Goal: Information Seeking & Learning: Learn about a topic

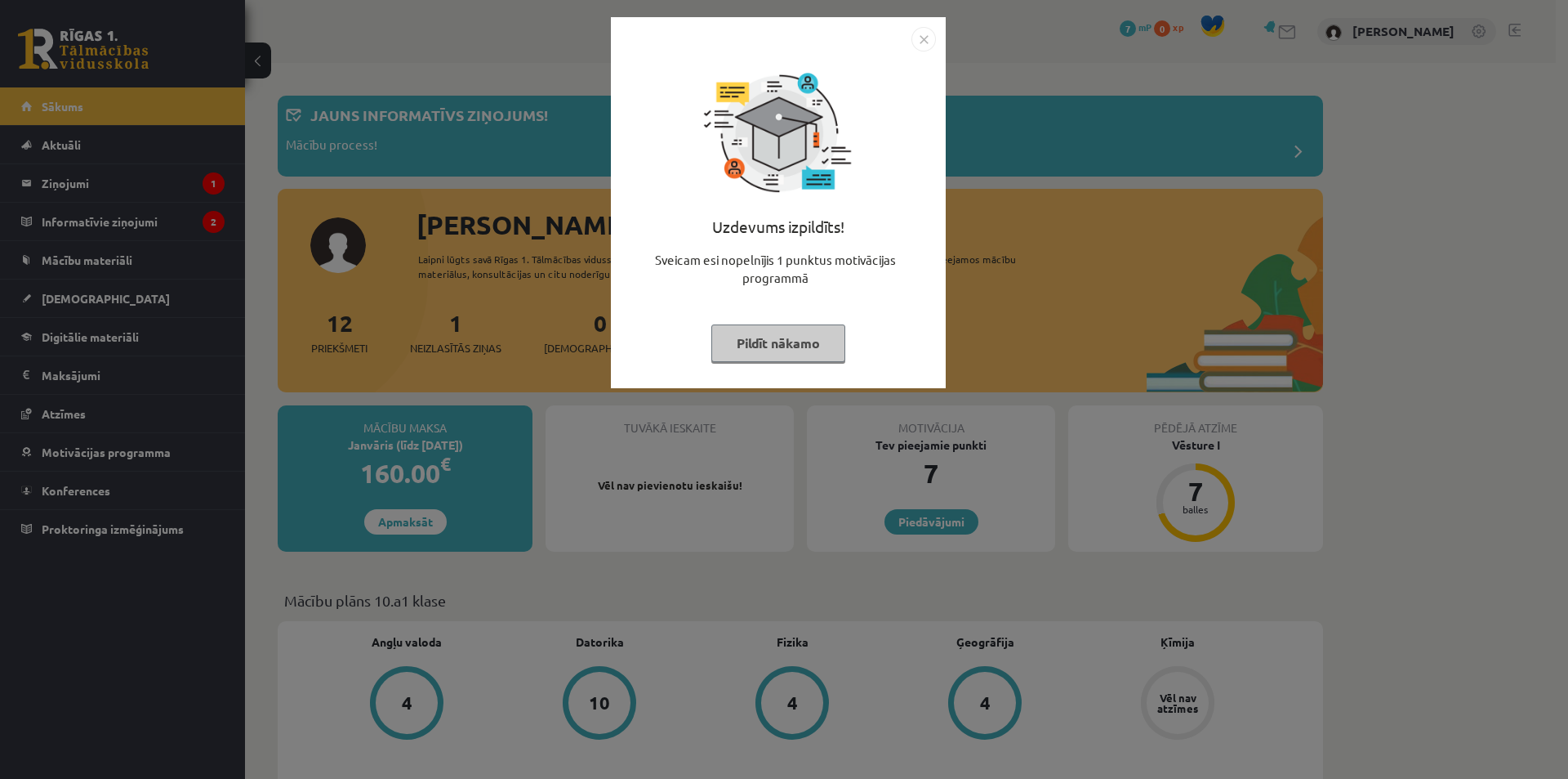
click at [804, 339] on button "Pildīt nākamo" at bounding box center [779, 344] width 134 height 38
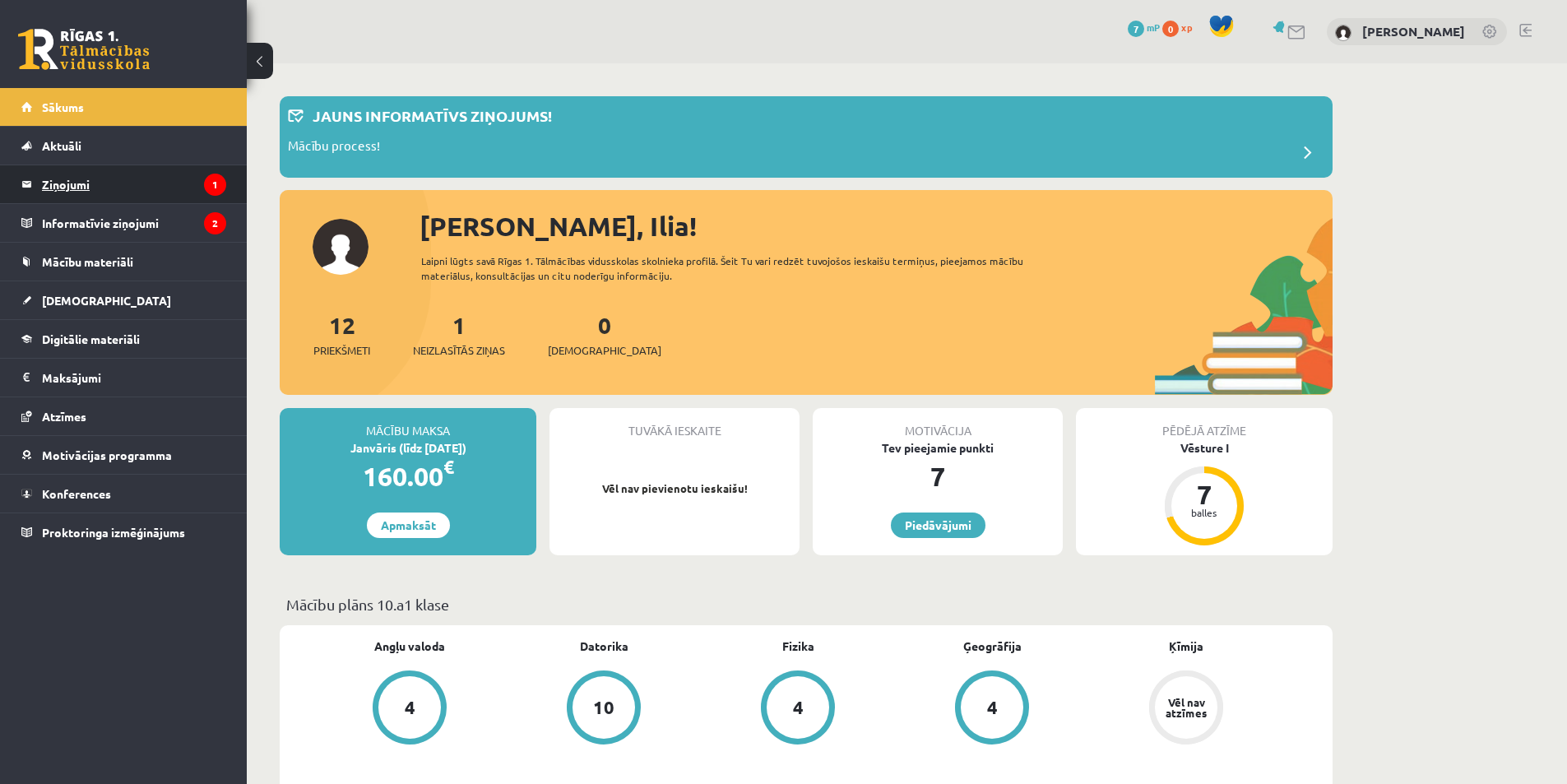
click at [141, 185] on legend "Ziņojumi 1" at bounding box center [134, 185] width 185 height 38
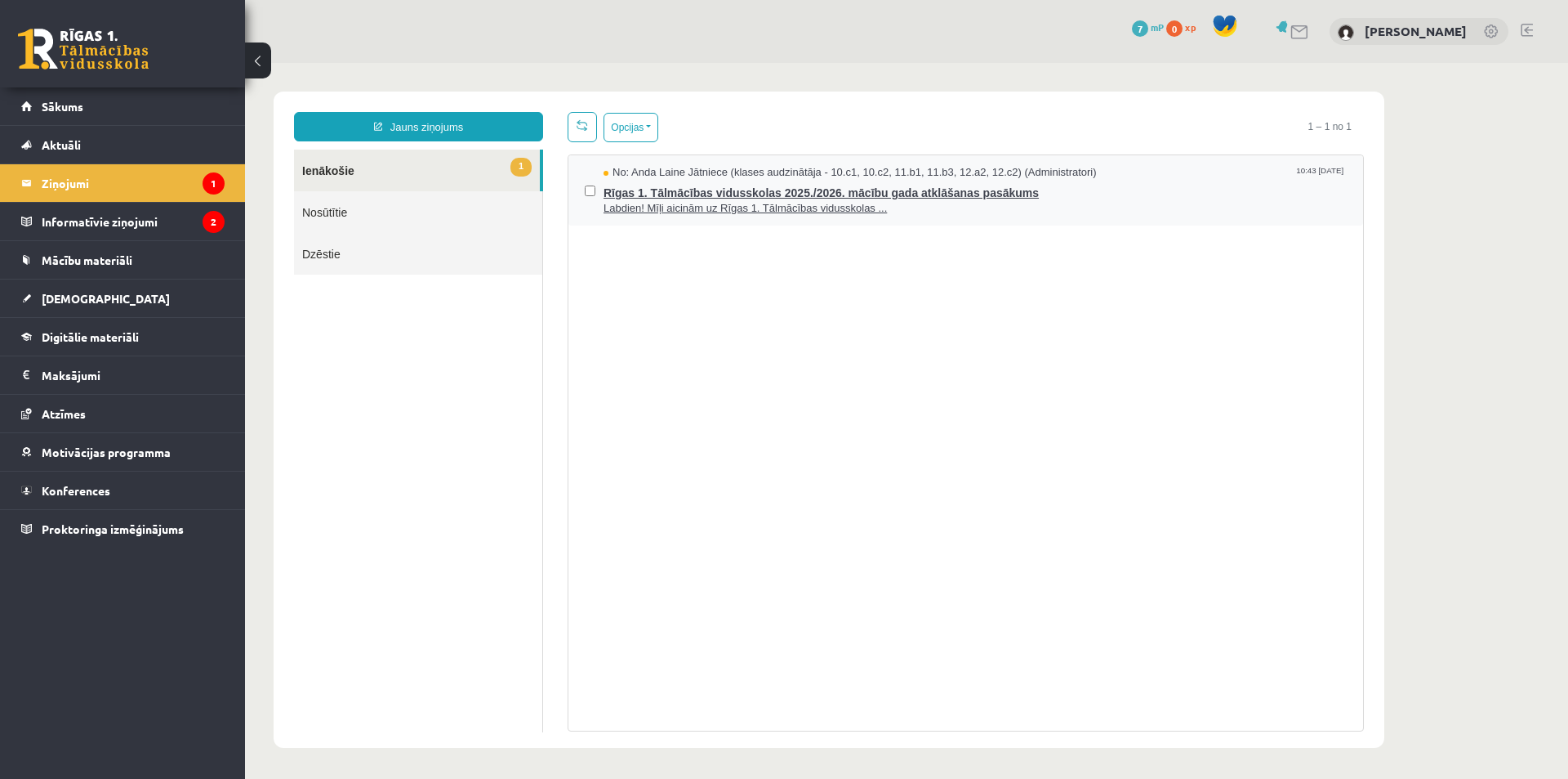
click at [718, 183] on span "Rīgas 1. Tālmācības vidusskolas 2025./2026. mācību gada atklāšanas pasākums" at bounding box center [975, 191] width 743 height 21
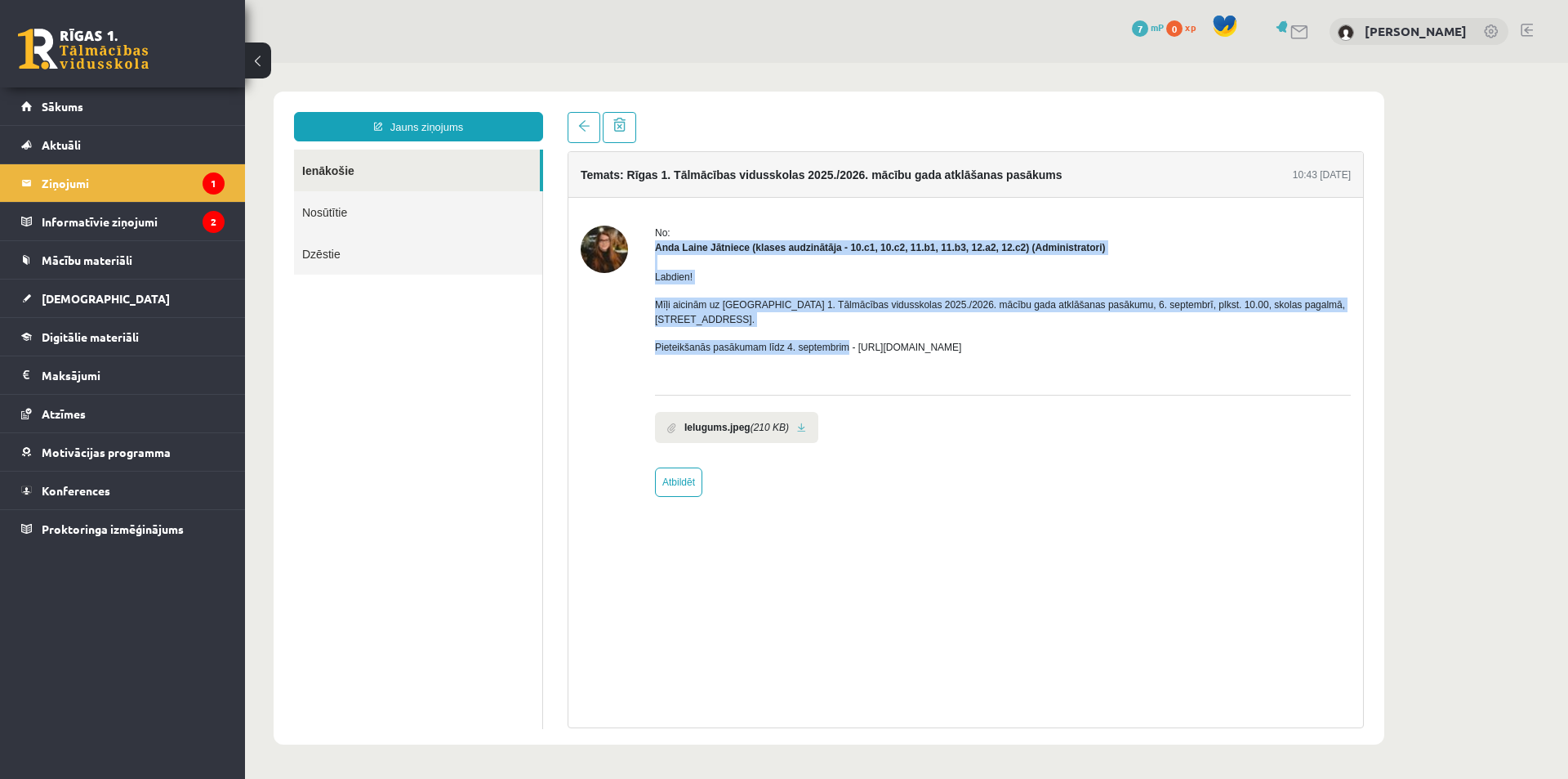
drag, startPoint x: 652, startPoint y: 241, endPoint x: 846, endPoint y: 340, distance: 217.8
click at [846, 340] on div "No: Anda Laine Jātniece (klases audzinātāja - 10.c1, 10.c2, 11.b1, 11.b3, 12.a2…" at bounding box center [965, 361] width 770 height 271
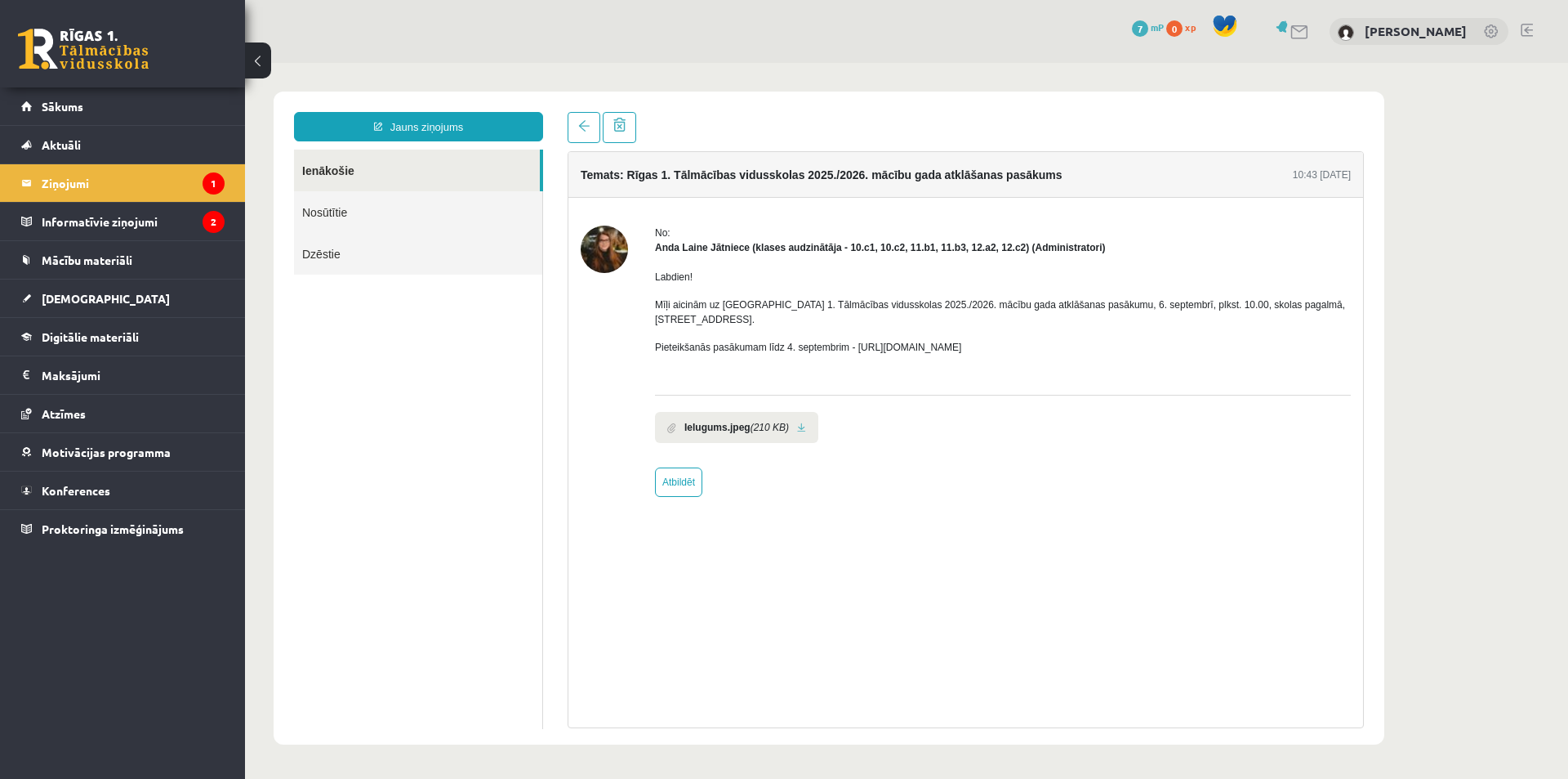
click at [1542, 207] on body "Jauns ziņojums Ienākošie Nosūtītie Dzēstie ********* ********* ******* Temats: …" at bounding box center [907, 418] width 1324 height 710
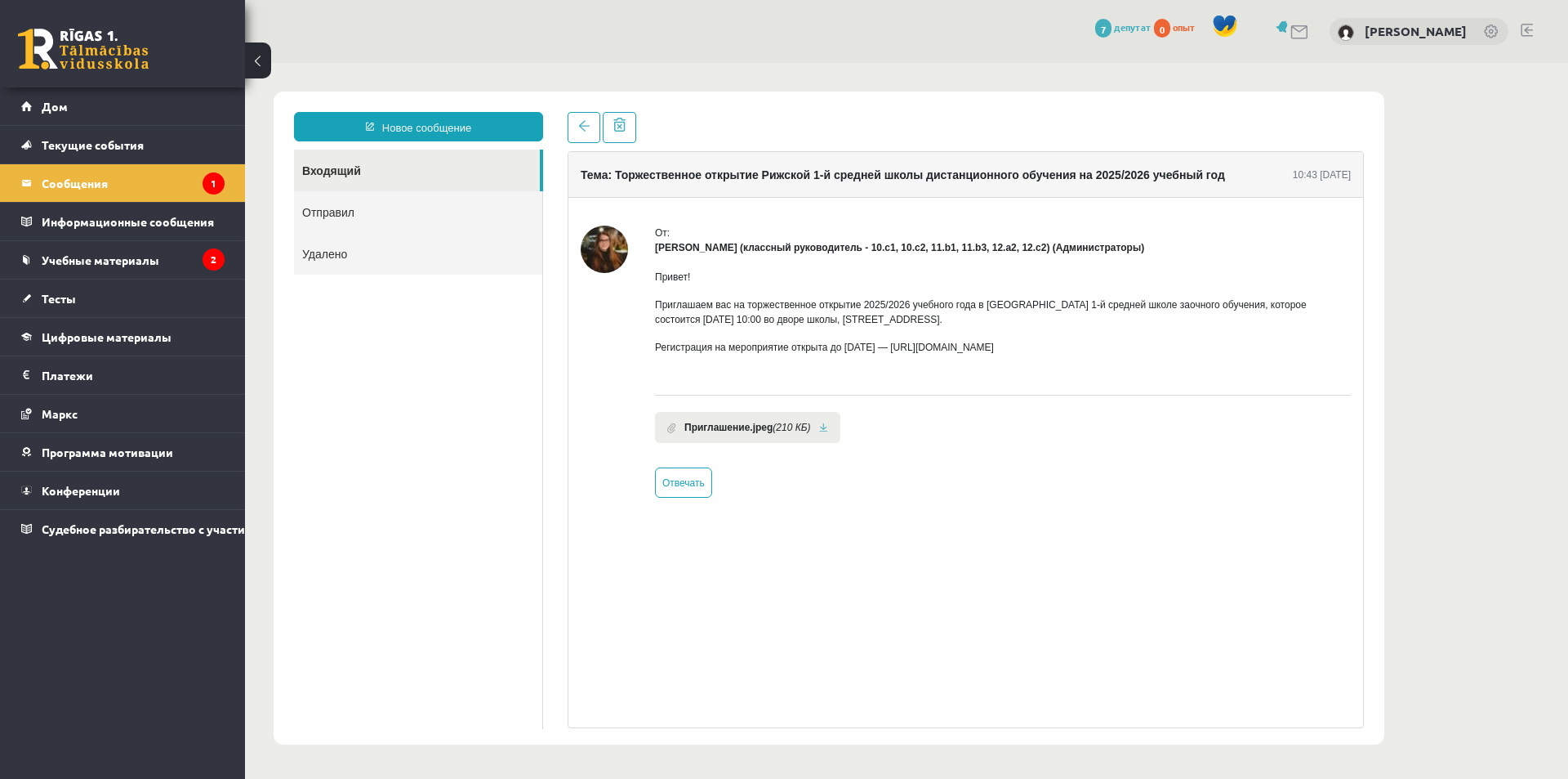
click at [1163, 363] on div "Привет! Приглашаем вас на торжественное открытие 2025/2026 учебного года в Рижс…" at bounding box center [1002, 319] width 696 height 127
click at [438, 173] on link "Входящий" at bounding box center [417, 170] width 246 height 41
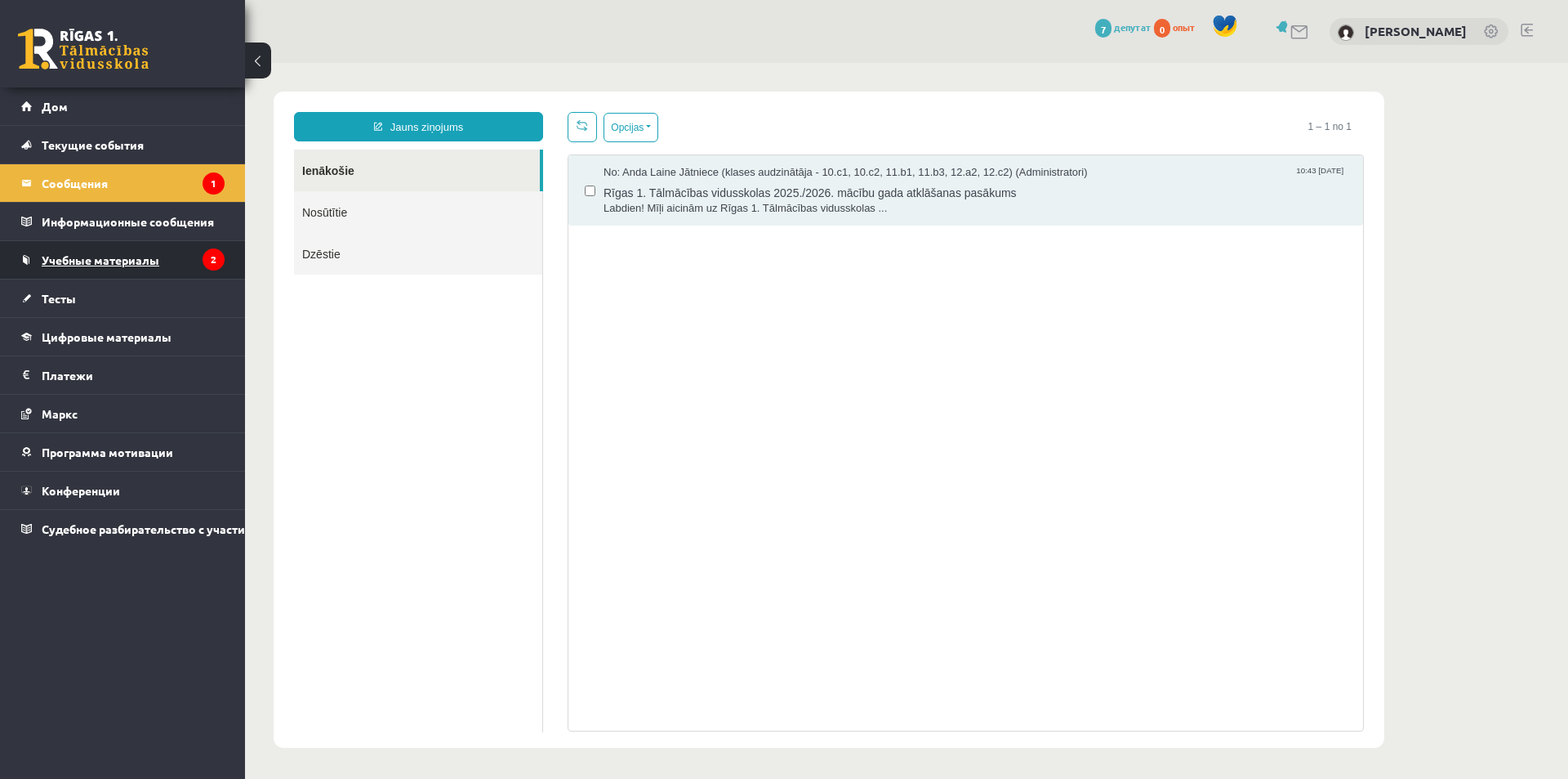
click at [136, 268] on link "Учебные материалы" at bounding box center [123, 260] width 203 height 38
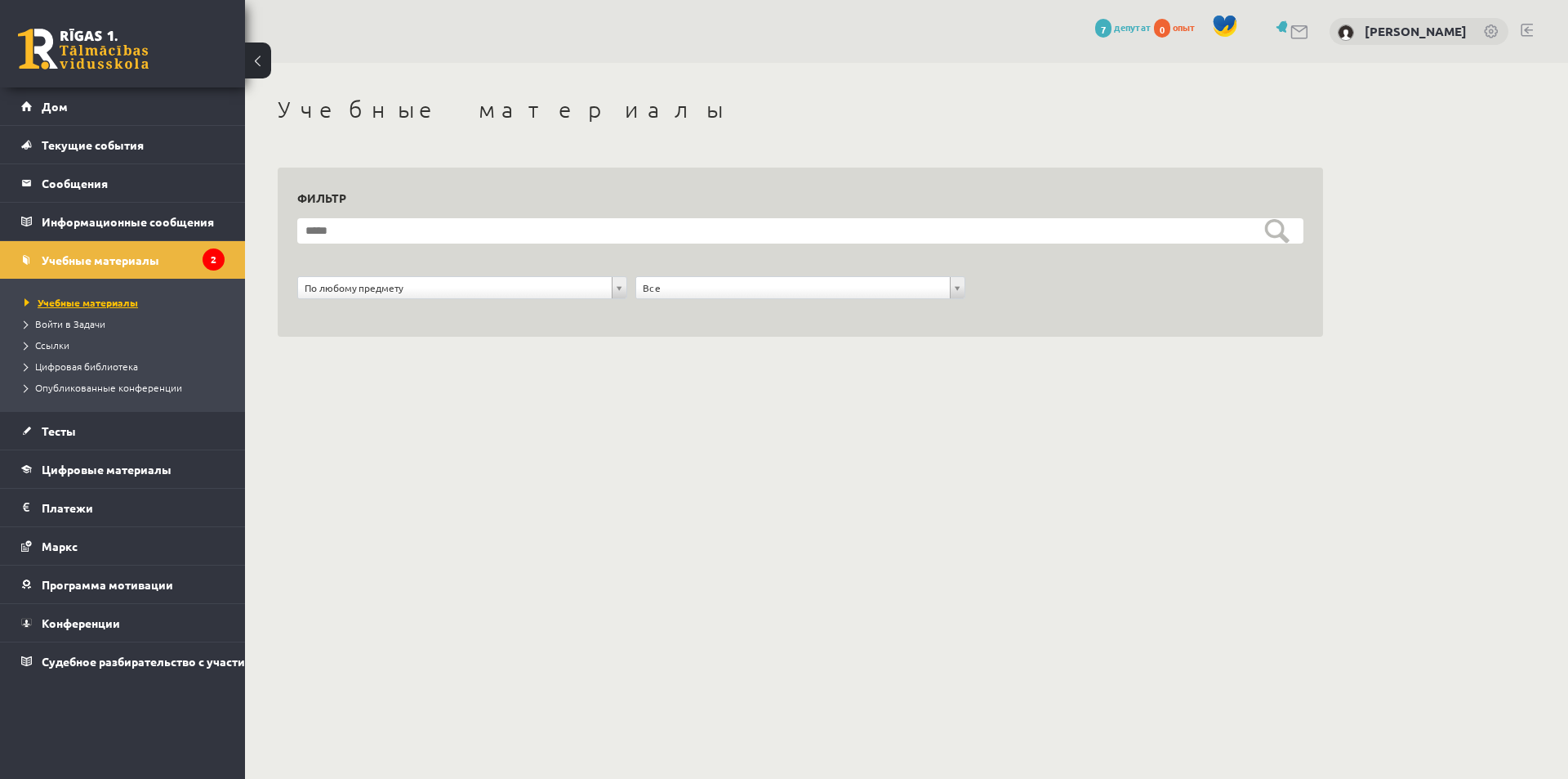
click at [130, 303] on font "Учебные материалы" at bounding box center [88, 302] width 101 height 13
click at [90, 323] on font "Войти в Задачи" at bounding box center [70, 324] width 70 height 13
click at [59, 343] on font "Ссылки" at bounding box center [53, 345] width 35 height 13
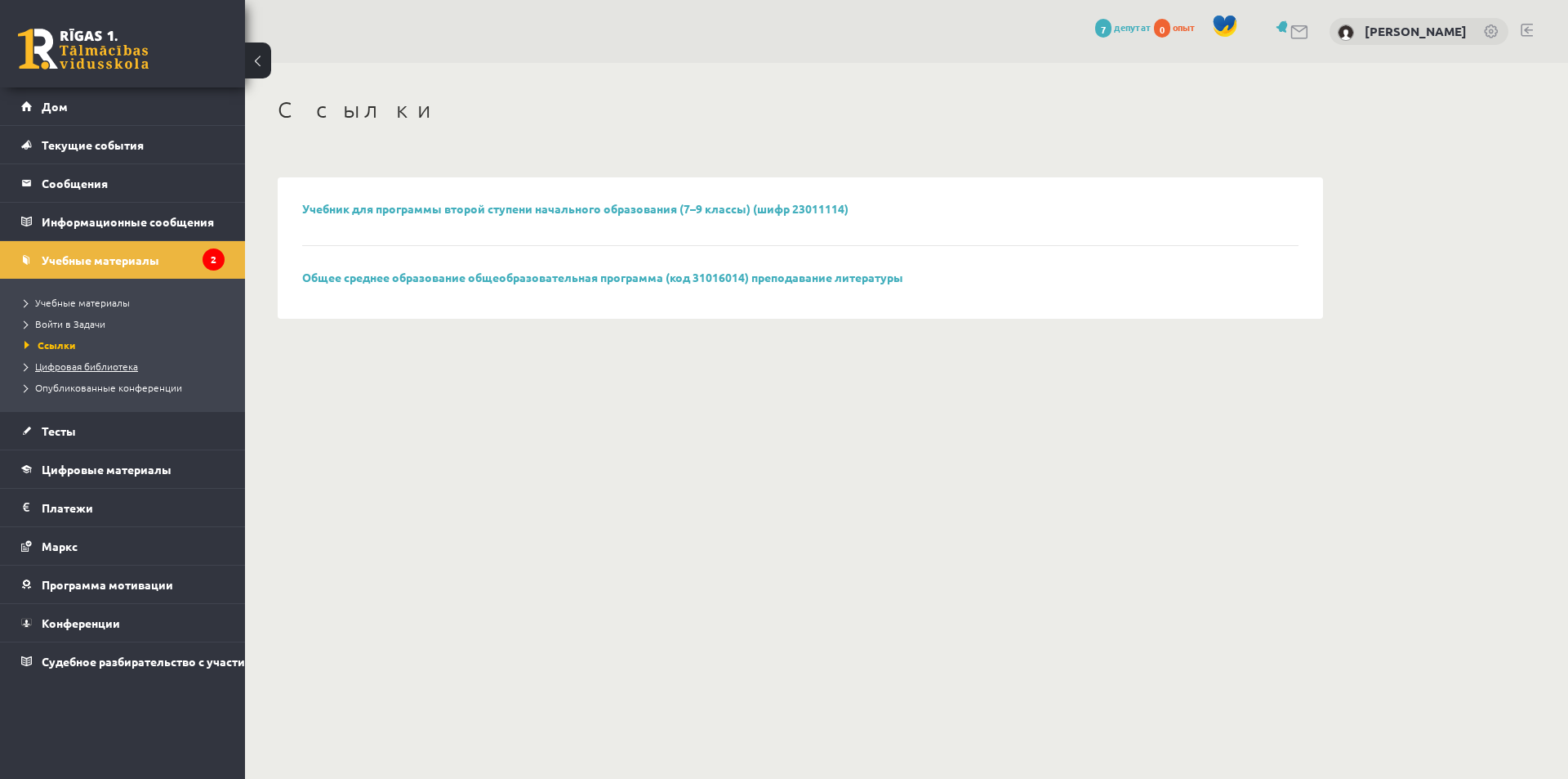
click at [59, 362] on font "Цифровая библиотека" at bounding box center [87, 366] width 103 height 13
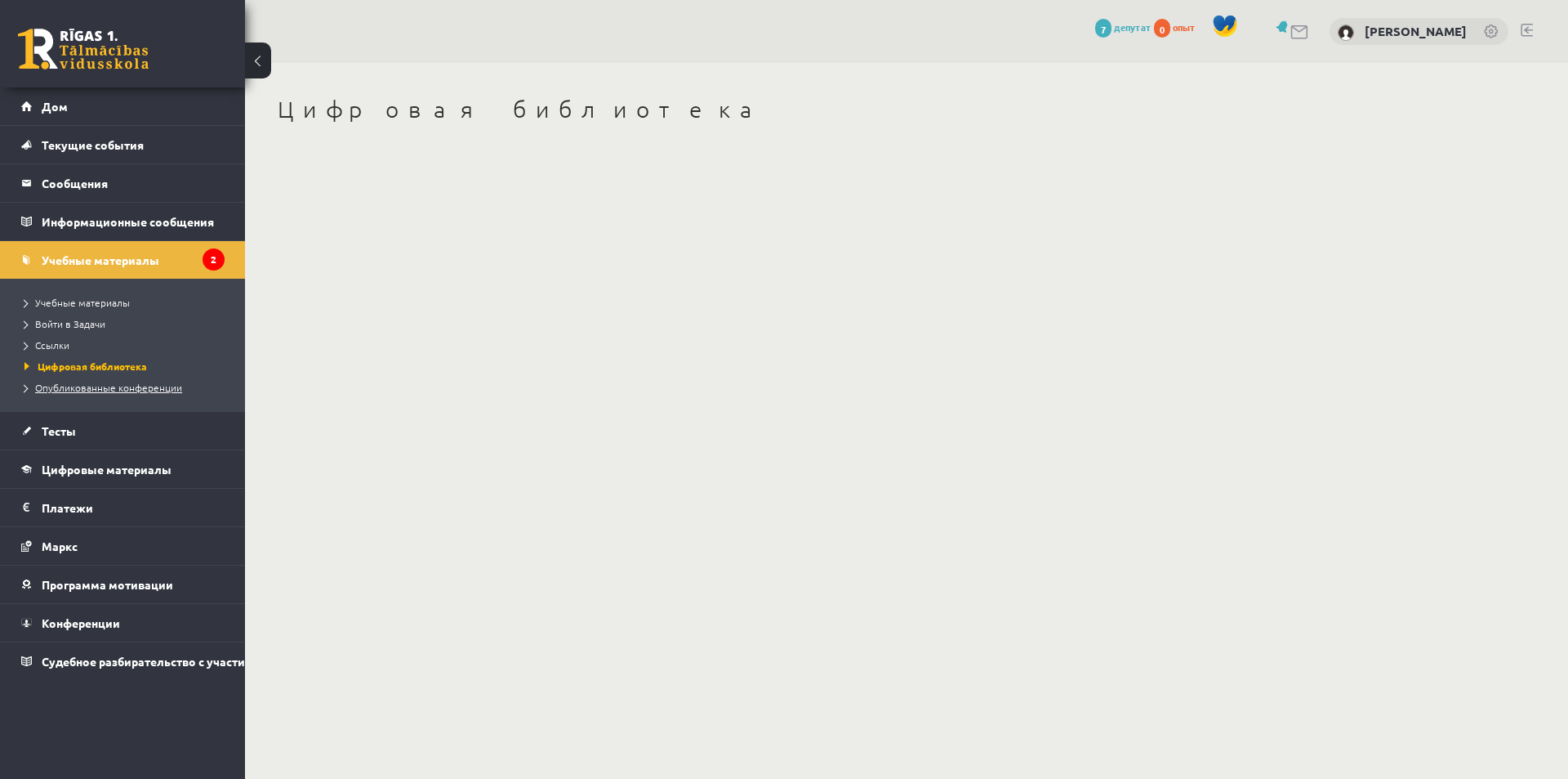
click at [71, 383] on font "Опубликованные конференции" at bounding box center [109, 387] width 147 height 13
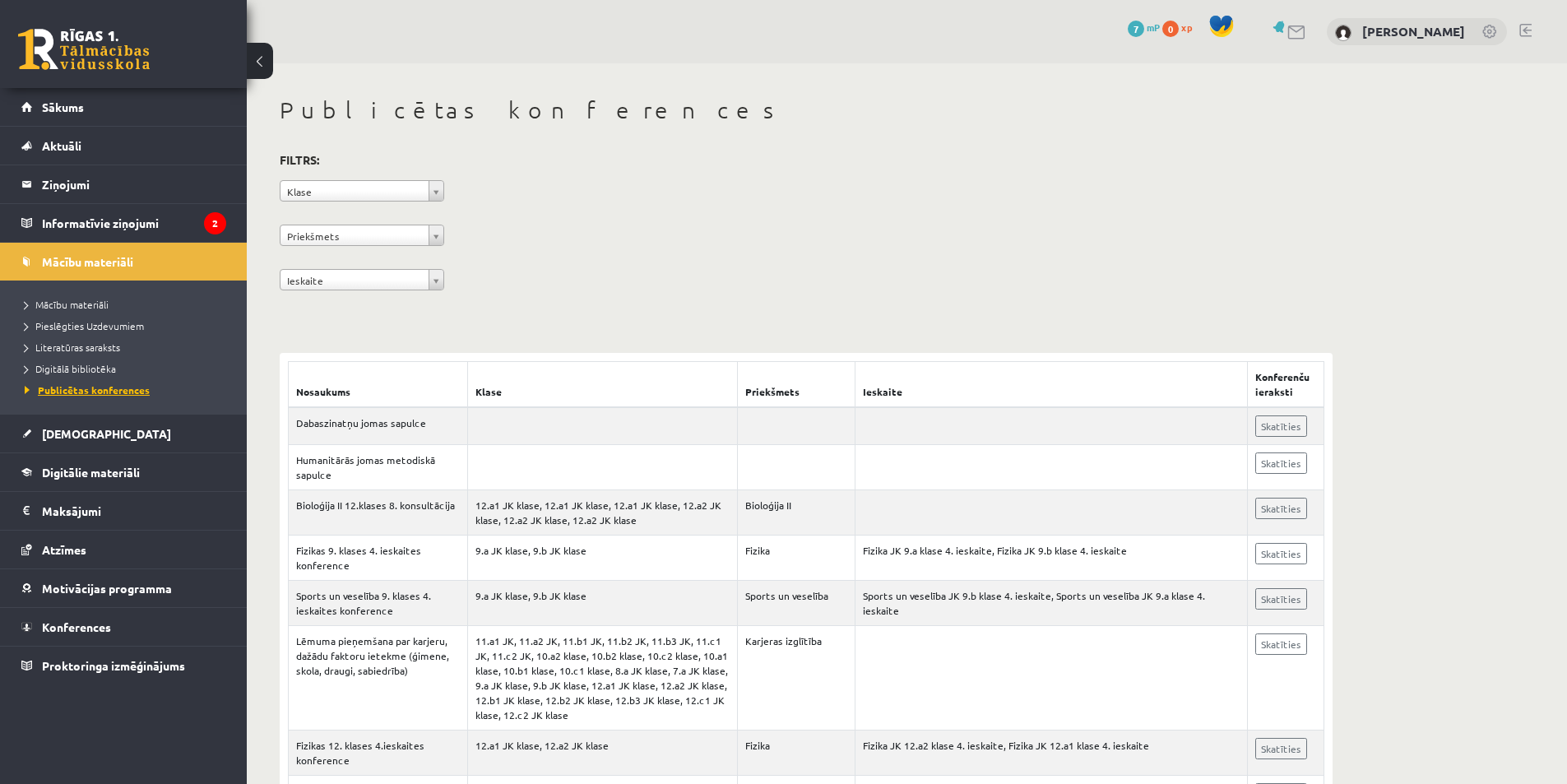
click at [1284, 421] on link "Skatīties" at bounding box center [1282, 427] width 52 height 22
click at [126, 216] on legend "Informatīvie ziņojumi 2" at bounding box center [134, 223] width 185 height 38
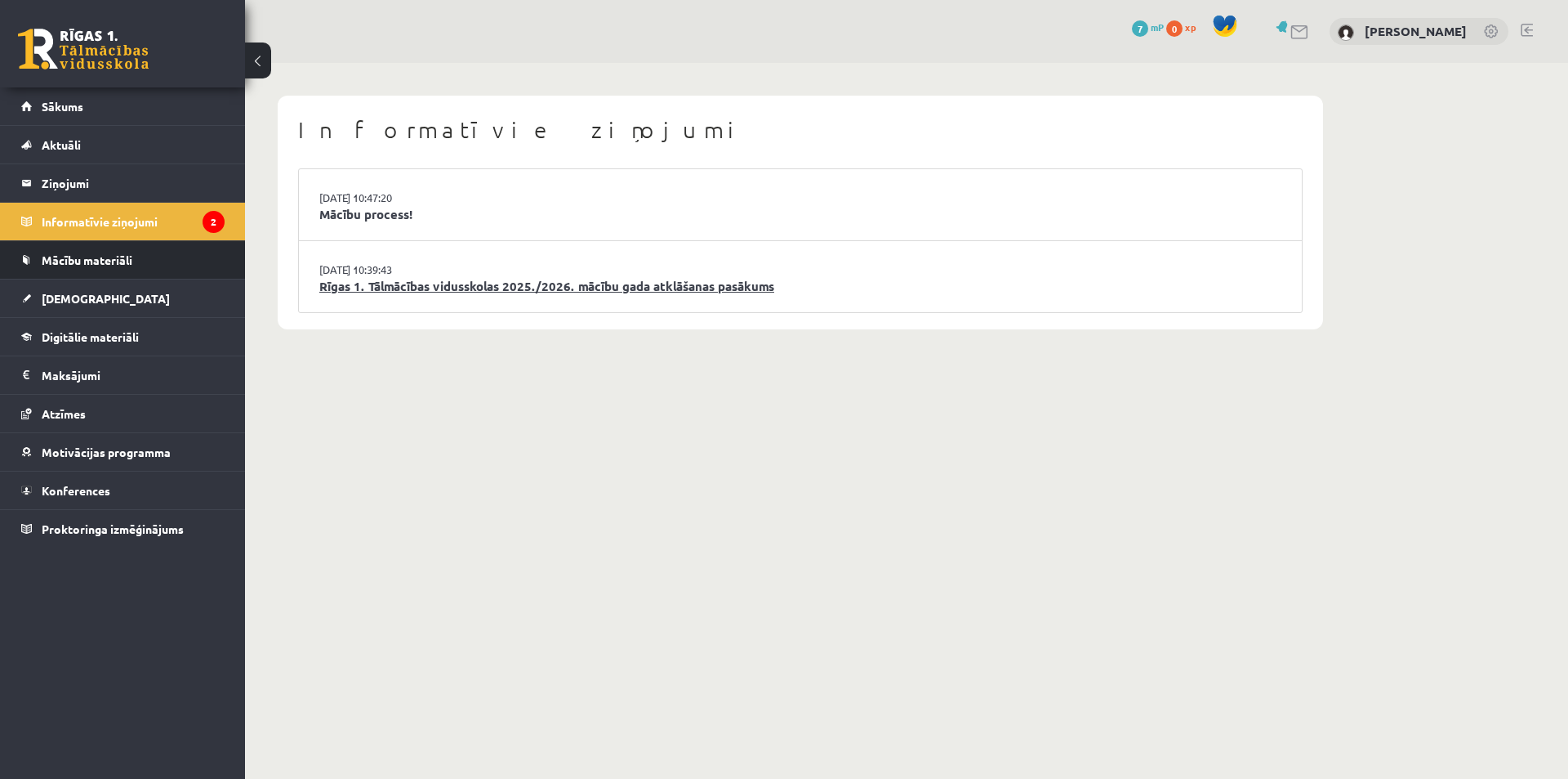
click at [403, 293] on link "Rīgas 1. Tālmācības vidusskolas 2025./2026. mācību gada atklāšanas pasākums" at bounding box center [800, 286] width 962 height 19
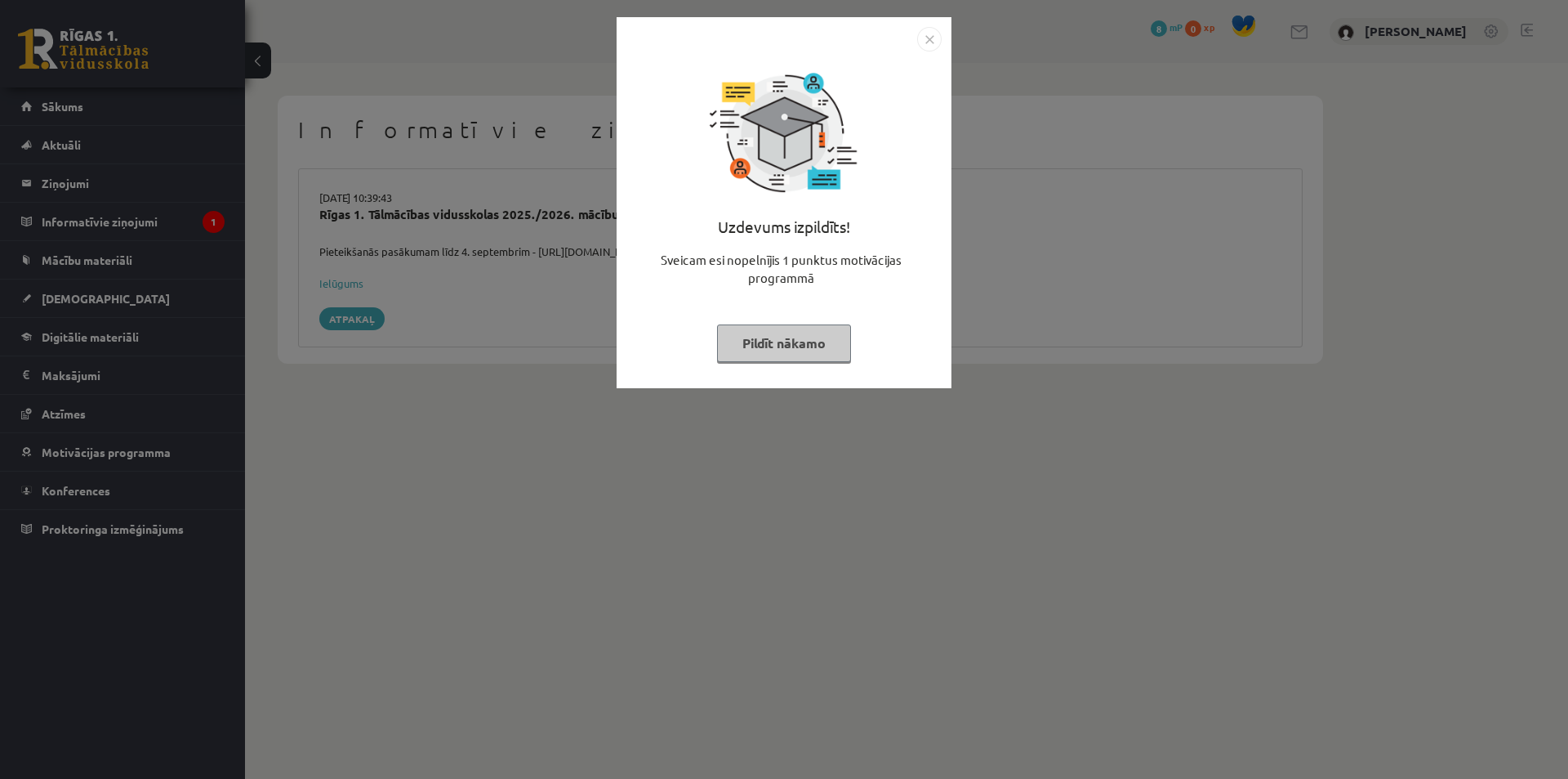
click at [796, 345] on button "Pildīt nākamo" at bounding box center [784, 344] width 134 height 38
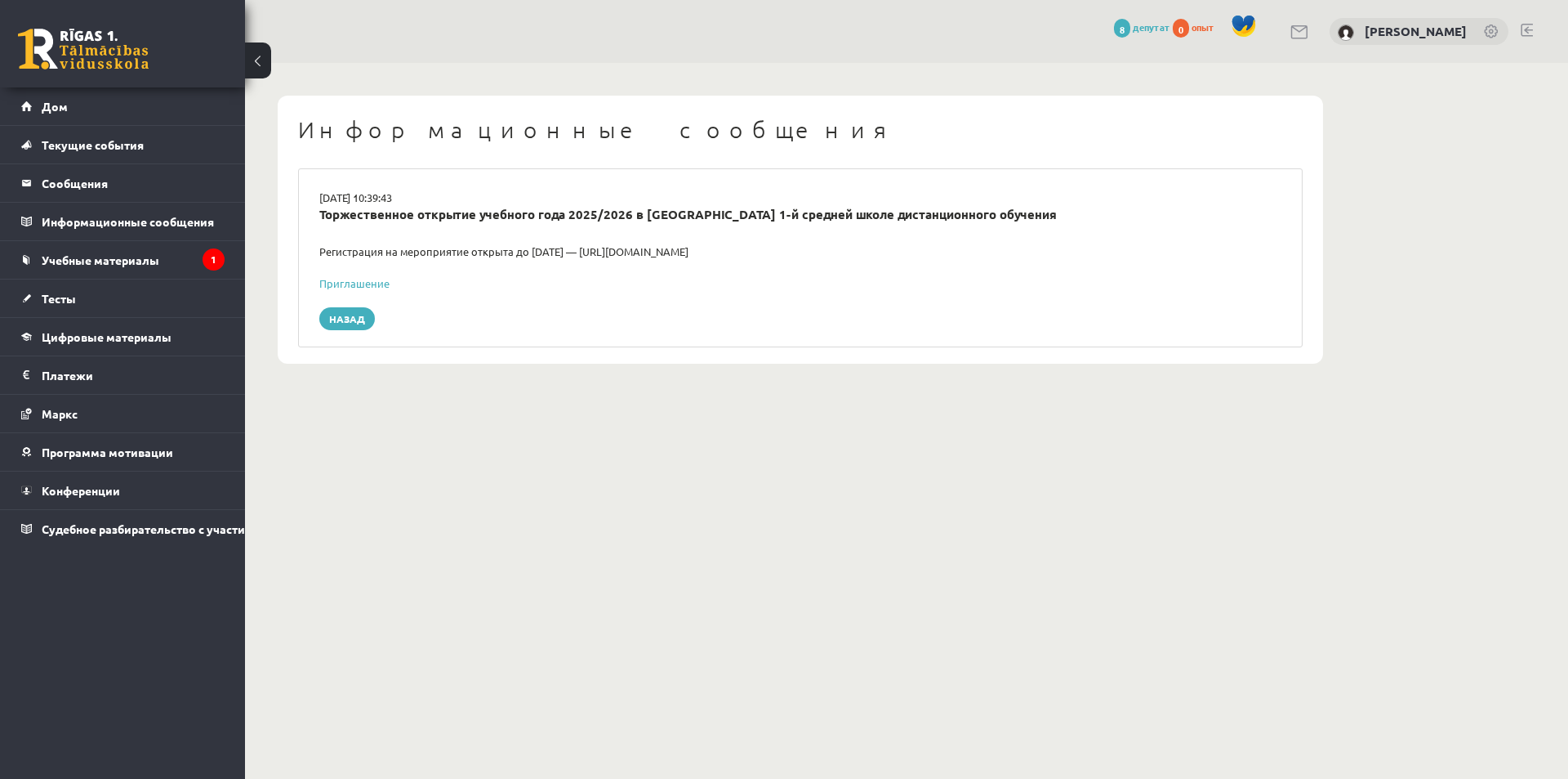
click at [1112, 326] on div "Назад" at bounding box center [800, 319] width 962 height 23
click at [355, 318] on font "Назад" at bounding box center [348, 319] width 36 height 13
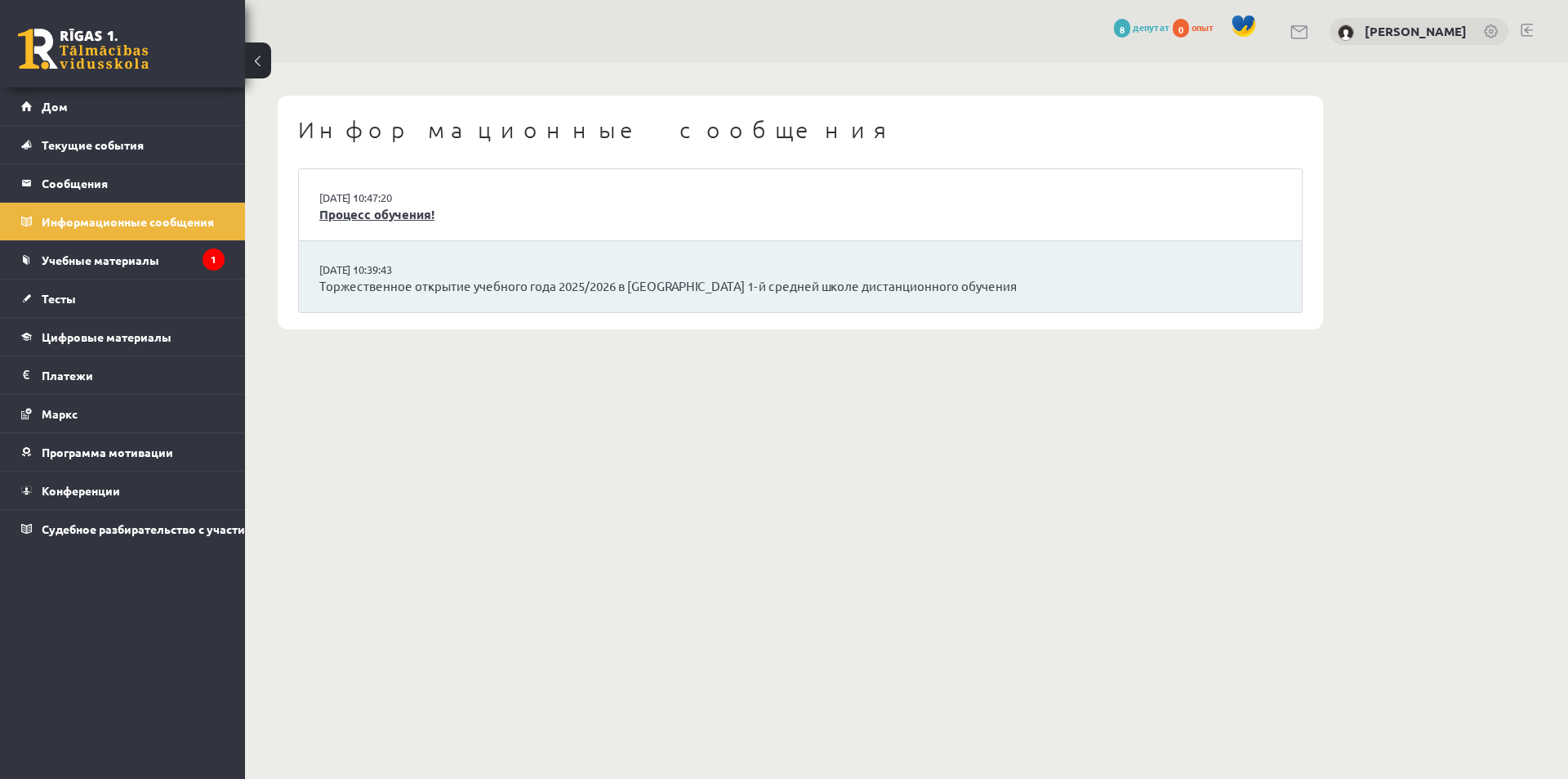
click at [384, 214] on font "Процесс обучения!" at bounding box center [377, 214] width 115 height 17
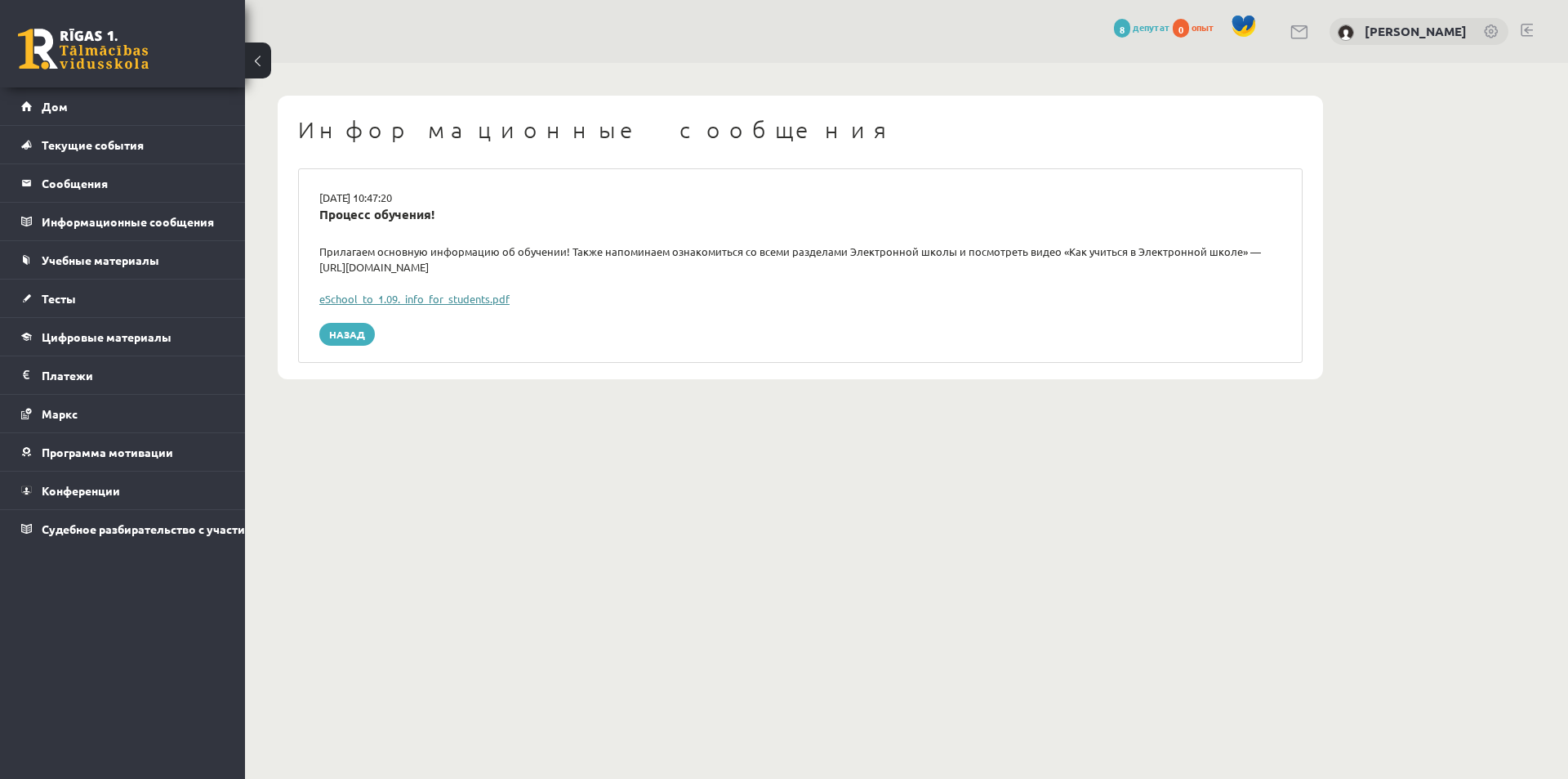
click at [429, 301] on font "eSchool_to_1.09._info_for_students.pdf" at bounding box center [415, 298] width 190 height 14
click at [140, 122] on link "Дом" at bounding box center [123, 107] width 203 height 38
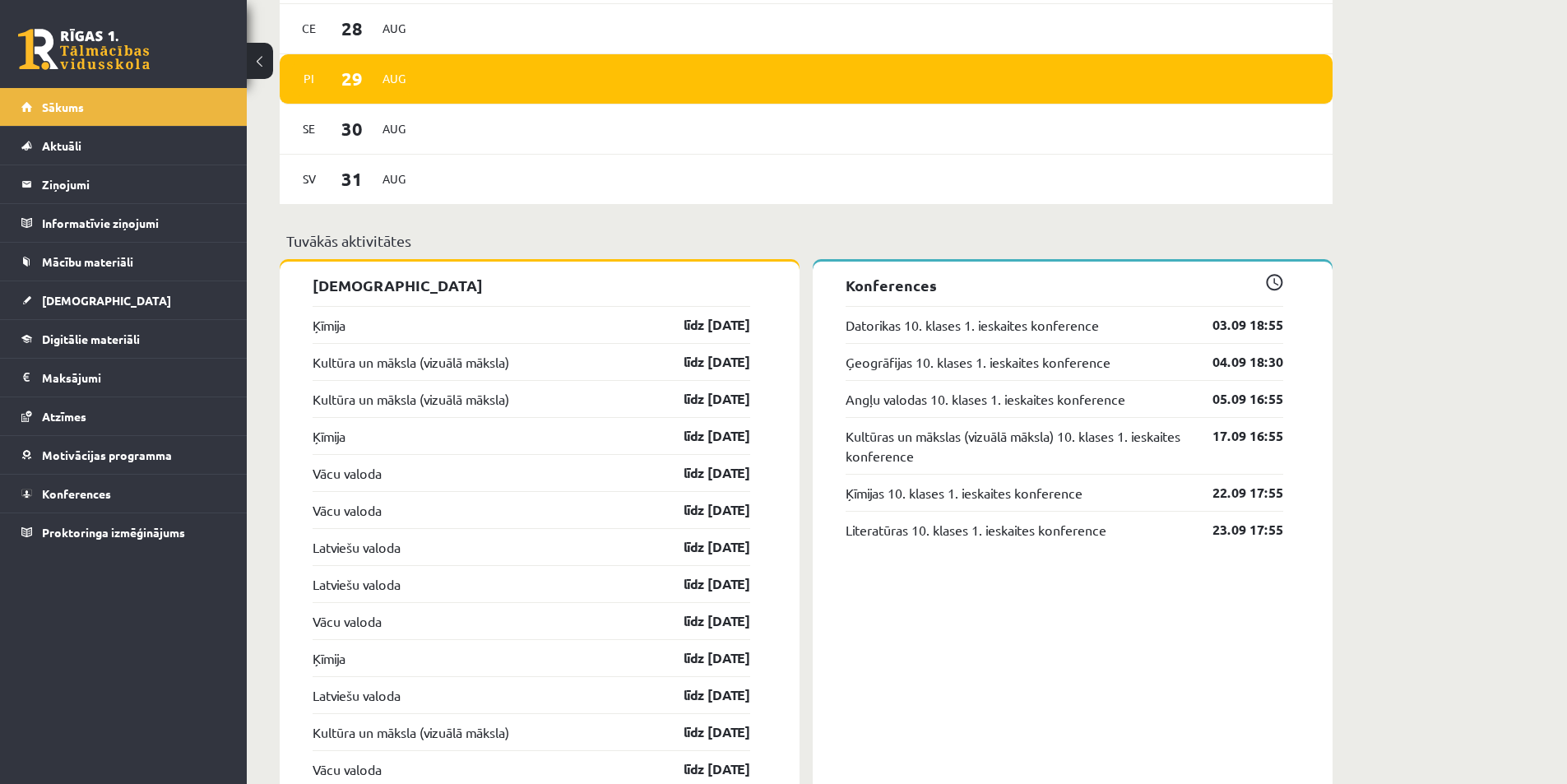
scroll to position [1260, 0]
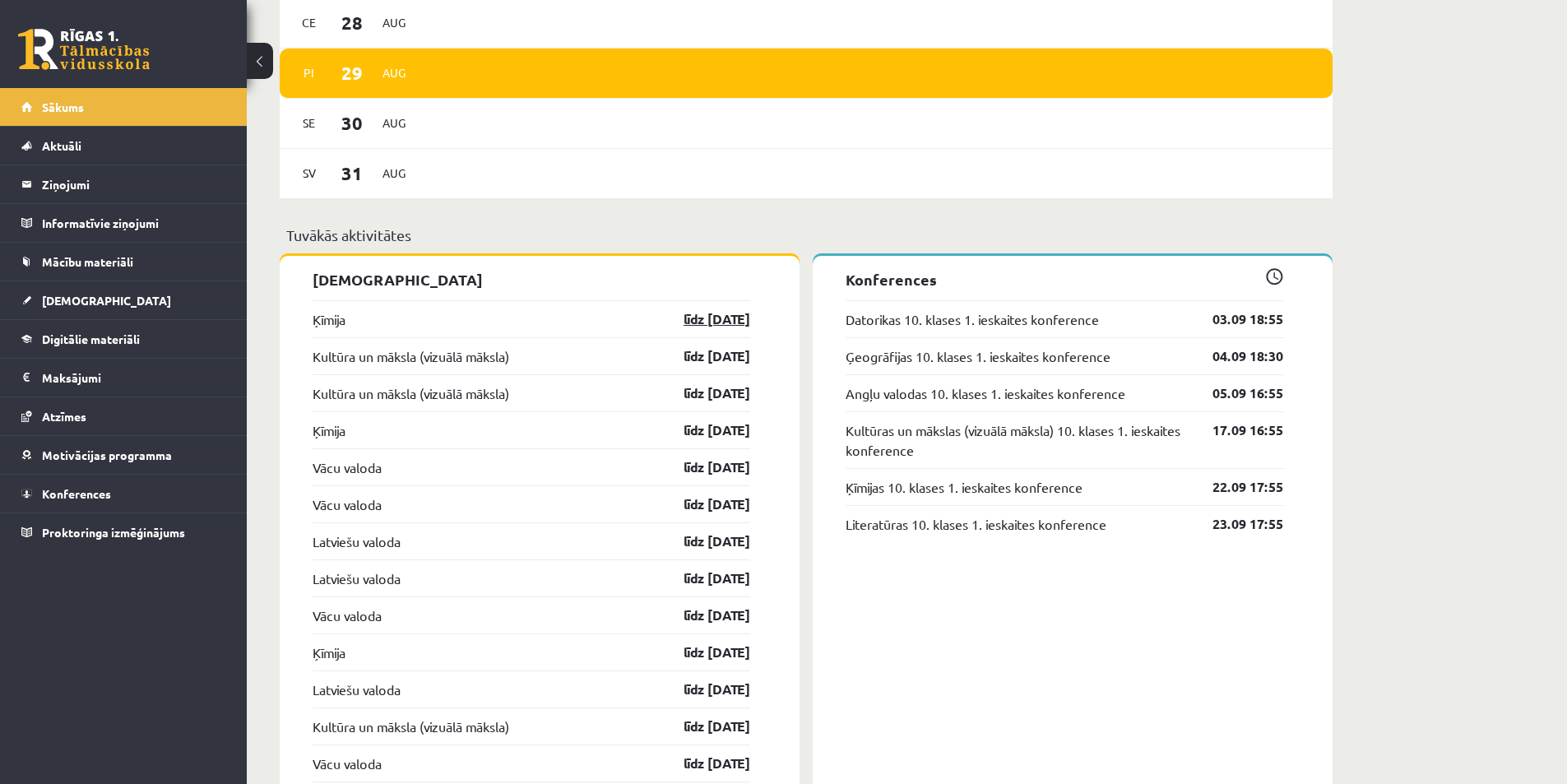
click at [693, 322] on link "līdz 30.09.25" at bounding box center [702, 319] width 96 height 20
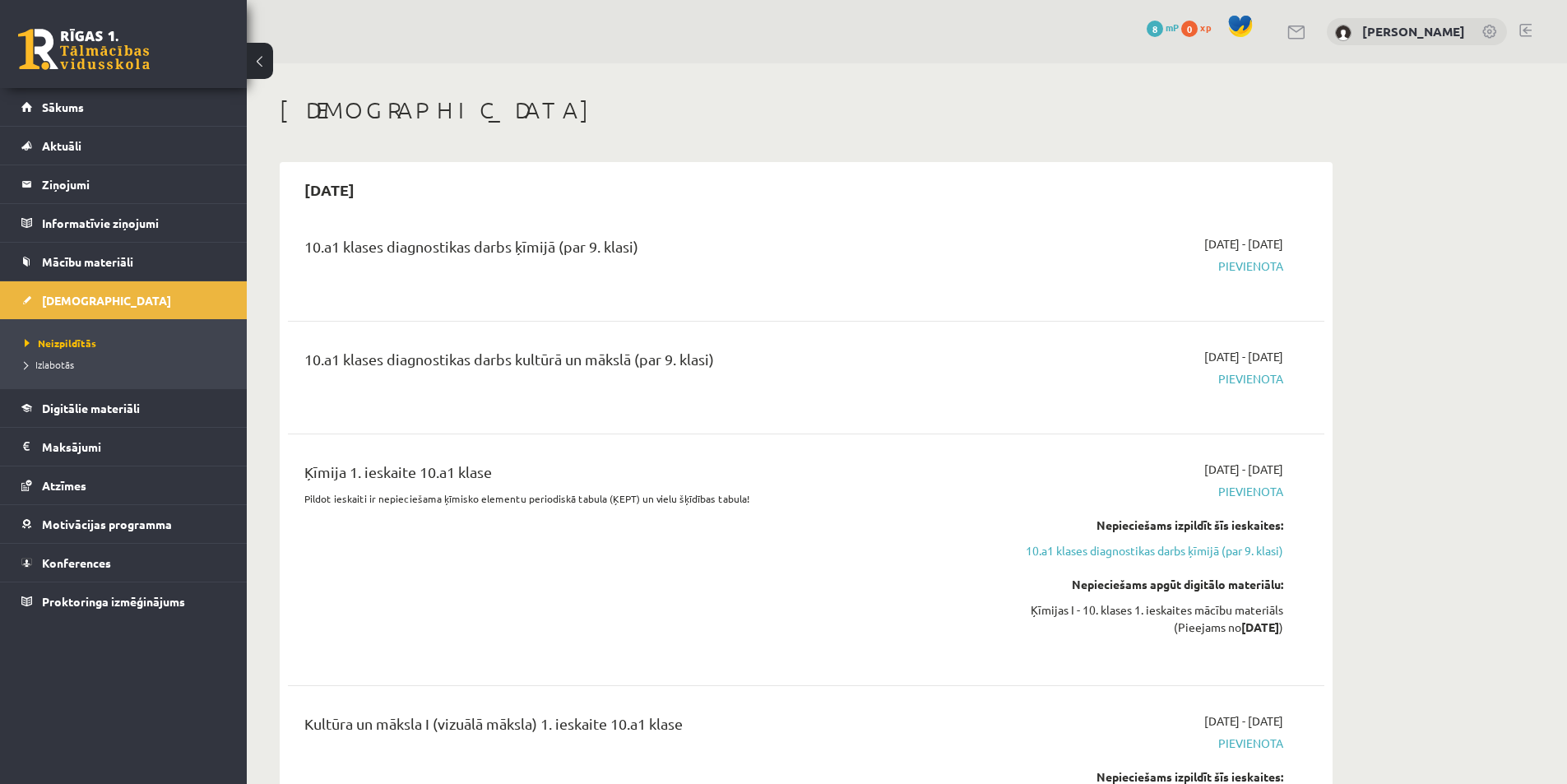
click at [630, 240] on div "10.a1 klases diagnostikas darbs ķīmijā (par 9. klasi)" at bounding box center [626, 250] width 645 height 31
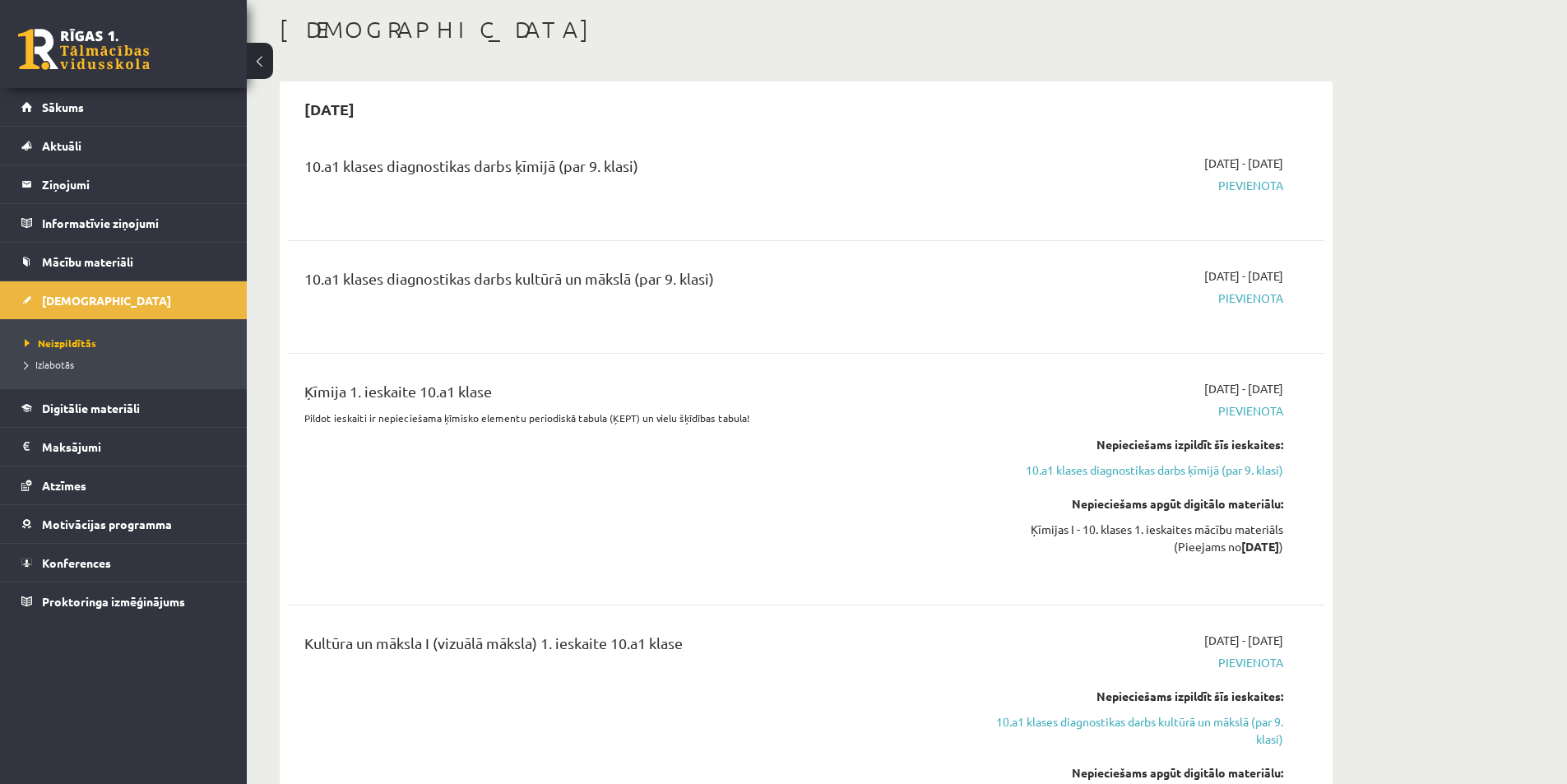
scroll to position [82, 0]
drag, startPoint x: 1119, startPoint y: 339, endPoint x: 1058, endPoint y: 334, distance: 61.2
click at [1058, 334] on div "10.a1 klases diagnostikas darbs kultūrā un mākslā (par 9. klasi) 2025-09-16 - 2…" at bounding box center [806, 295] width 1036 height 92
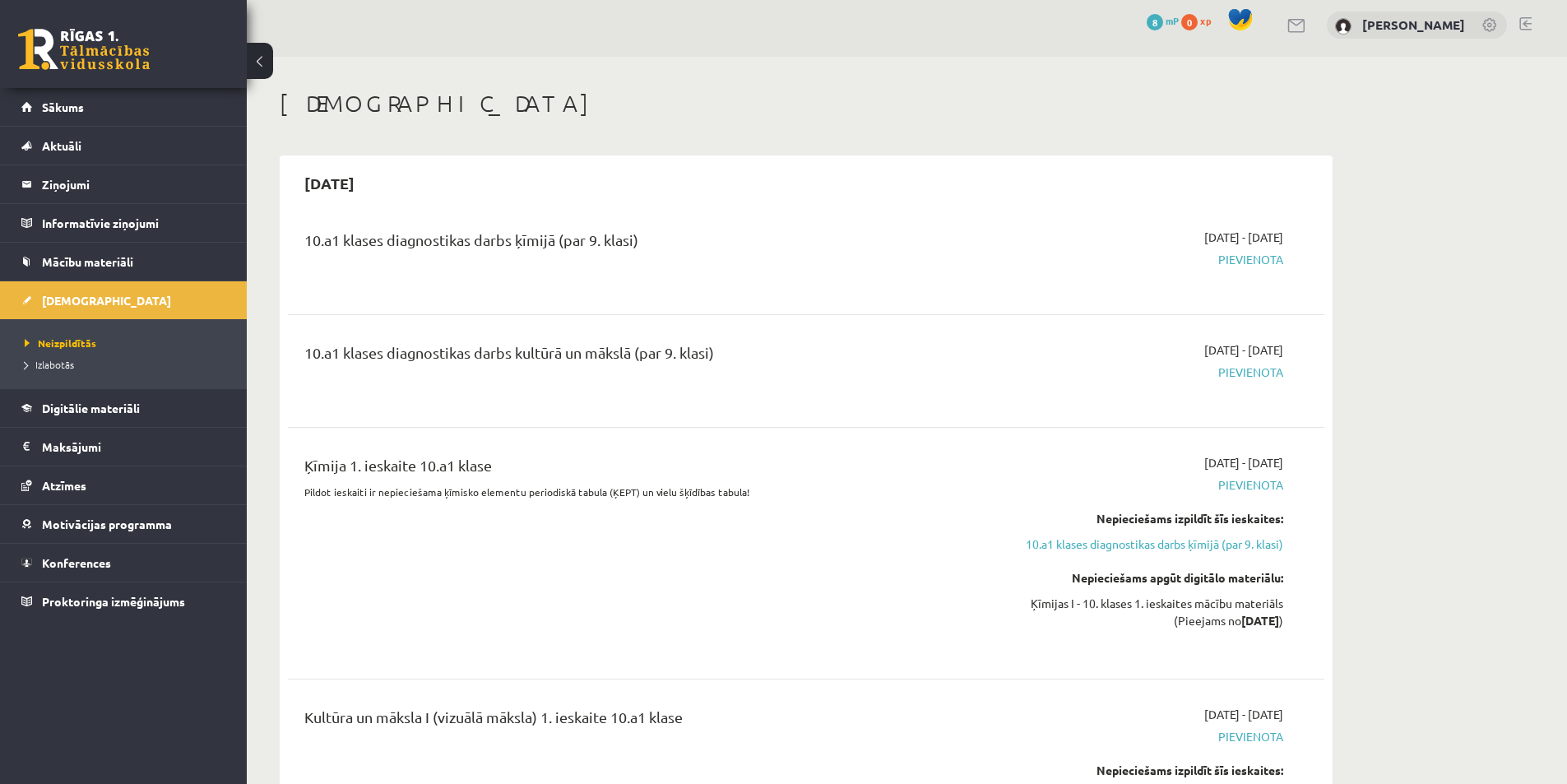
scroll to position [0, 0]
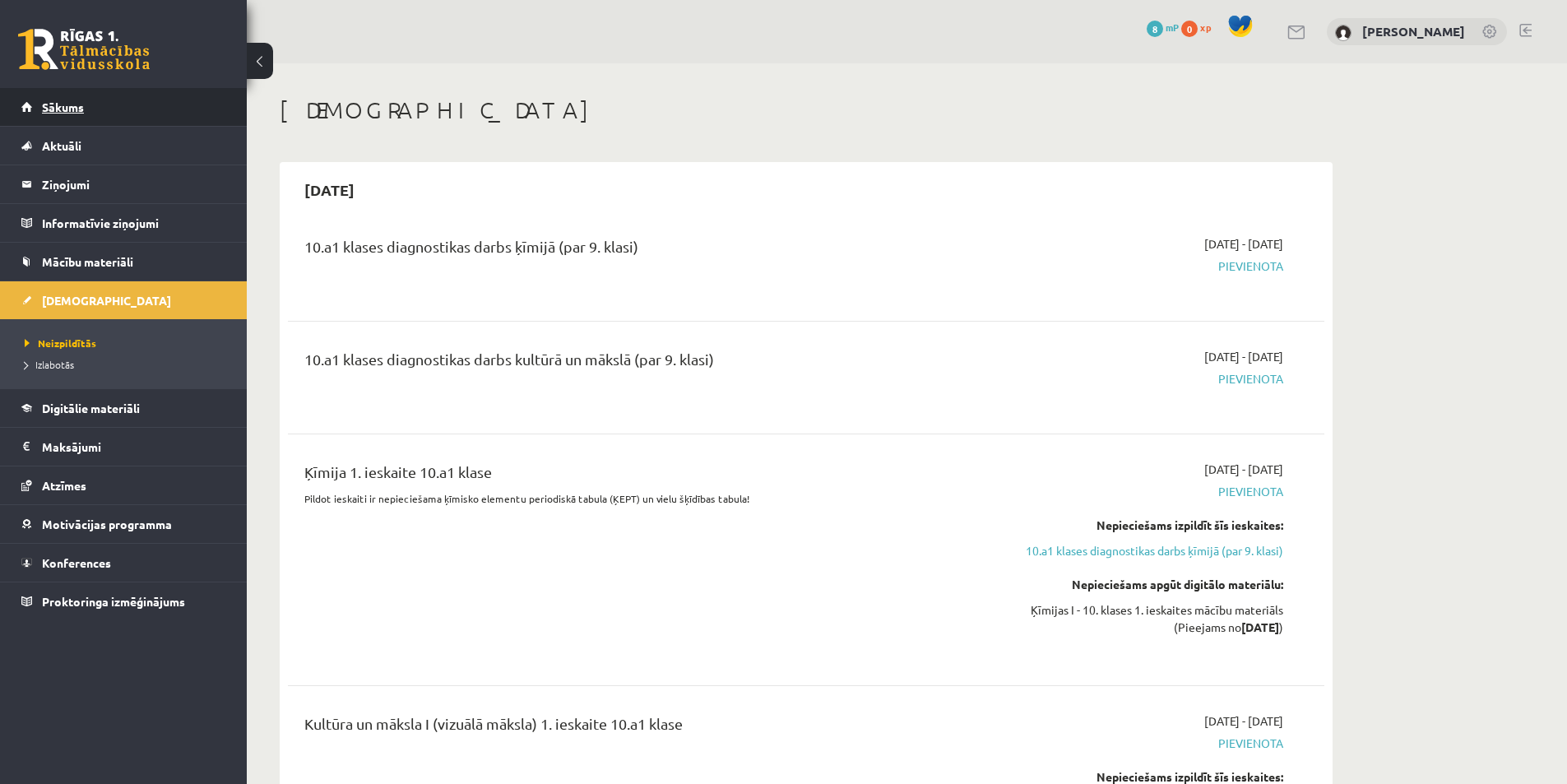
click at [72, 106] on span "Sākums" at bounding box center [62, 107] width 42 height 15
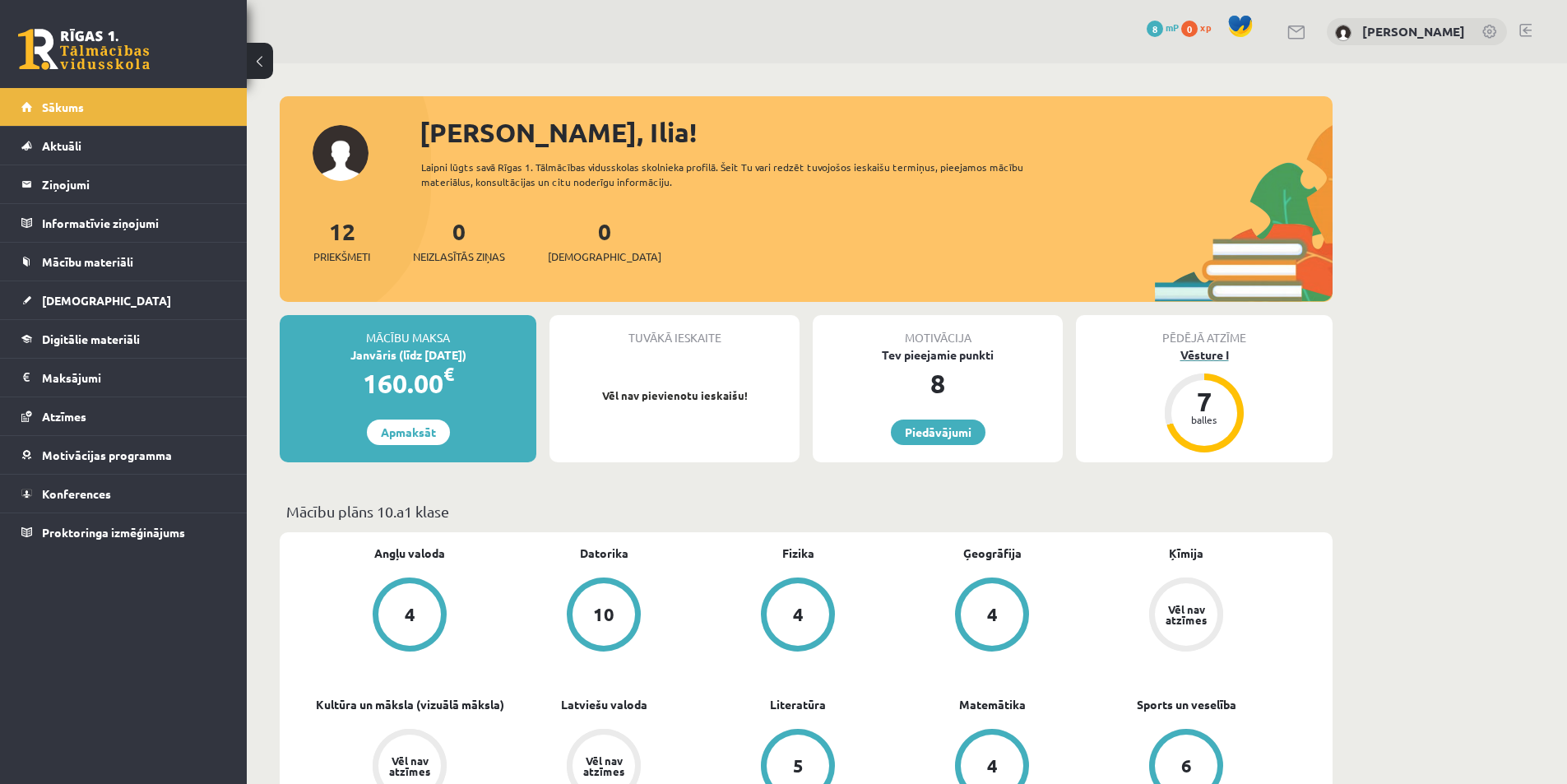
click at [1207, 353] on div "Vēsture I" at bounding box center [1204, 354] width 257 height 17
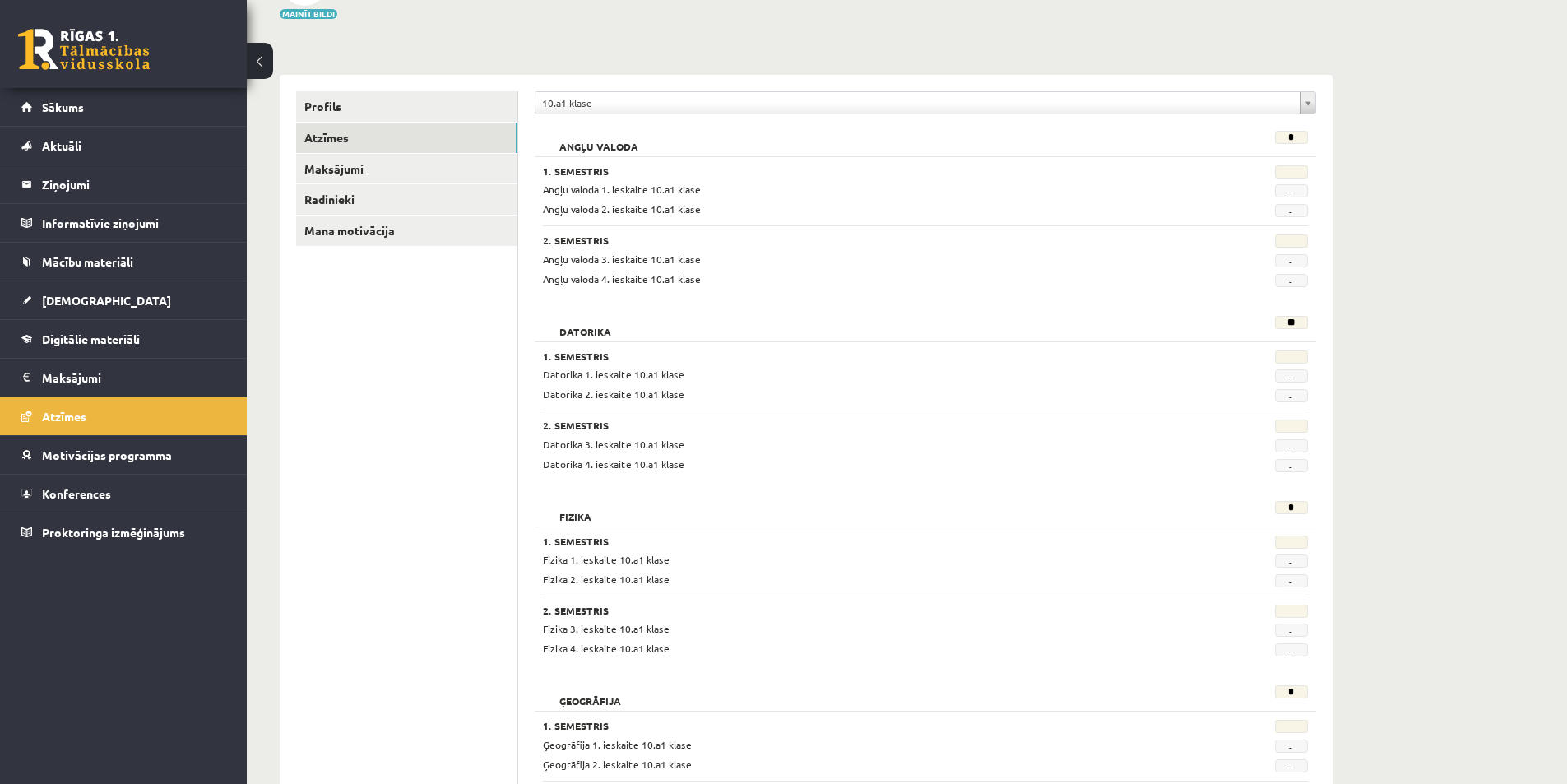
scroll to position [165, 0]
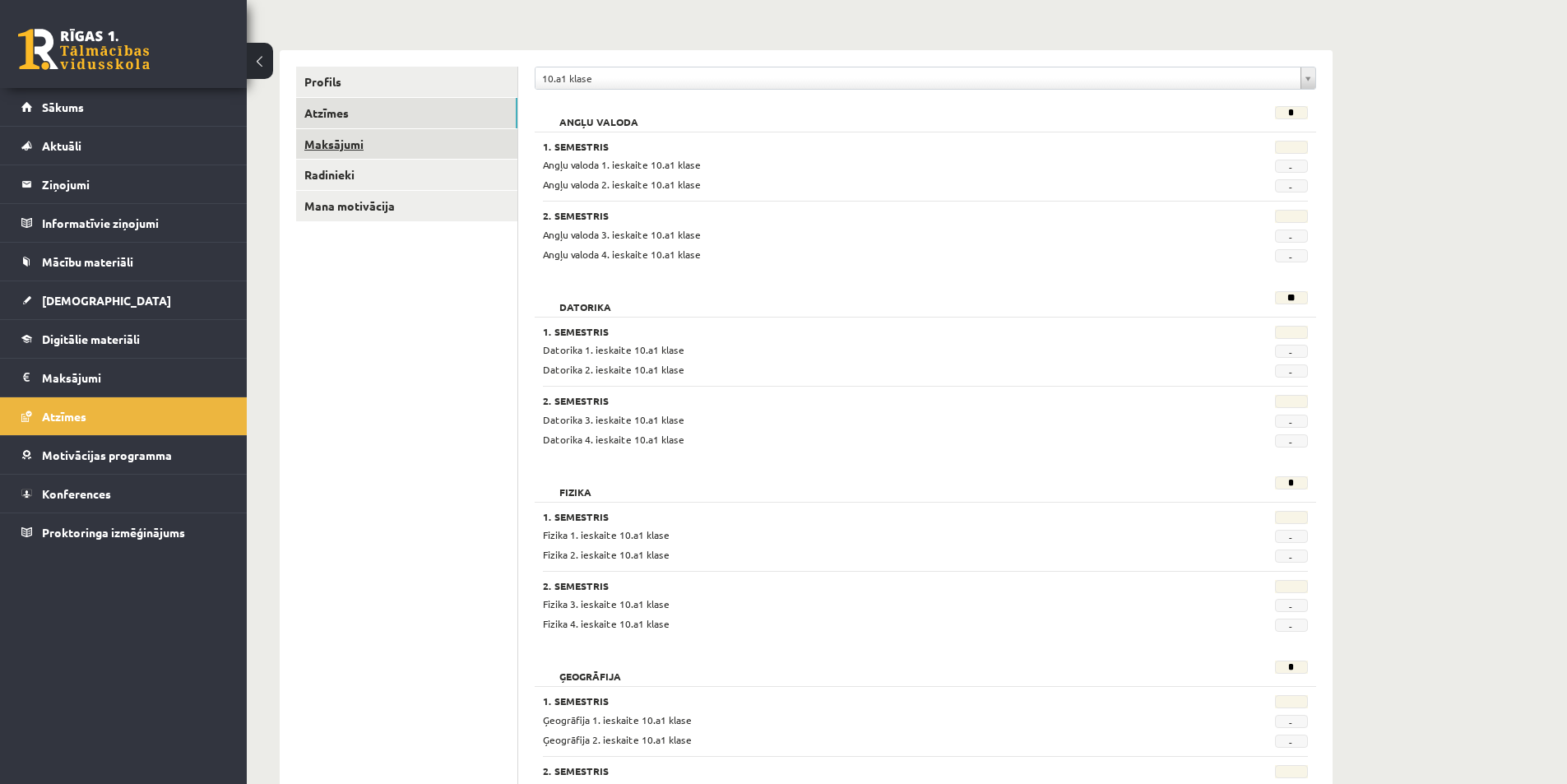
click at [381, 141] on link "Maksājumi" at bounding box center [407, 144] width 221 height 31
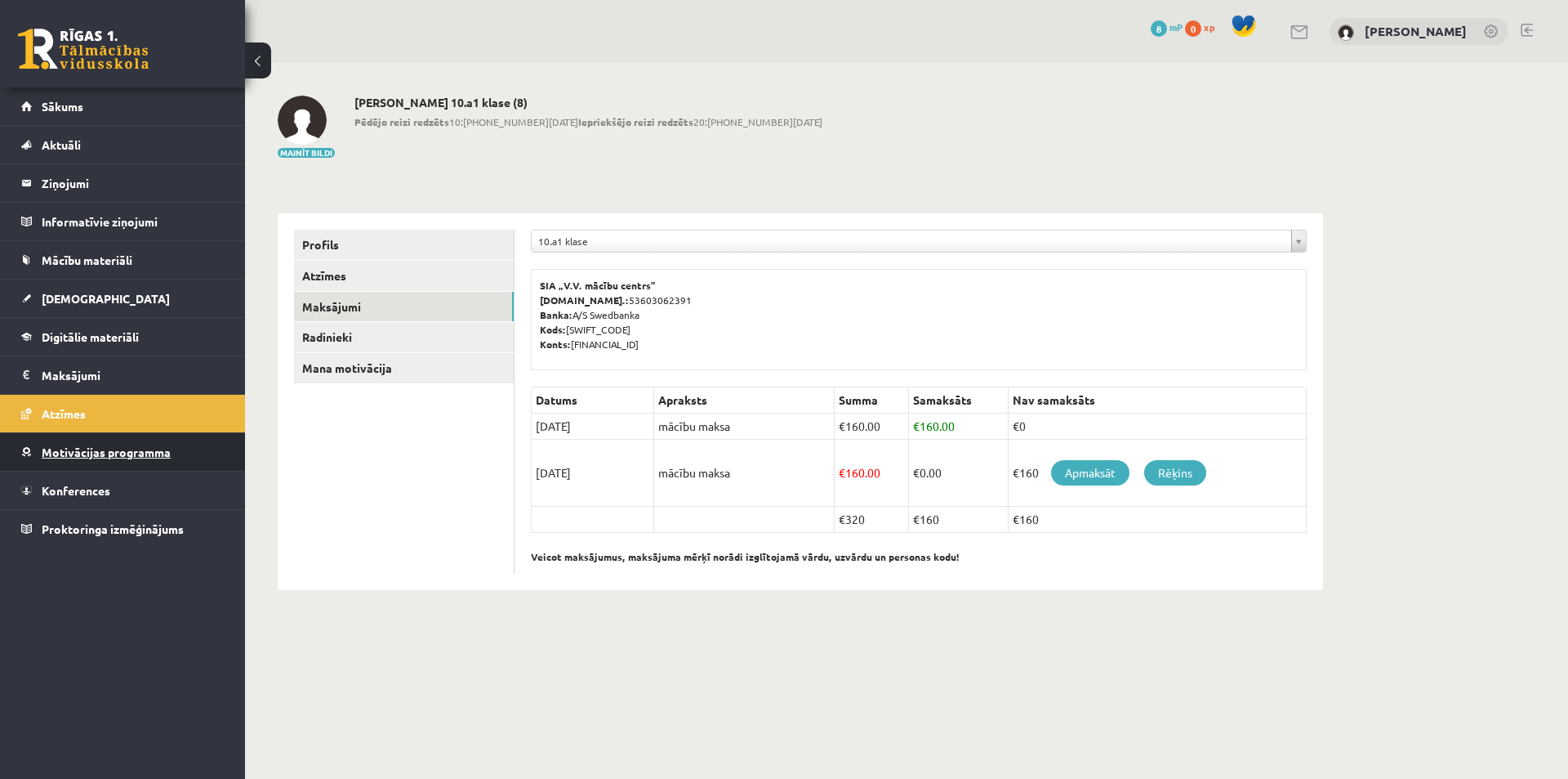
click at [107, 461] on link "Motivācijas programma" at bounding box center [123, 452] width 203 height 38
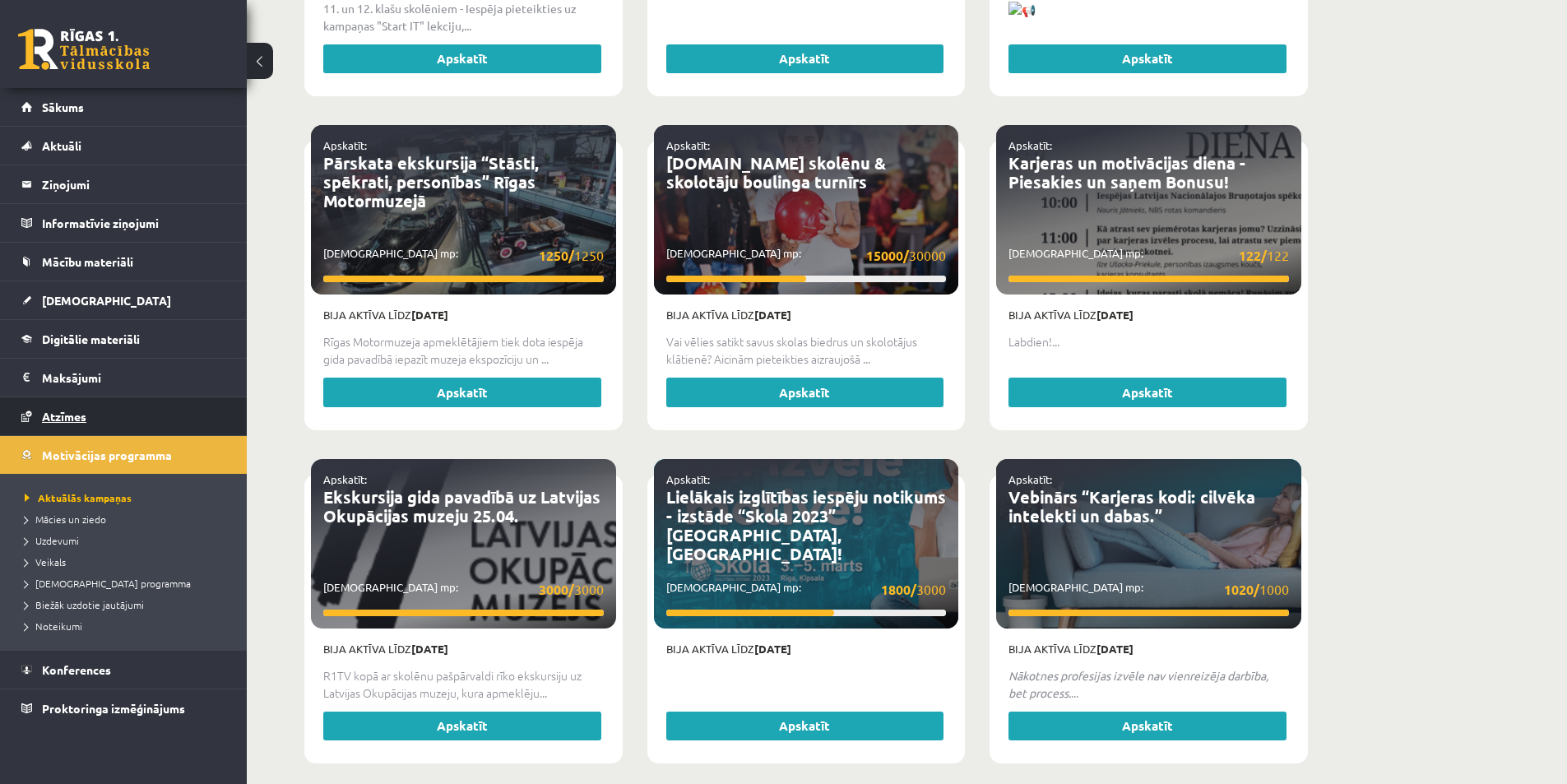
scroll to position [2972, 0]
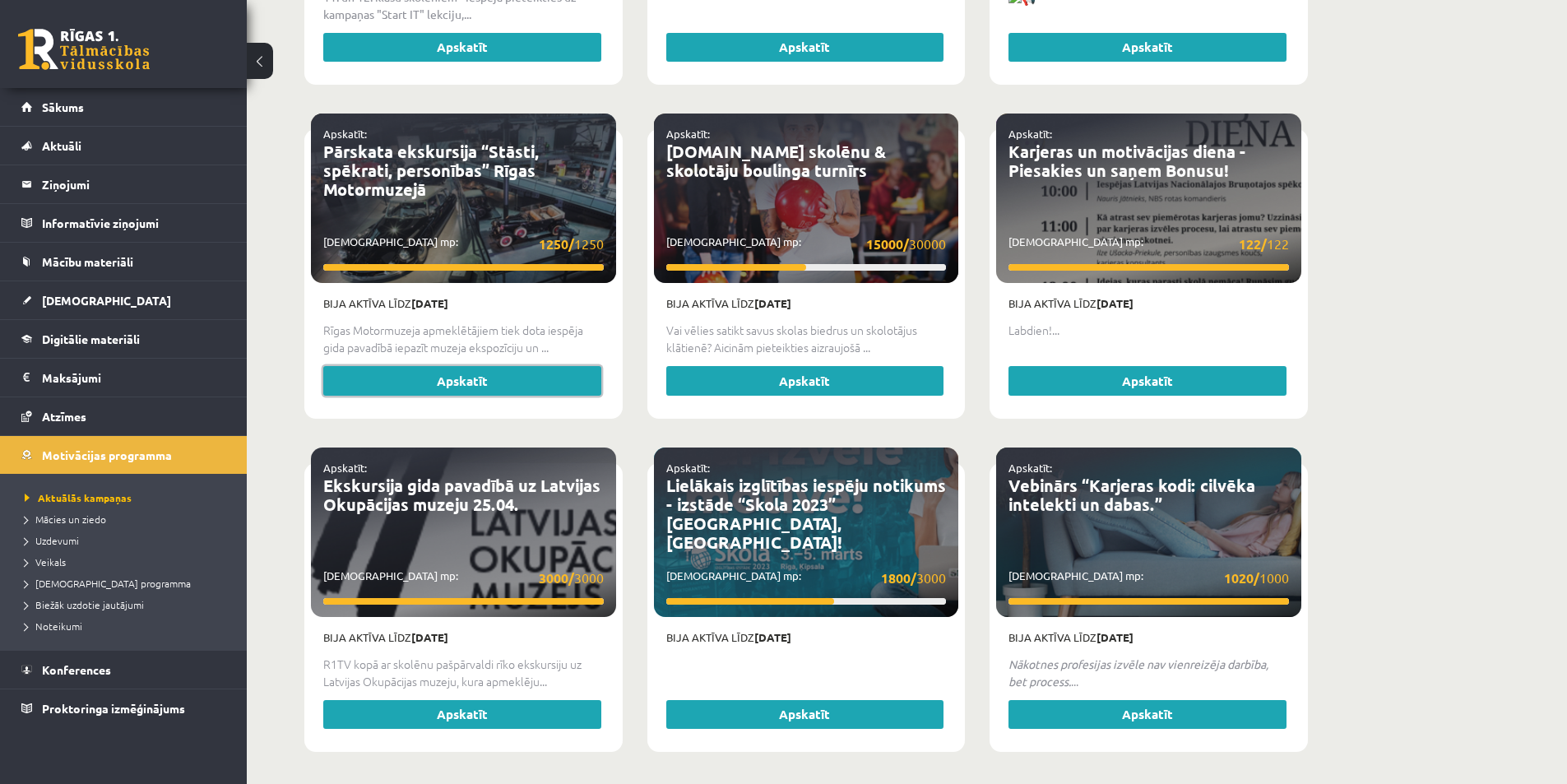
click at [489, 366] on link "Apskatīt" at bounding box center [462, 381] width 278 height 30
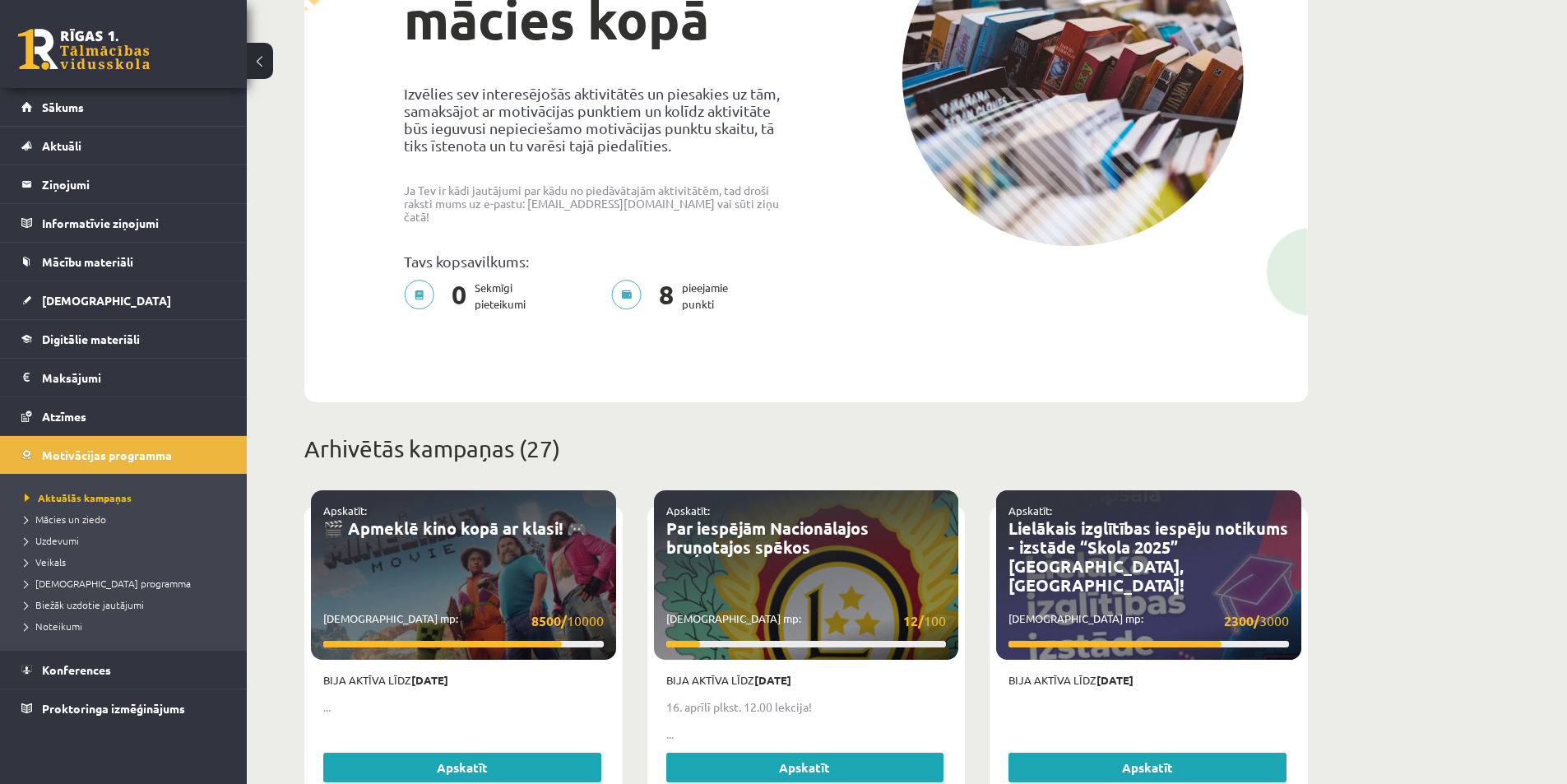
scroll to position [422, 0]
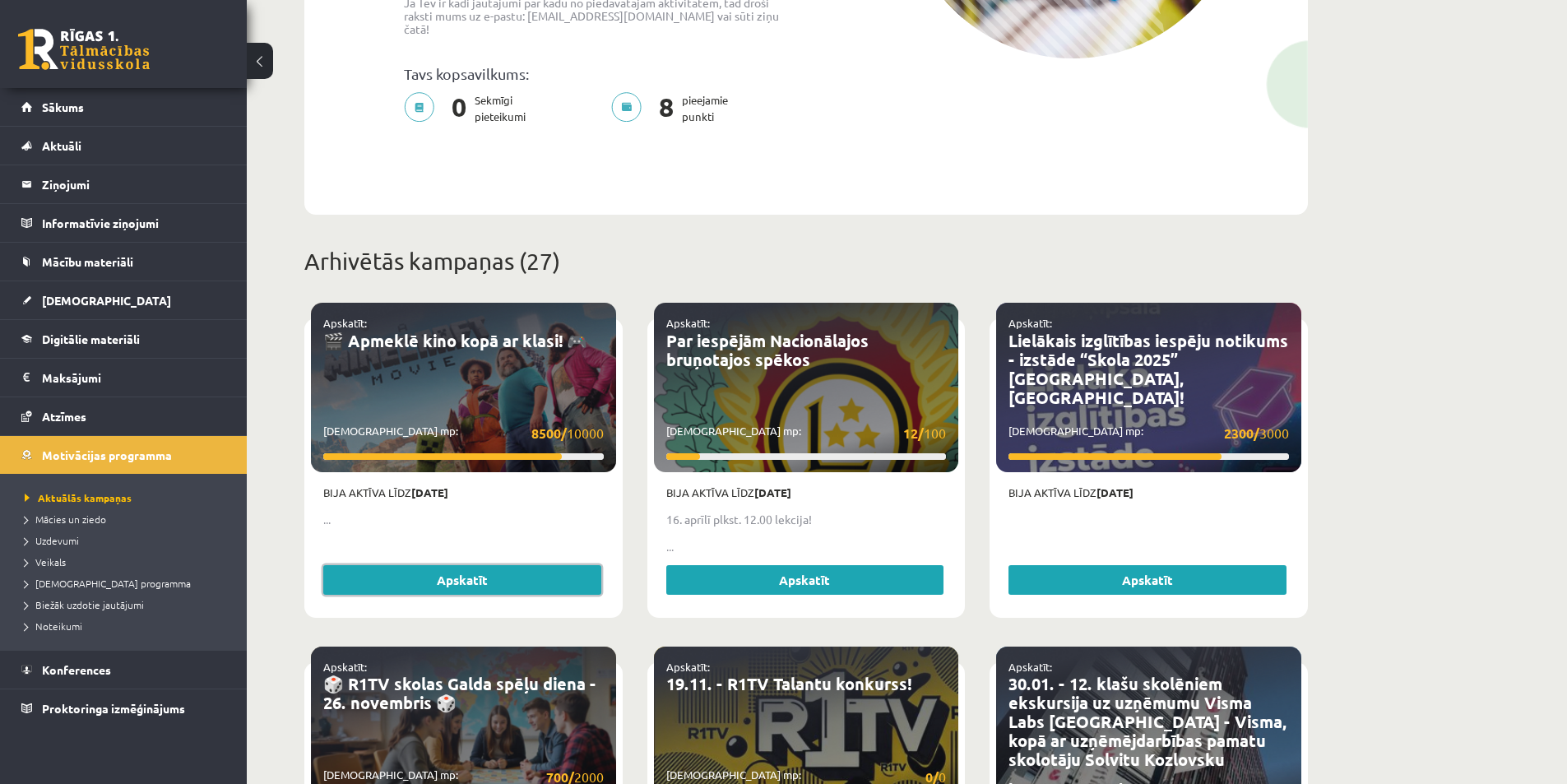
click at [482, 565] on link "Apskatīt" at bounding box center [462, 580] width 278 height 30
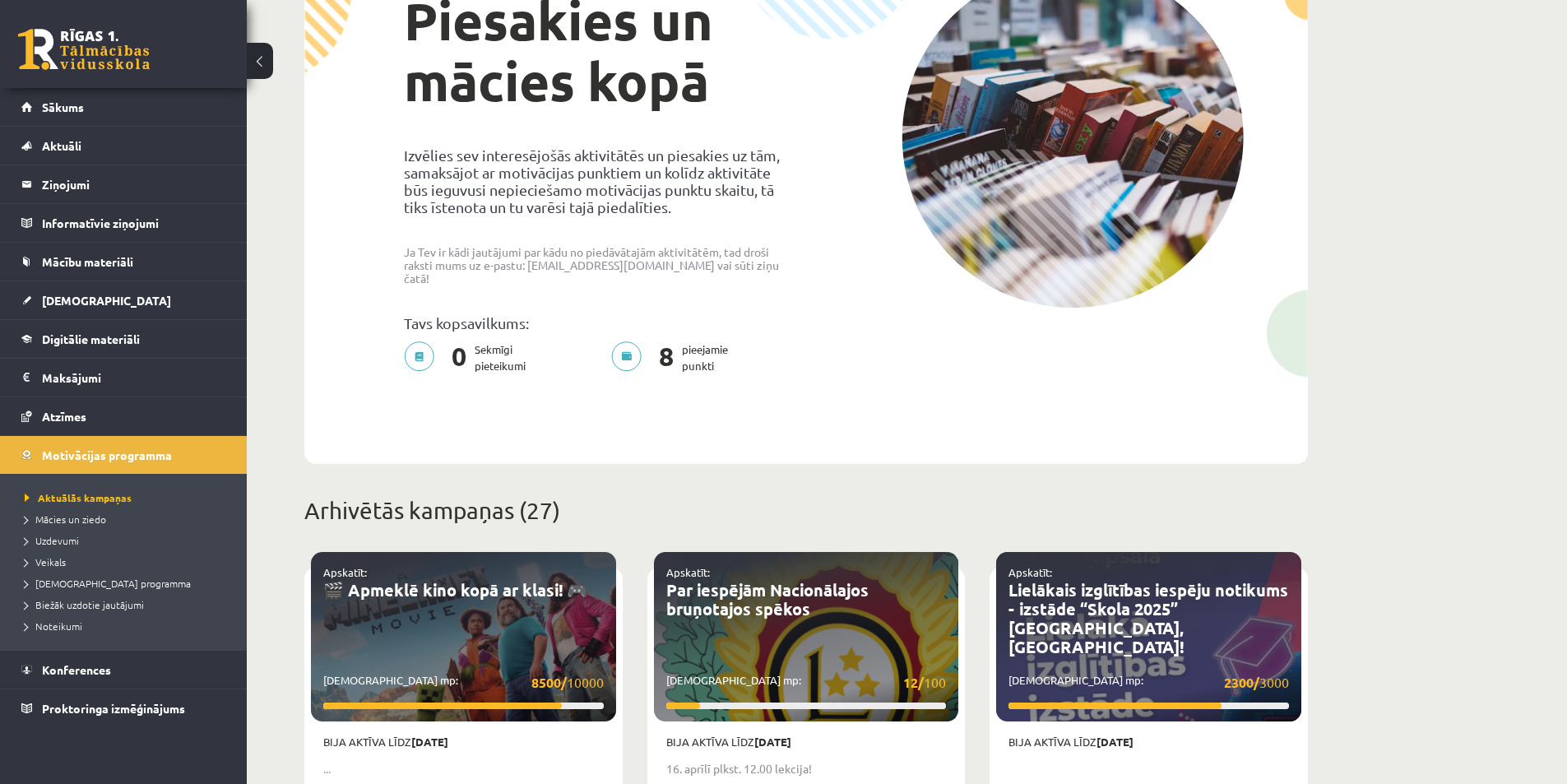
scroll to position [176, 0]
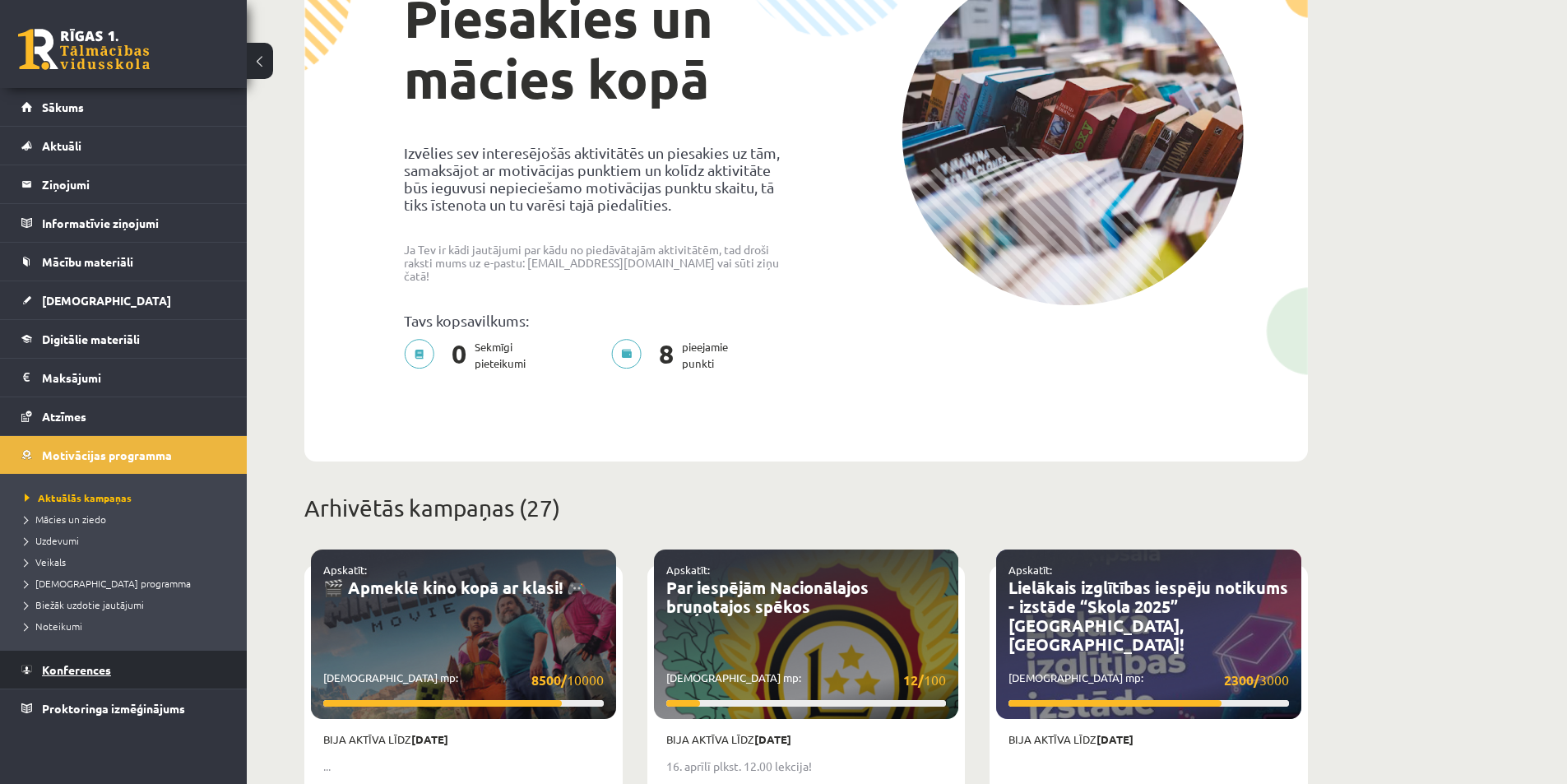
click at [102, 663] on span "Konferences" at bounding box center [76, 669] width 69 height 15
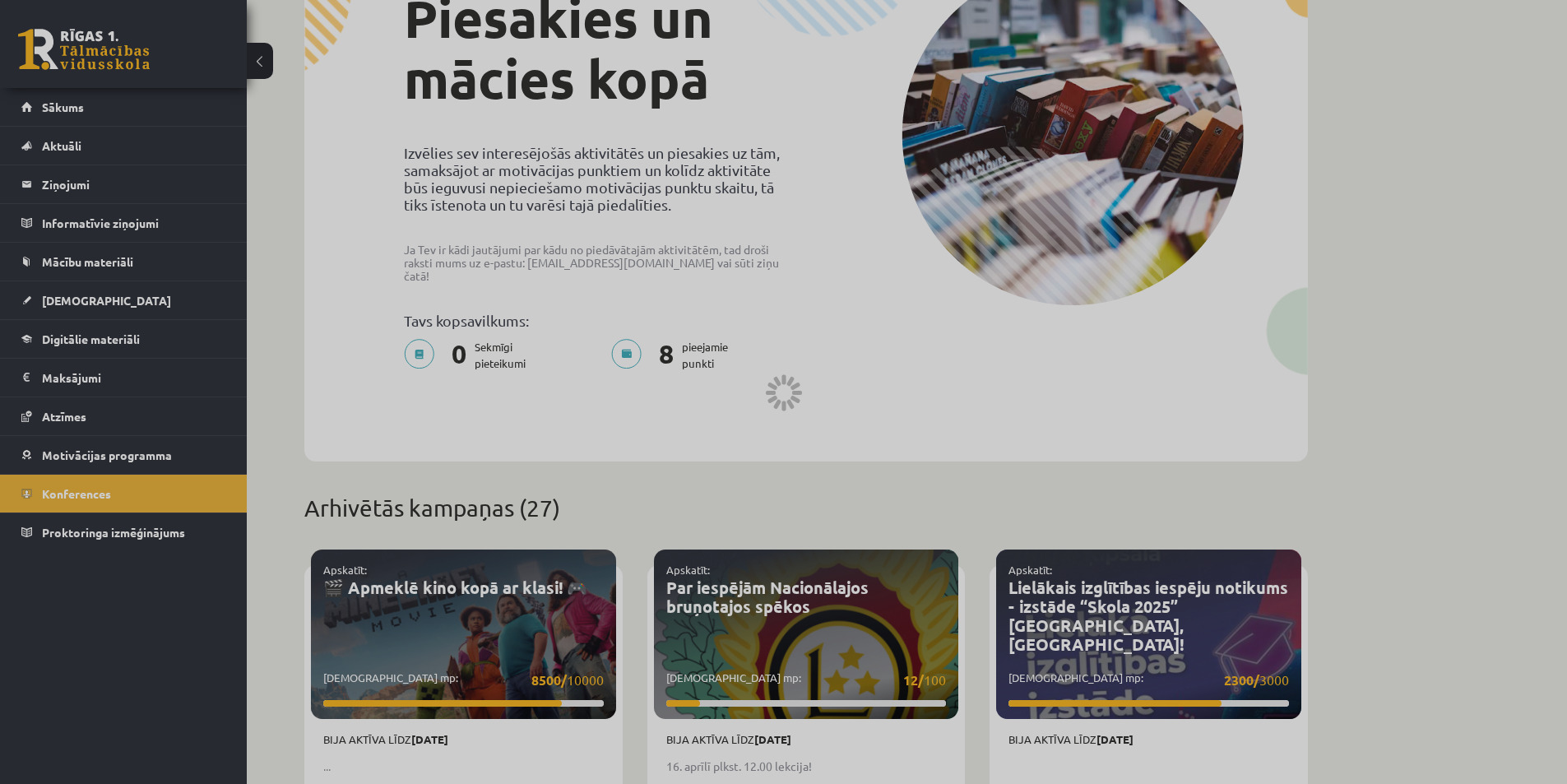
scroll to position [2, 0]
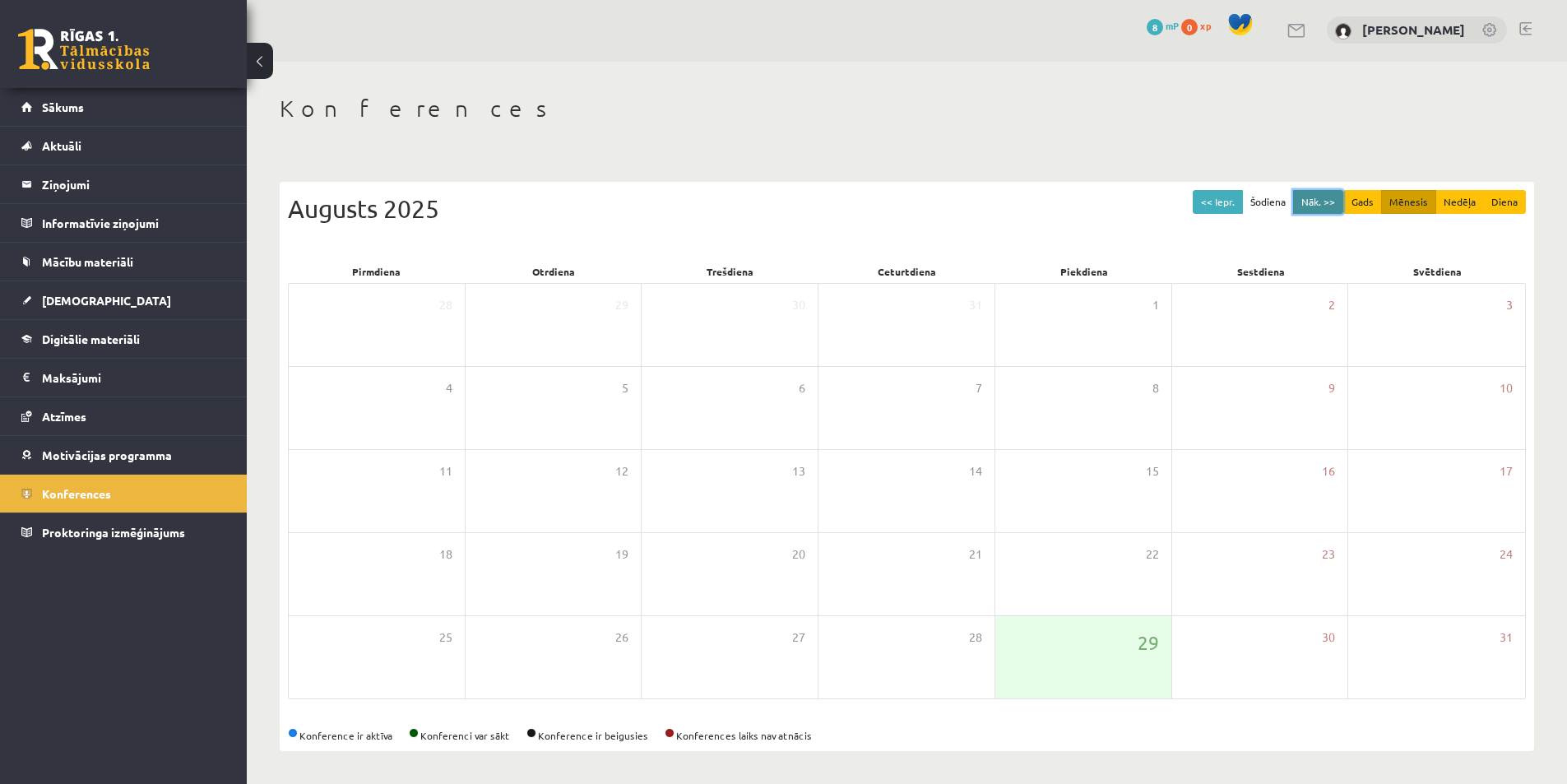
click at [1327, 198] on button "Nāk. >>" at bounding box center [1318, 202] width 50 height 24
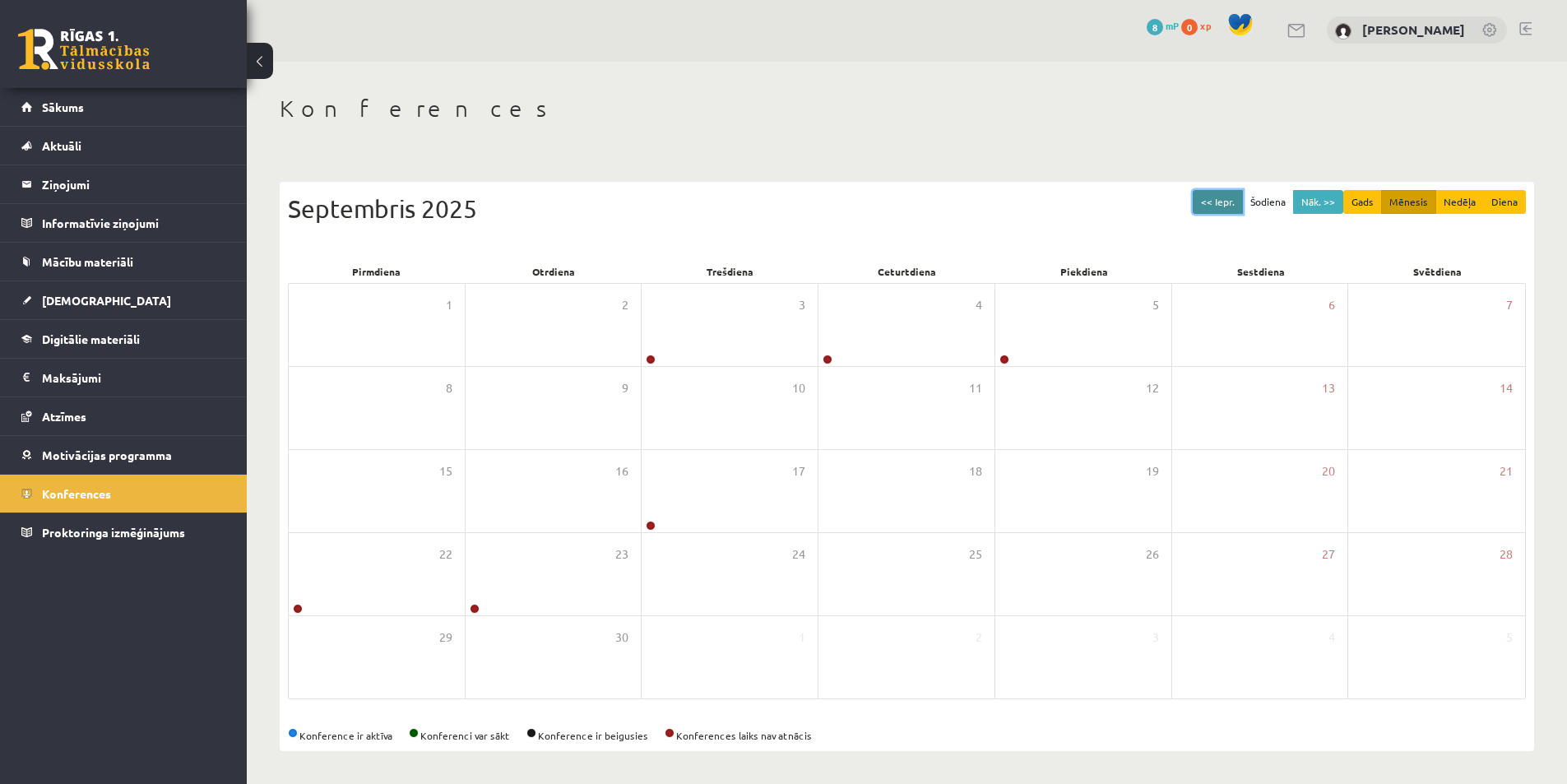
click at [1223, 197] on button "<< Iepr." at bounding box center [1218, 202] width 50 height 24
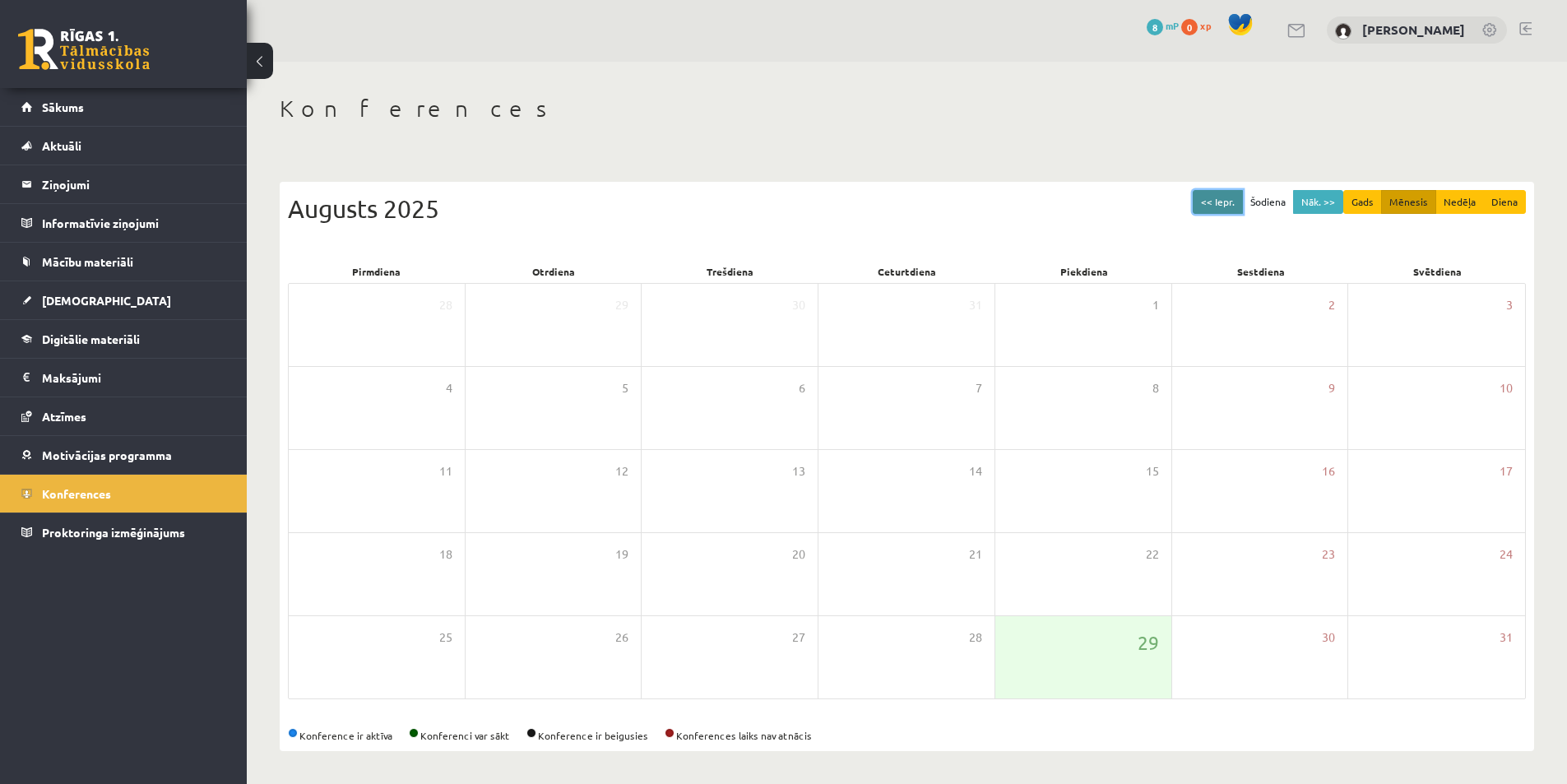
click at [1223, 197] on button "<< Iepr." at bounding box center [1218, 202] width 50 height 24
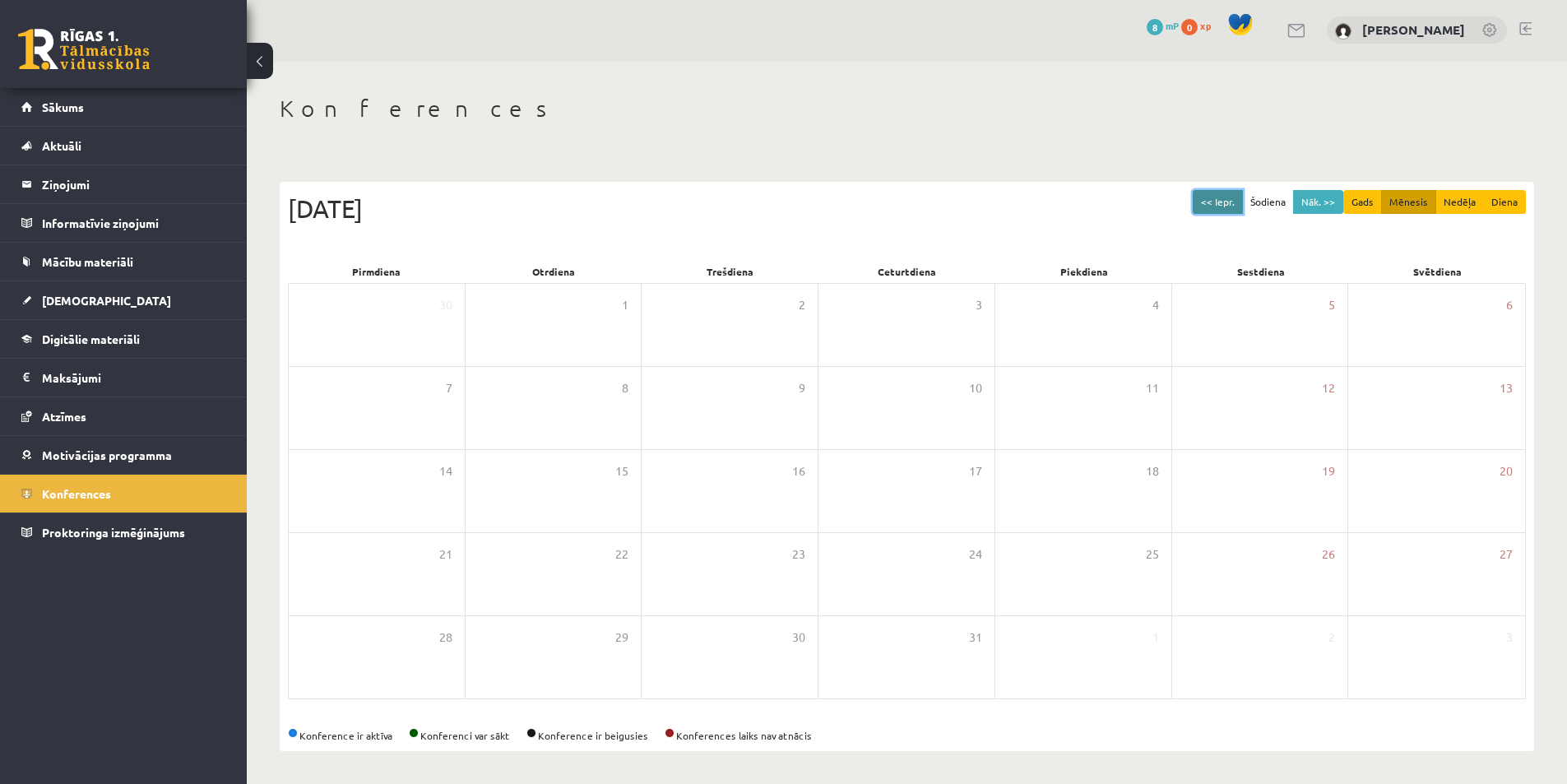
click at [1223, 197] on button "<< Iepr." at bounding box center [1218, 202] width 50 height 24
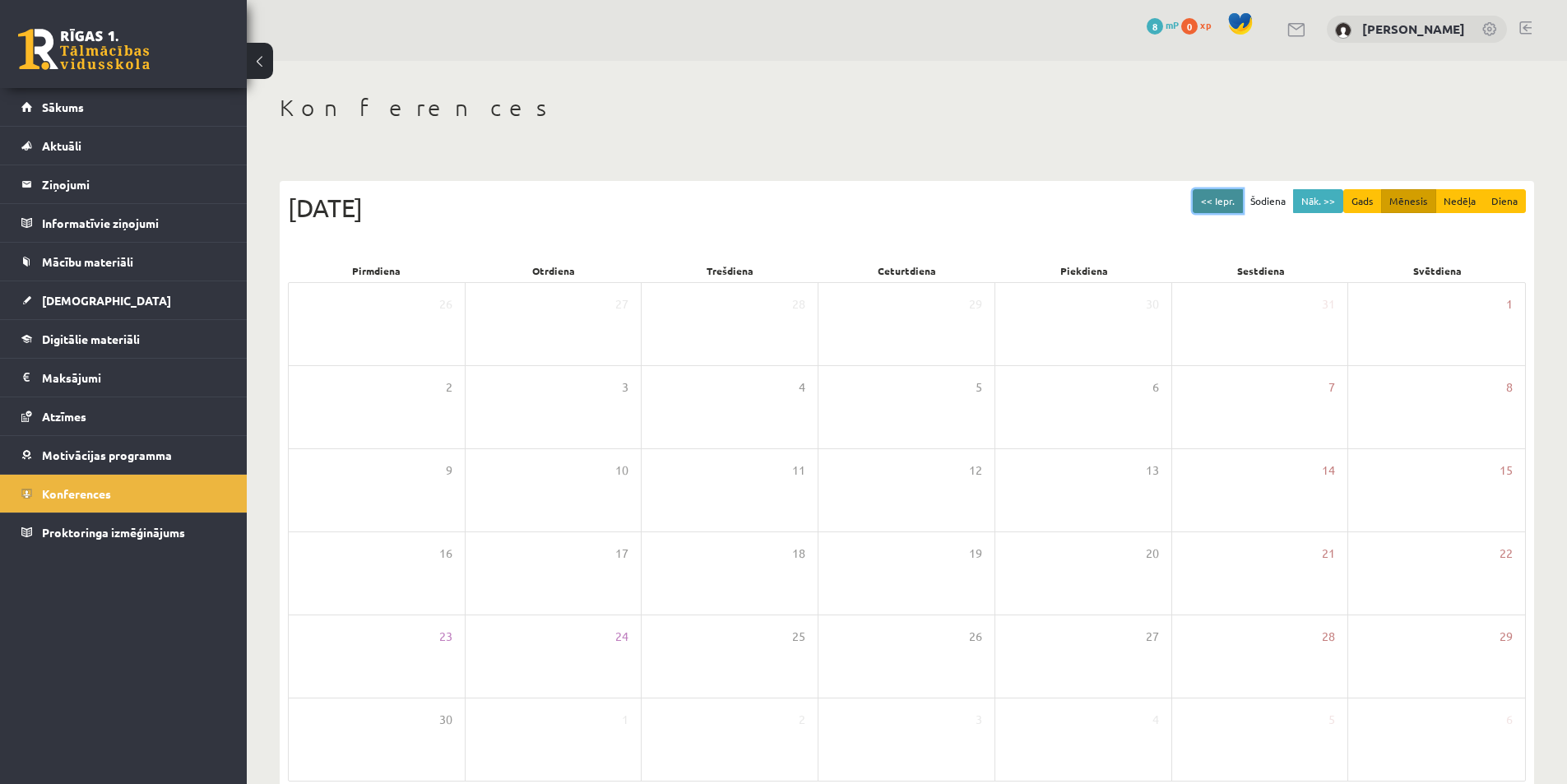
click at [1223, 197] on button "<< Iepr." at bounding box center [1218, 201] width 50 height 24
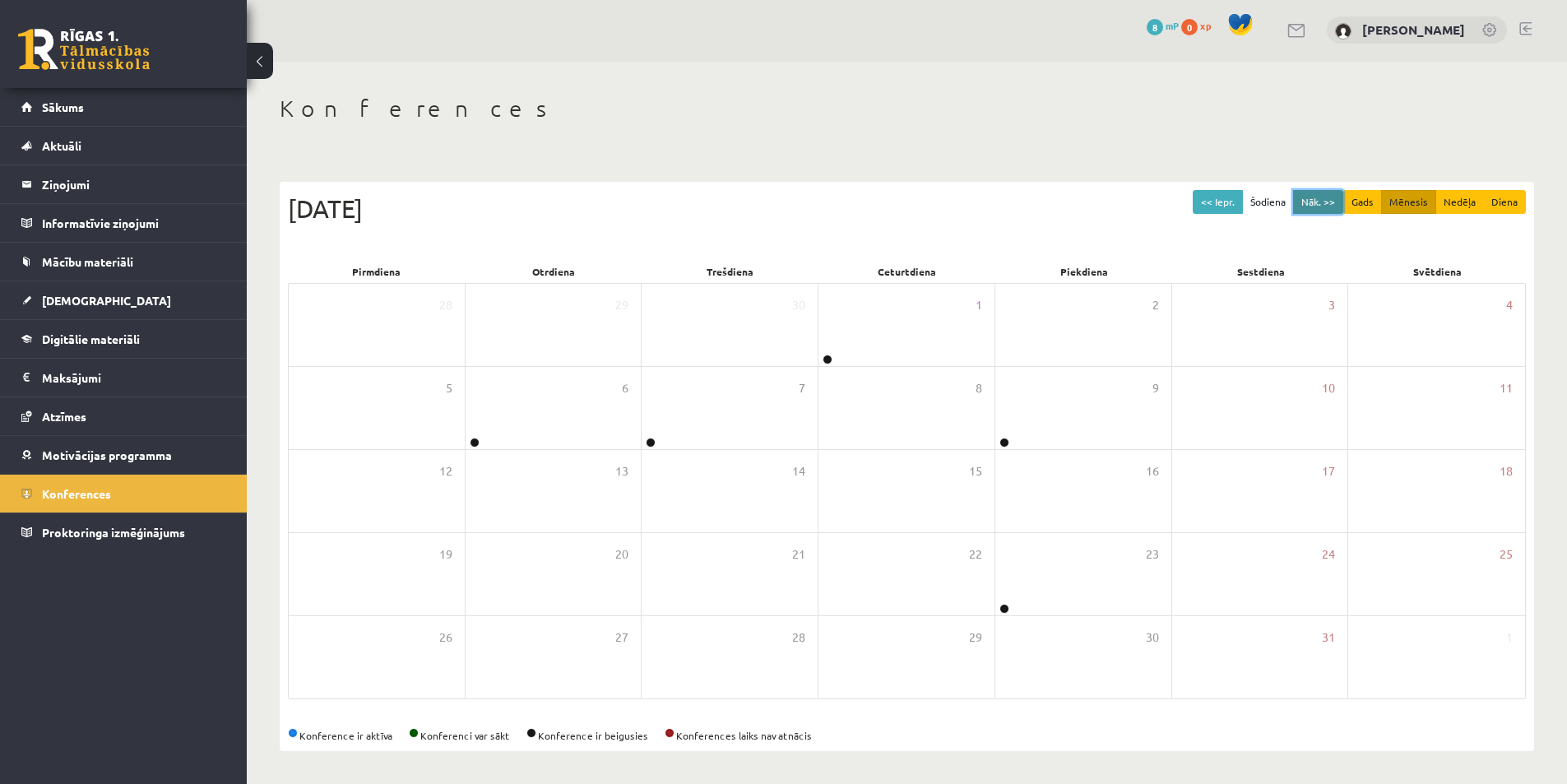
click at [1315, 203] on button "Nāk. >>" at bounding box center [1318, 202] width 50 height 24
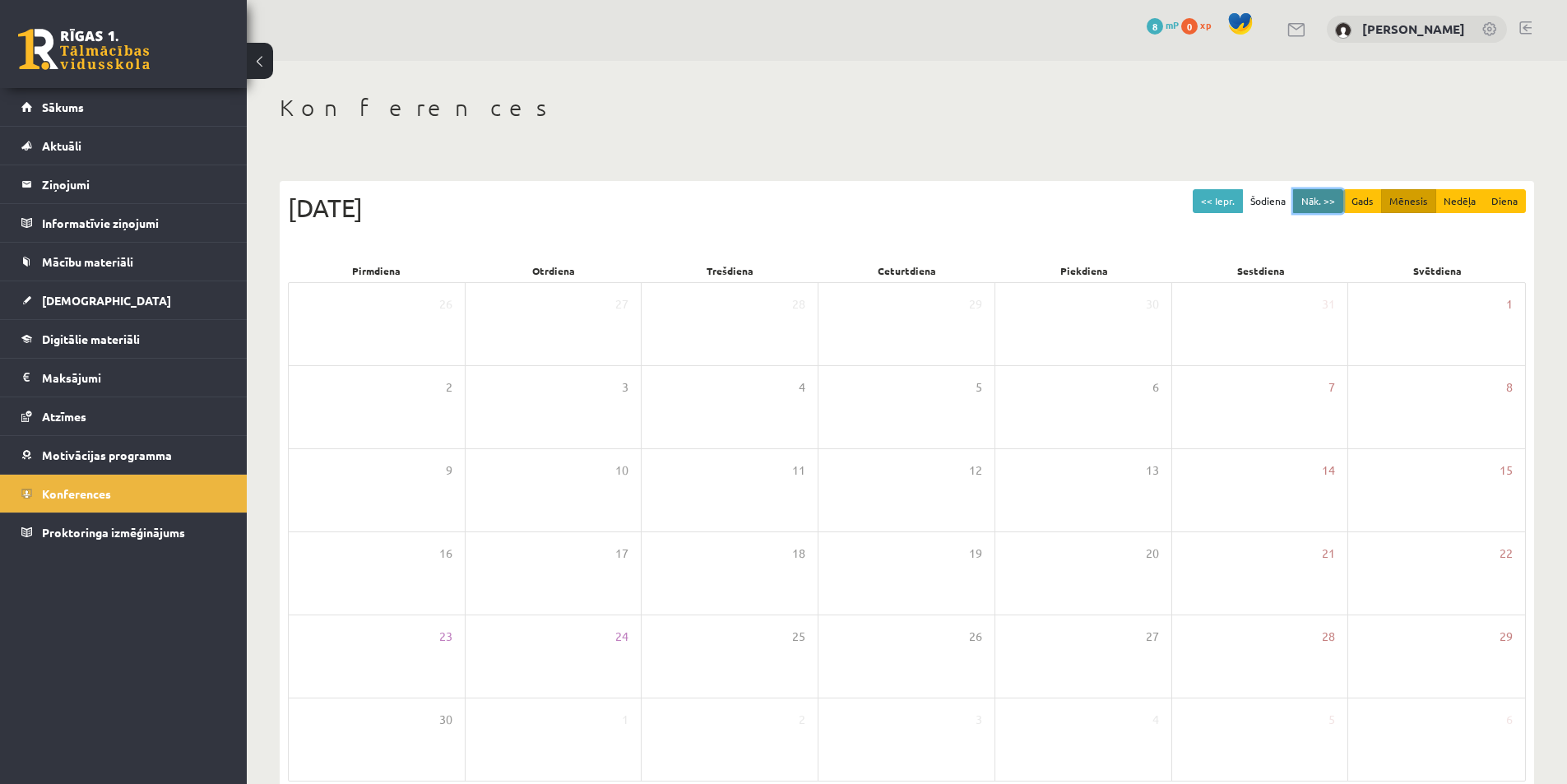
click at [1320, 200] on button "Nāk. >>" at bounding box center [1318, 201] width 50 height 24
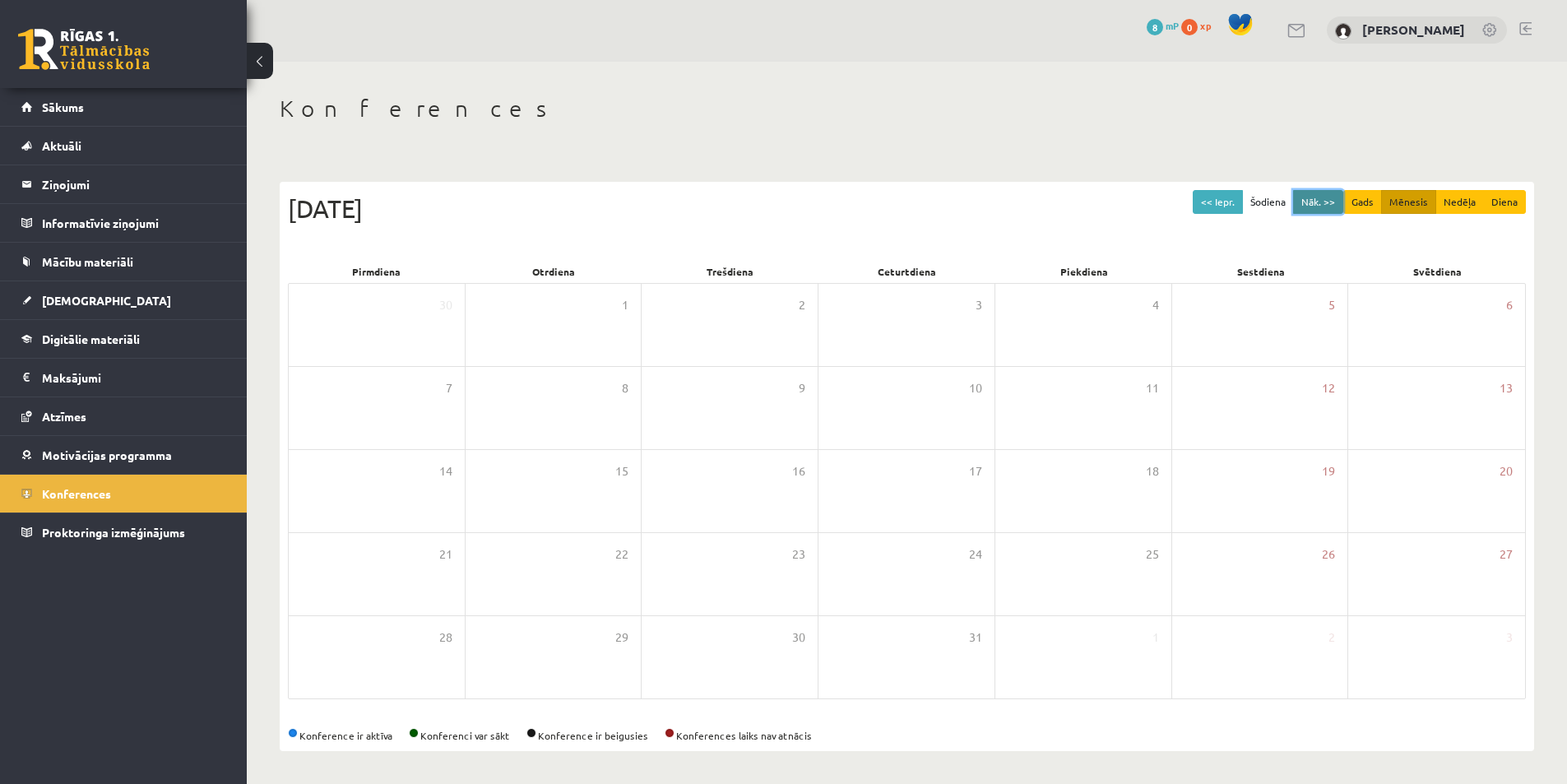
click at [1319, 200] on button "Nāk. >>" at bounding box center [1318, 202] width 50 height 24
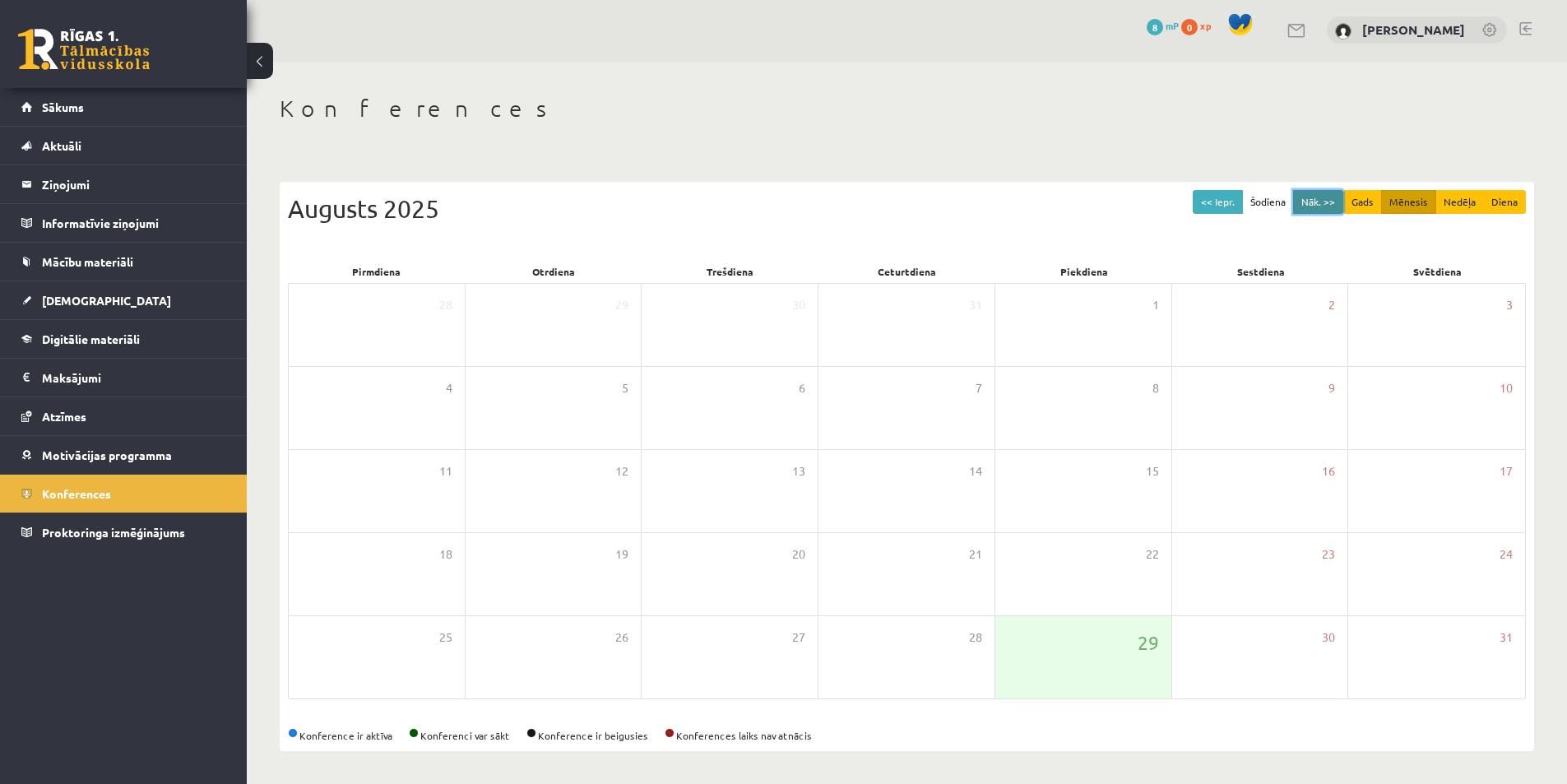
click at [1319, 200] on button "Nāk. >>" at bounding box center [1318, 202] width 50 height 24
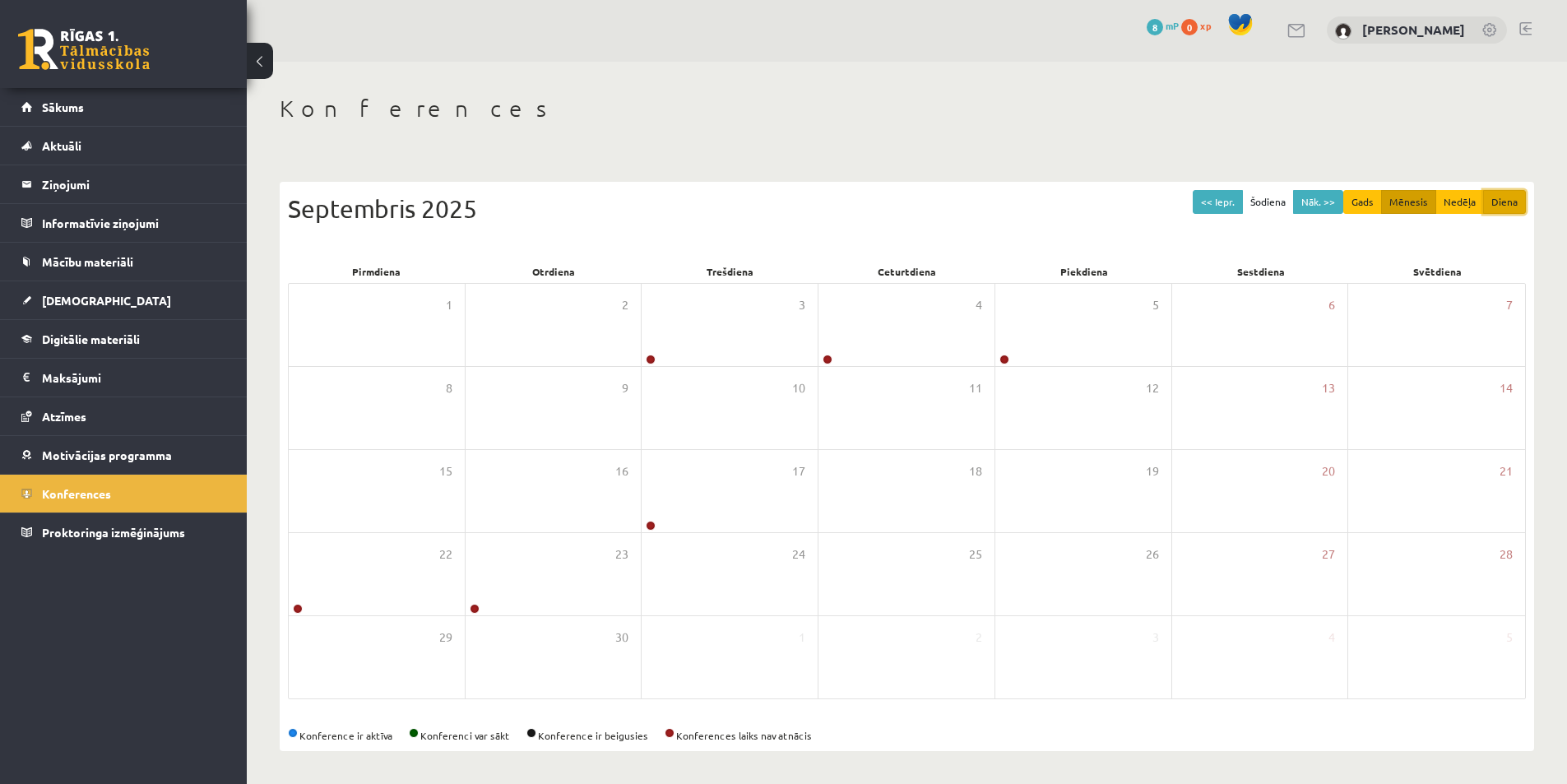
click at [1505, 196] on button "Diena" at bounding box center [1505, 202] width 42 height 24
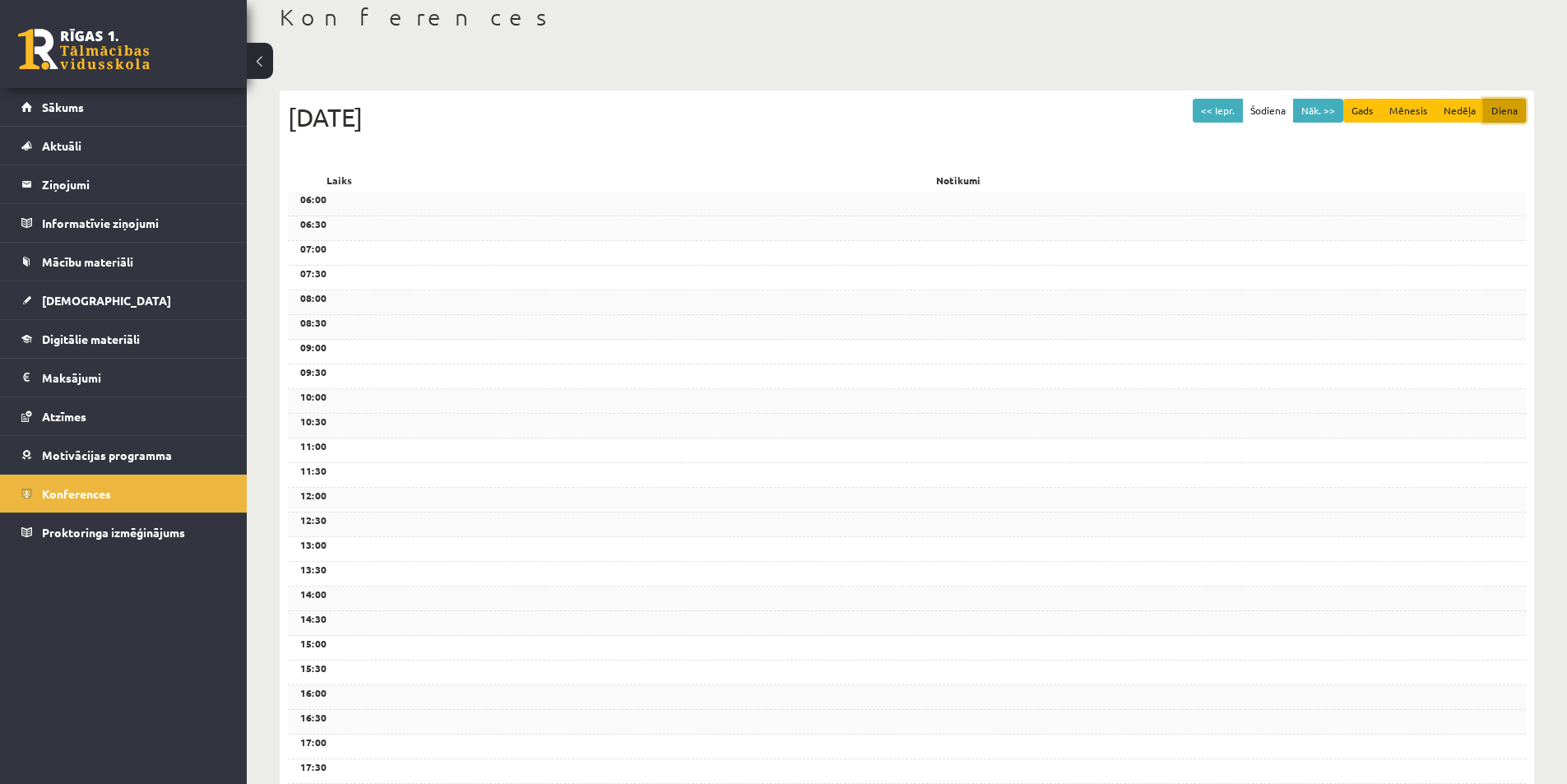
scroll to position [0, 0]
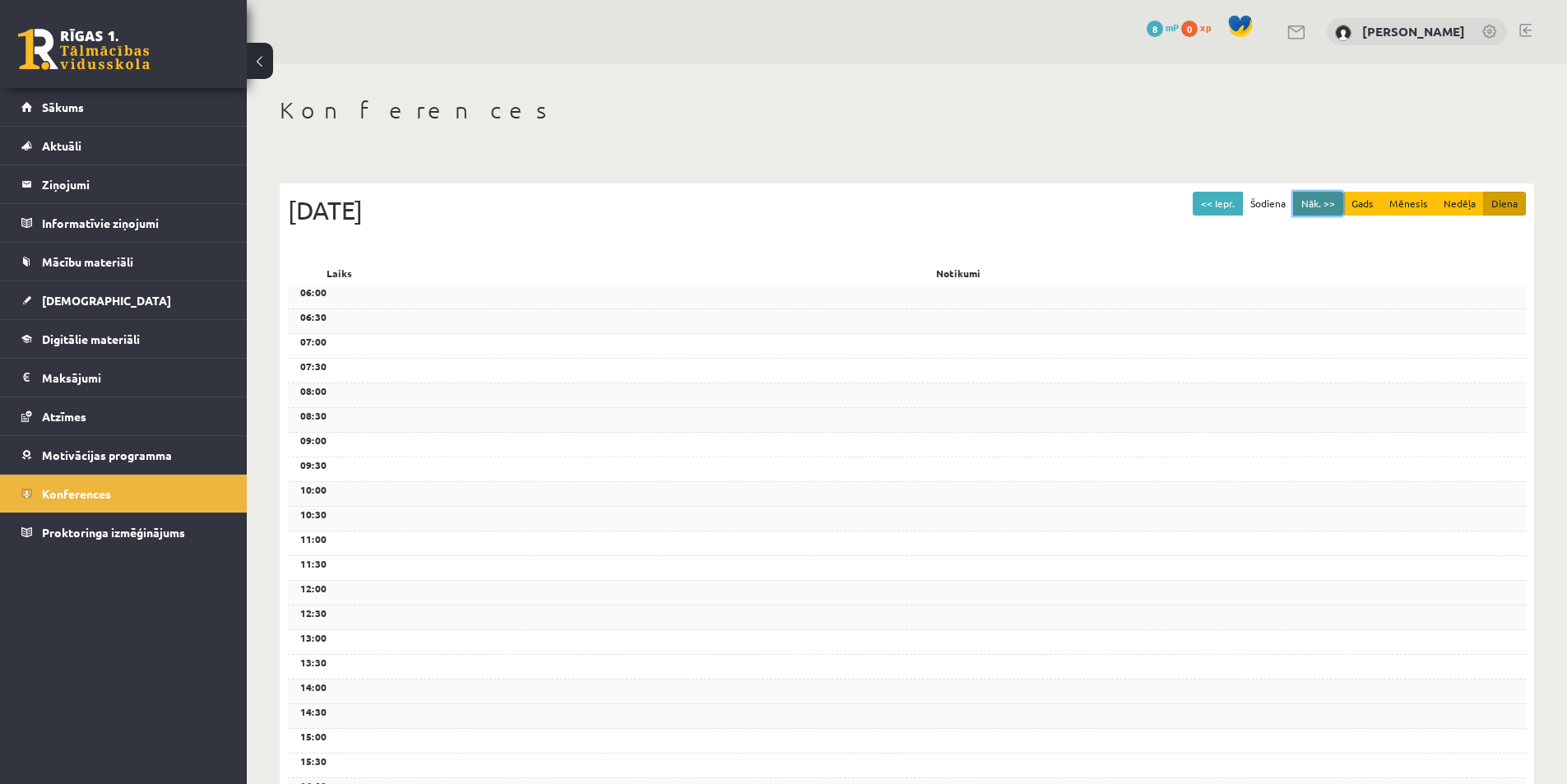
click at [1326, 200] on button "Nāk. >>" at bounding box center [1318, 203] width 50 height 24
click at [1222, 204] on button "<< Iepr." at bounding box center [1218, 203] width 50 height 24
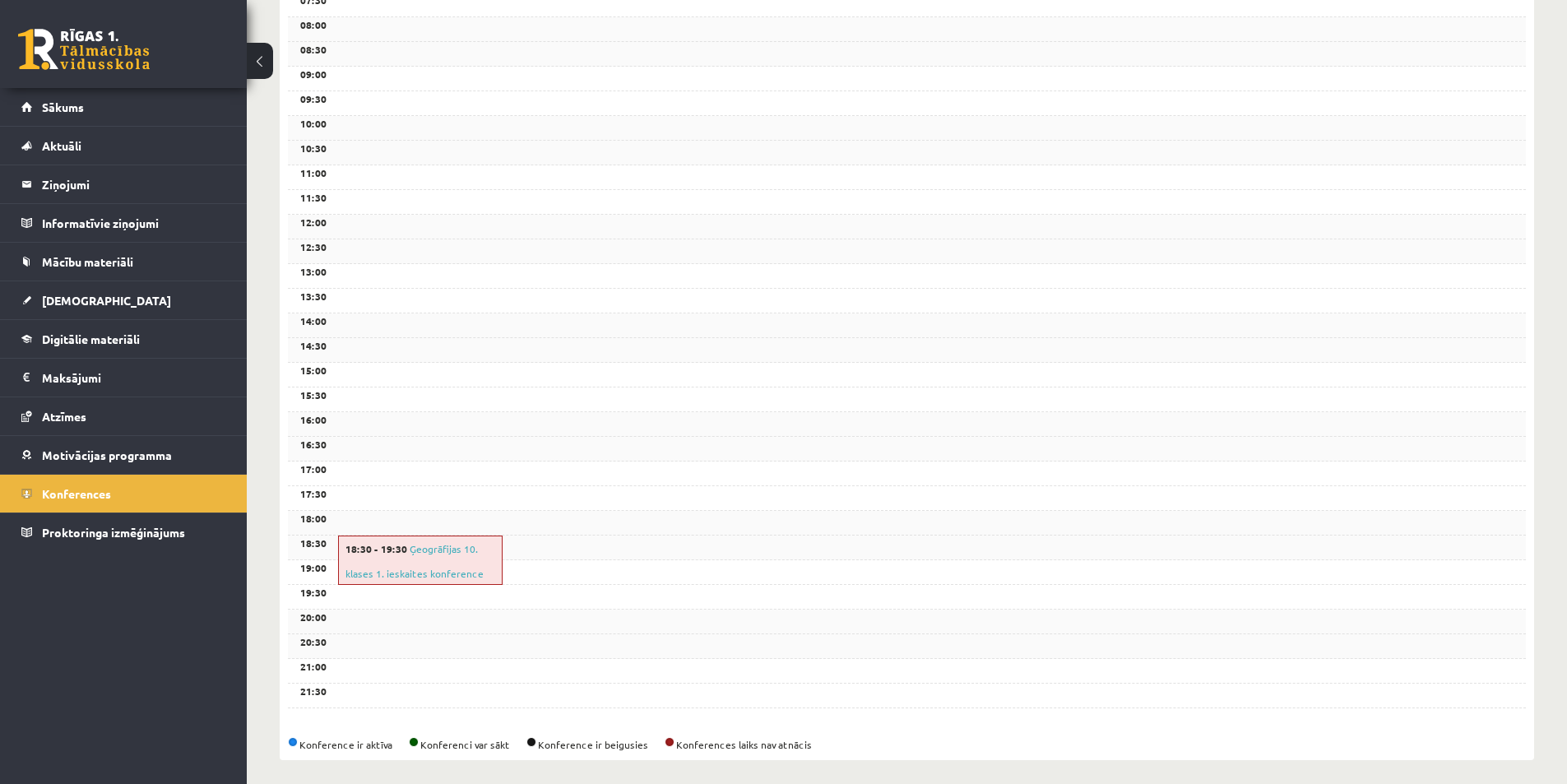
scroll to position [376, 0]
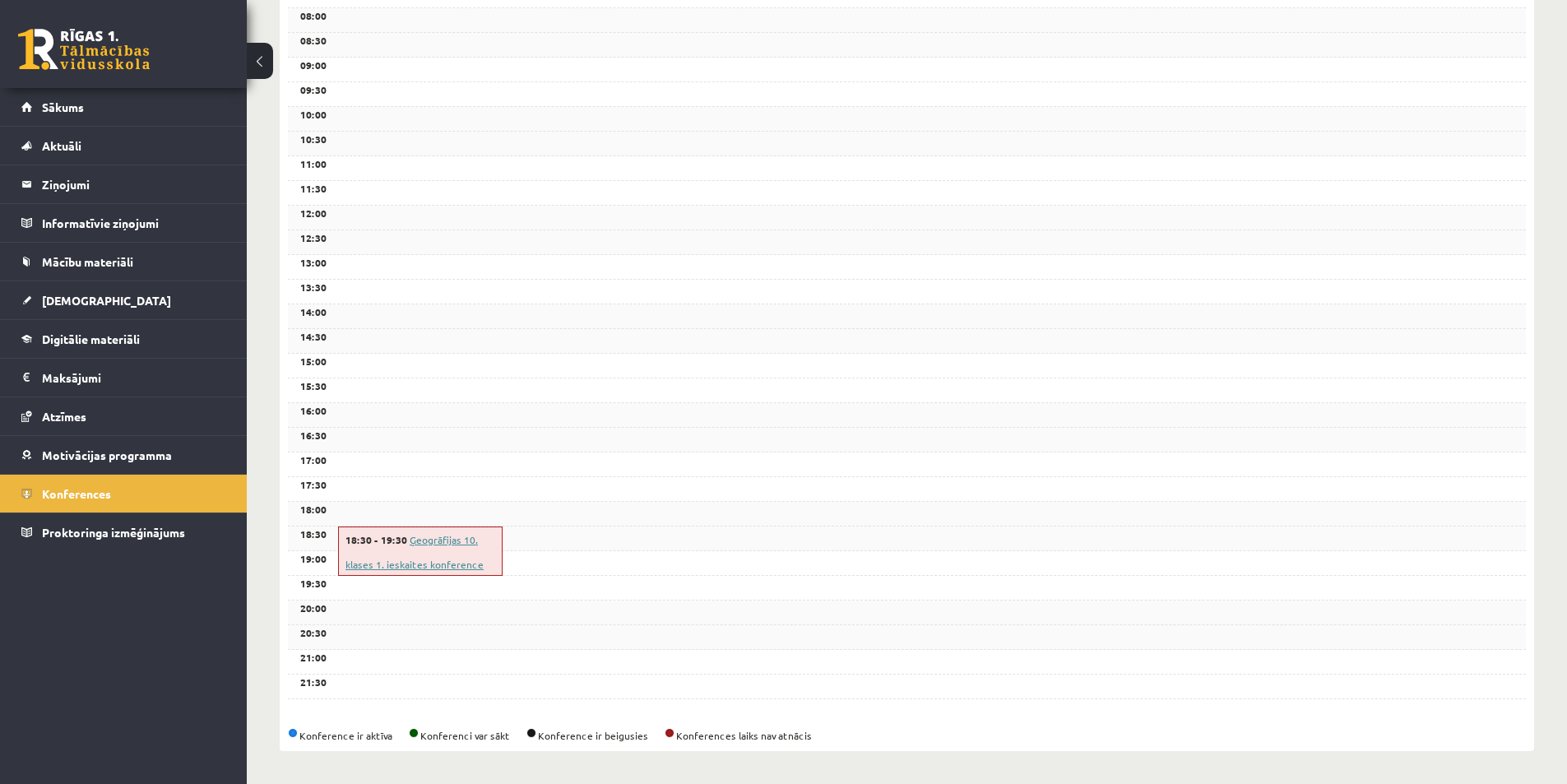
click at [432, 562] on link "Ģeogrāfijas 10. klases 1. ieskaites konference" at bounding box center [414, 552] width 138 height 38
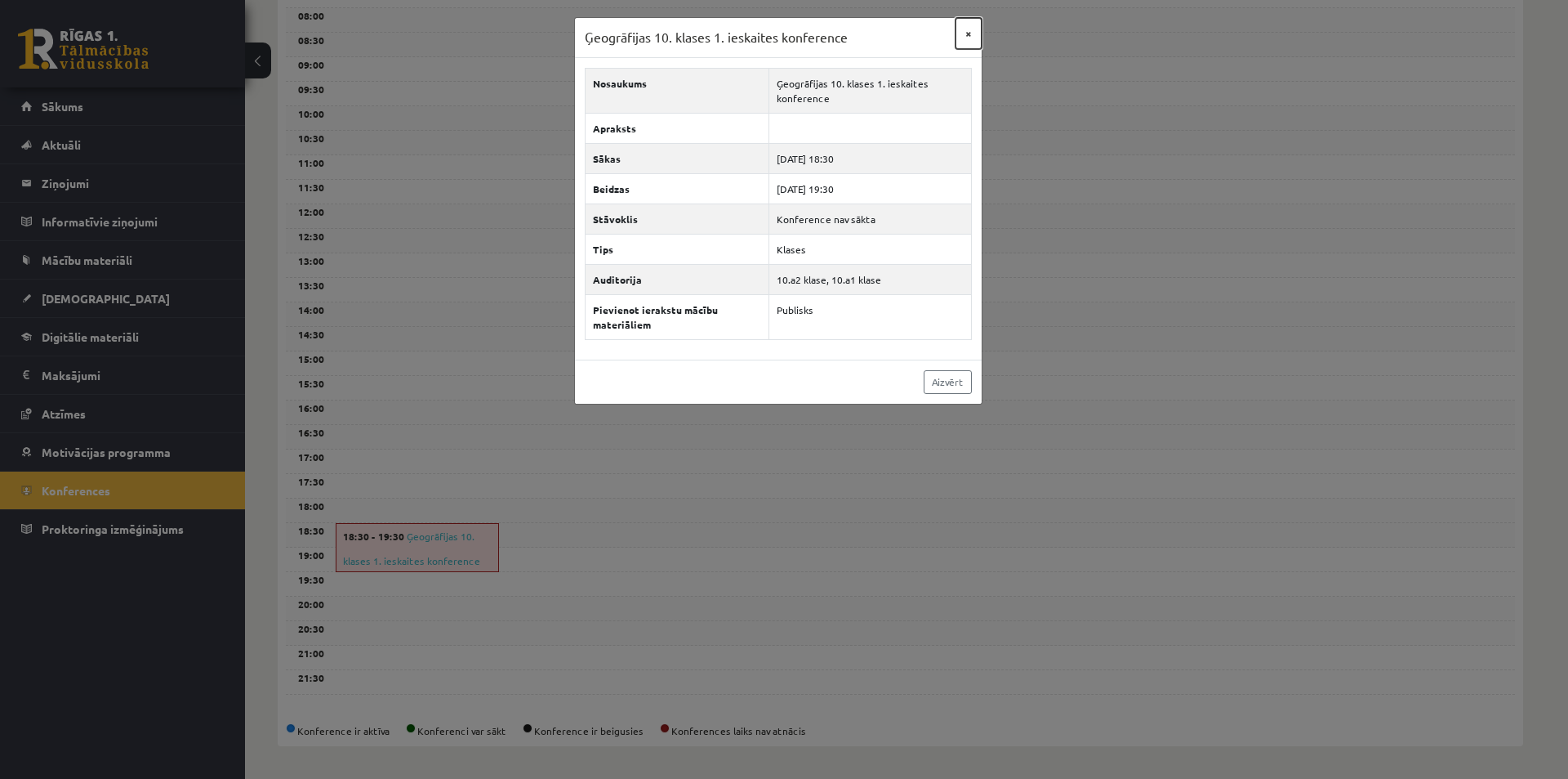
click at [965, 35] on button "×" at bounding box center [969, 34] width 26 height 31
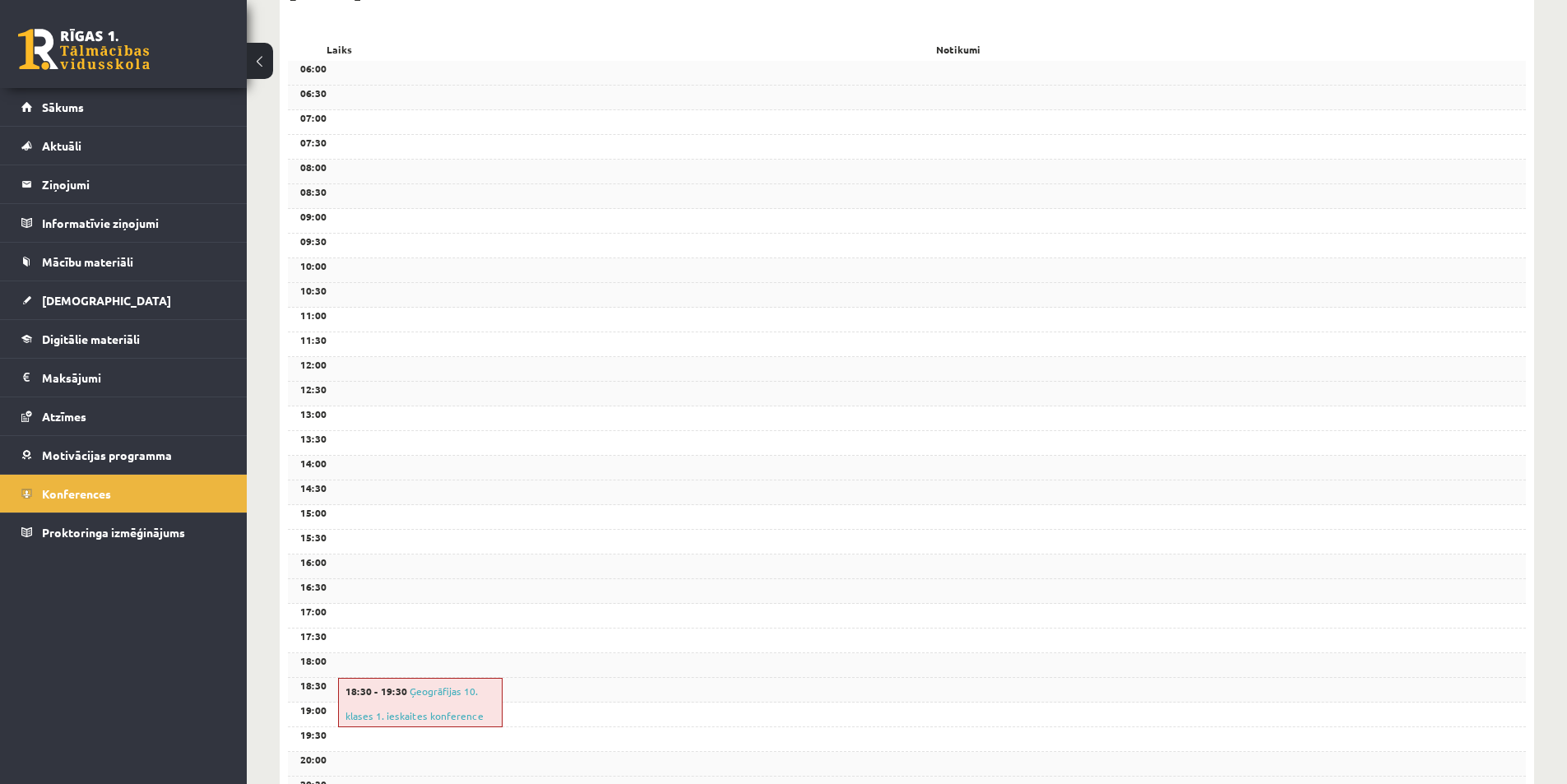
scroll to position [0, 0]
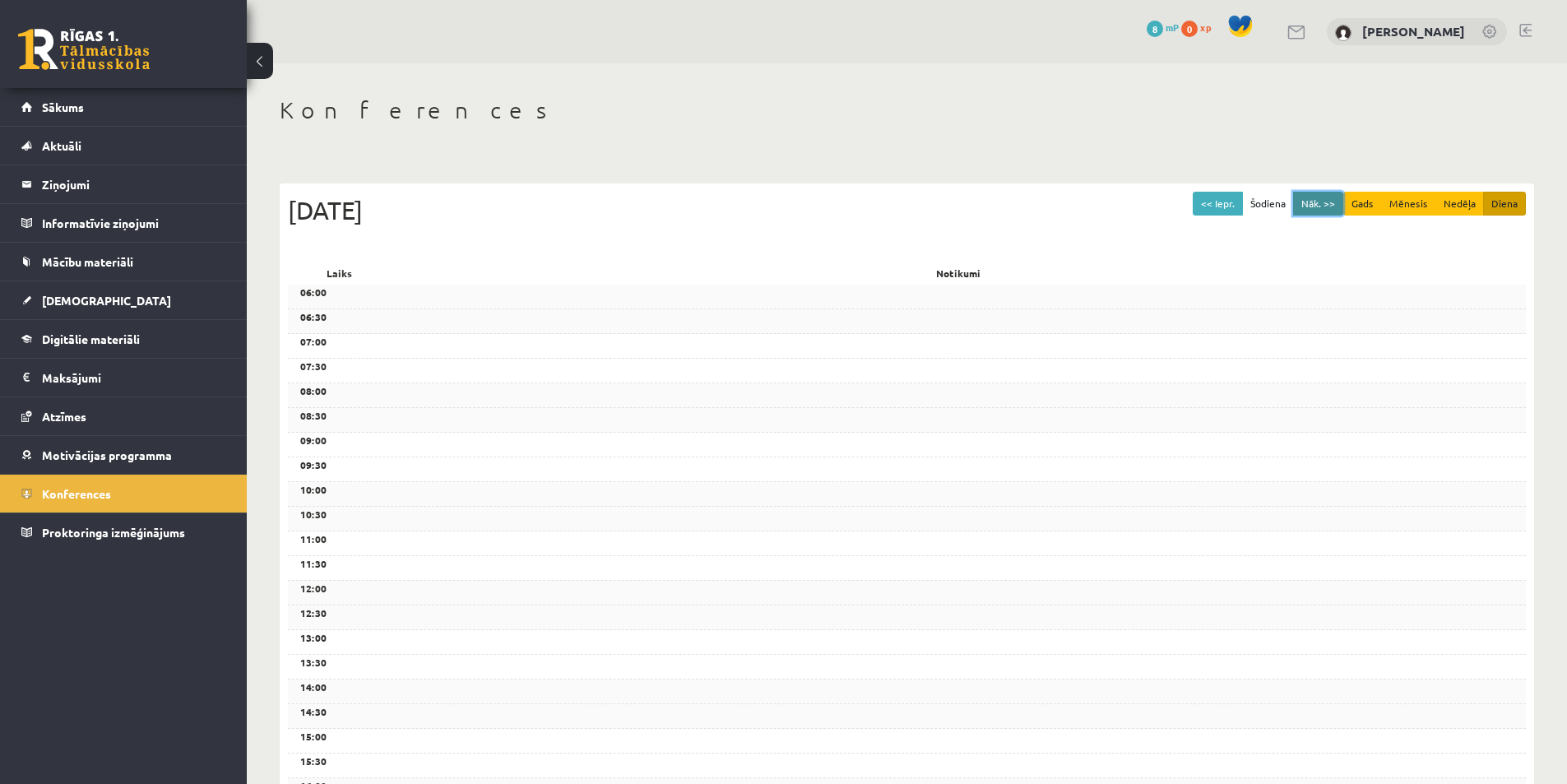
click at [1324, 195] on button "Nāk. >>" at bounding box center [1318, 203] width 50 height 24
click at [1234, 209] on button "<< Iepr." at bounding box center [1218, 203] width 50 height 24
click at [1232, 206] on button "<< Iepr." at bounding box center [1218, 203] width 50 height 24
click at [1210, 196] on button "<< Iepr." at bounding box center [1218, 203] width 50 height 24
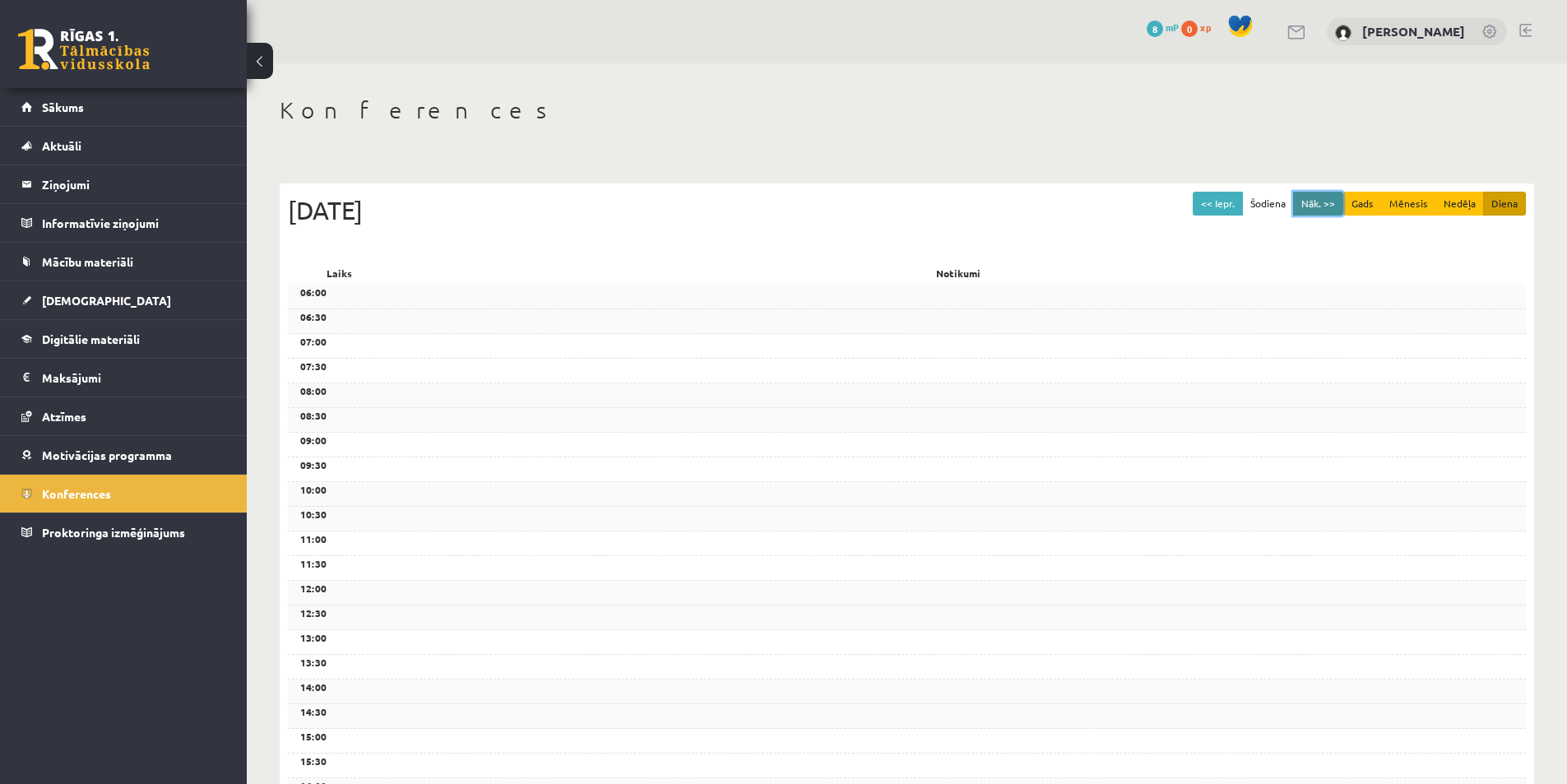
click at [1300, 195] on button "Nāk. >>" at bounding box center [1318, 203] width 50 height 24
click at [1308, 196] on button "Nāk. >>" at bounding box center [1318, 203] width 50 height 24
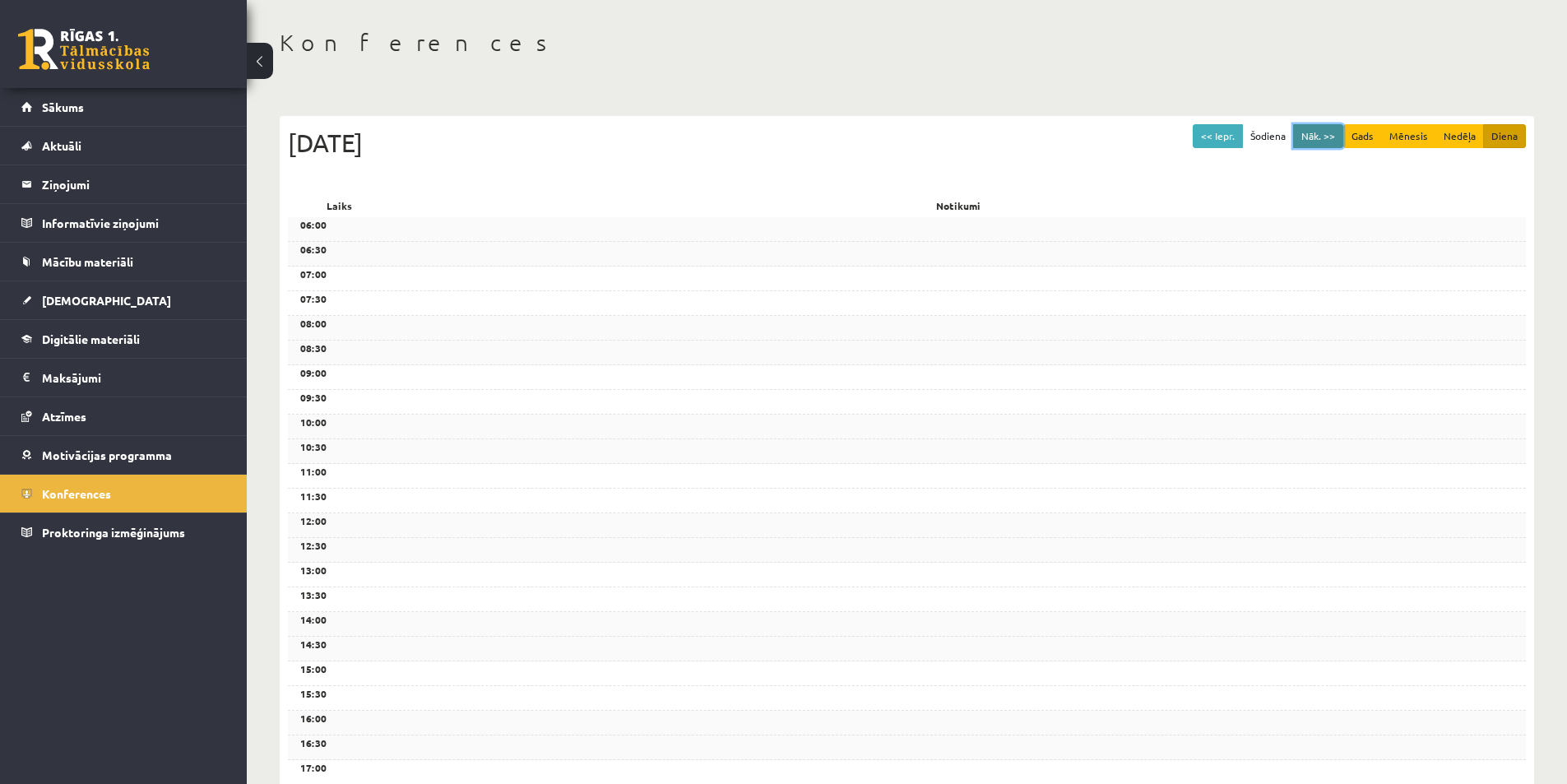
scroll to position [47, 0]
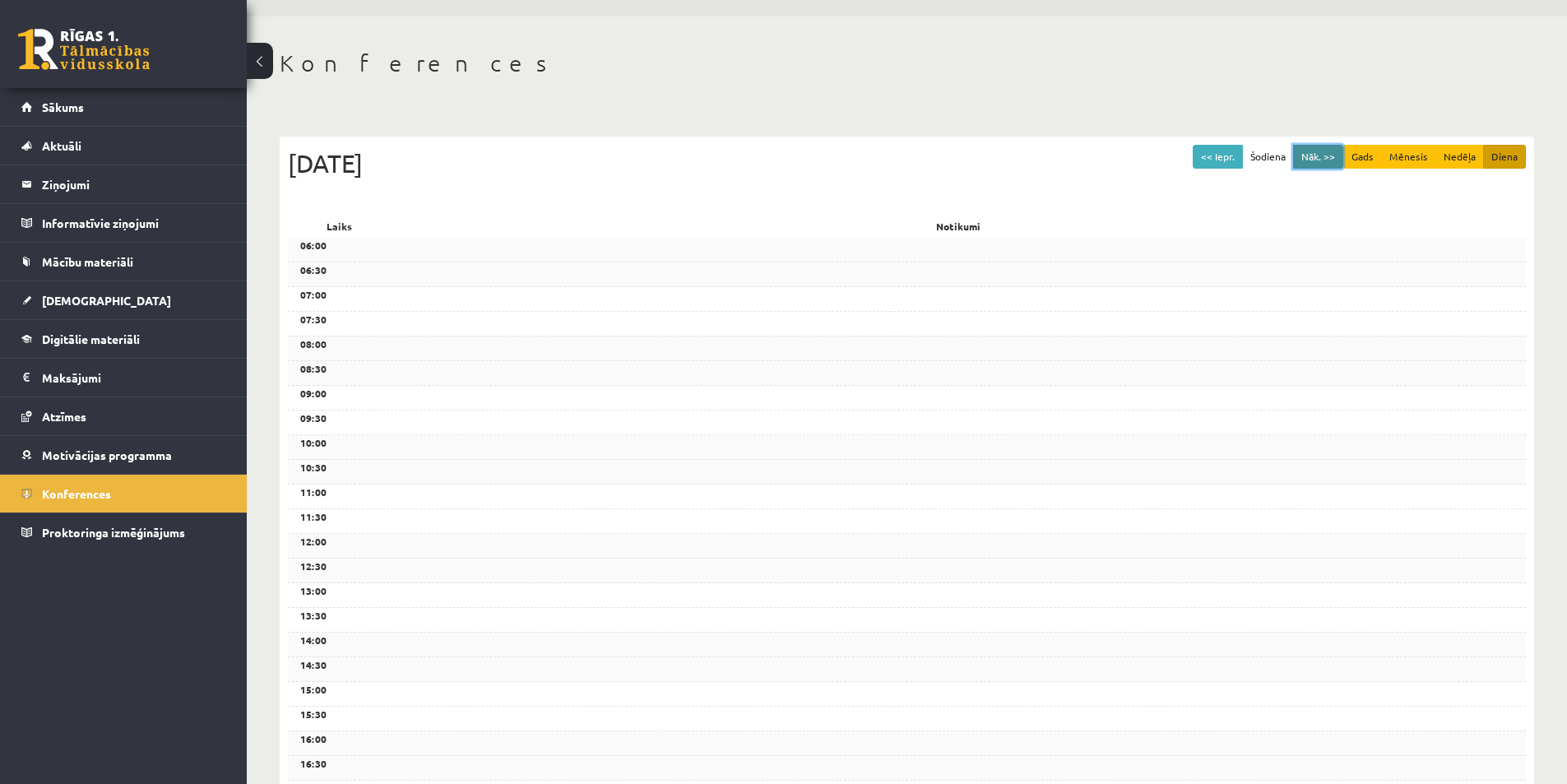
click at [1317, 153] on button "Nāk. >>" at bounding box center [1318, 156] width 50 height 24
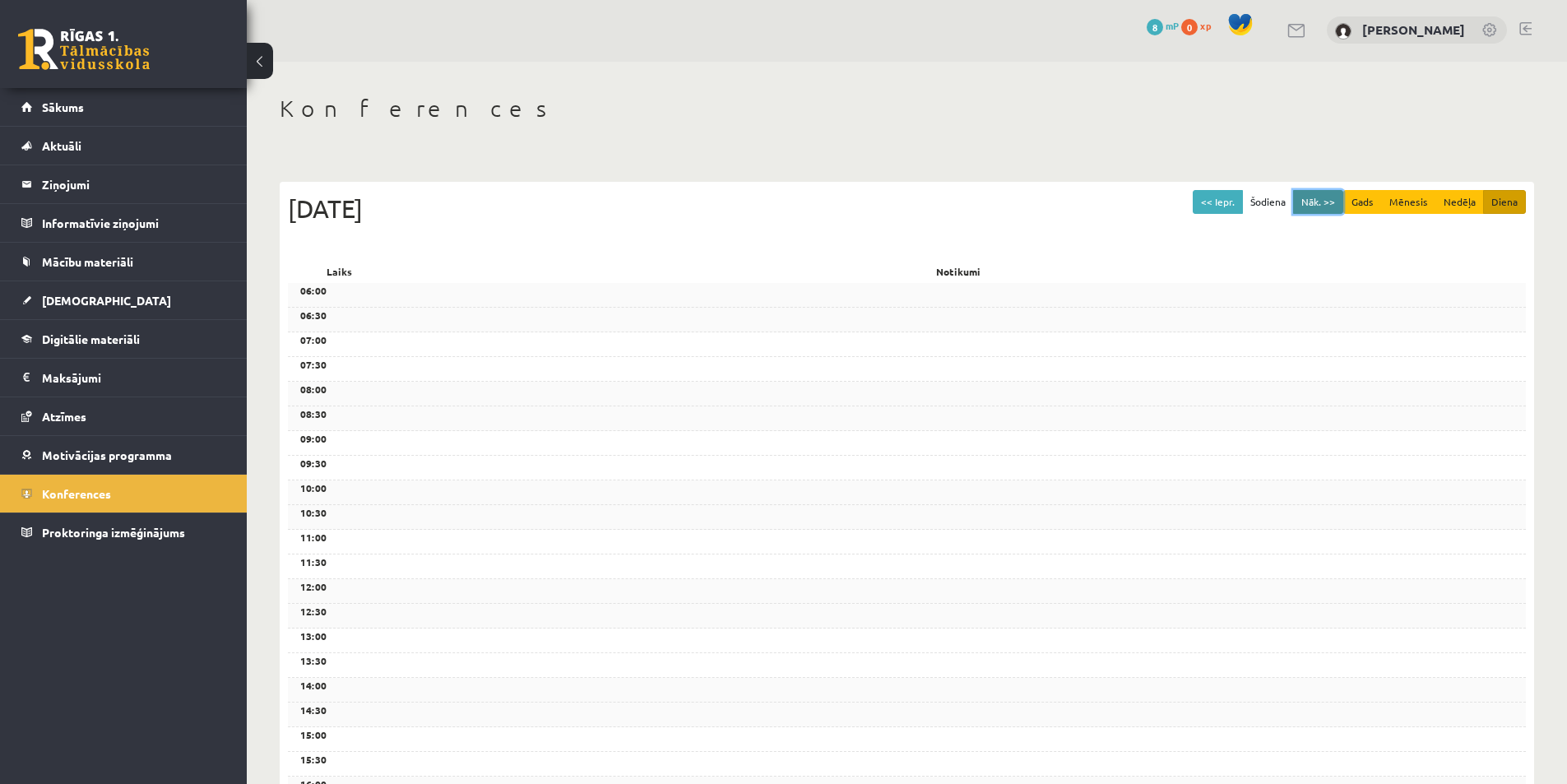
scroll to position [0, 0]
click at [1322, 197] on button "Nāk. >>" at bounding box center [1318, 203] width 50 height 24
click at [1326, 195] on button "Nāk. >>" at bounding box center [1318, 203] width 50 height 24
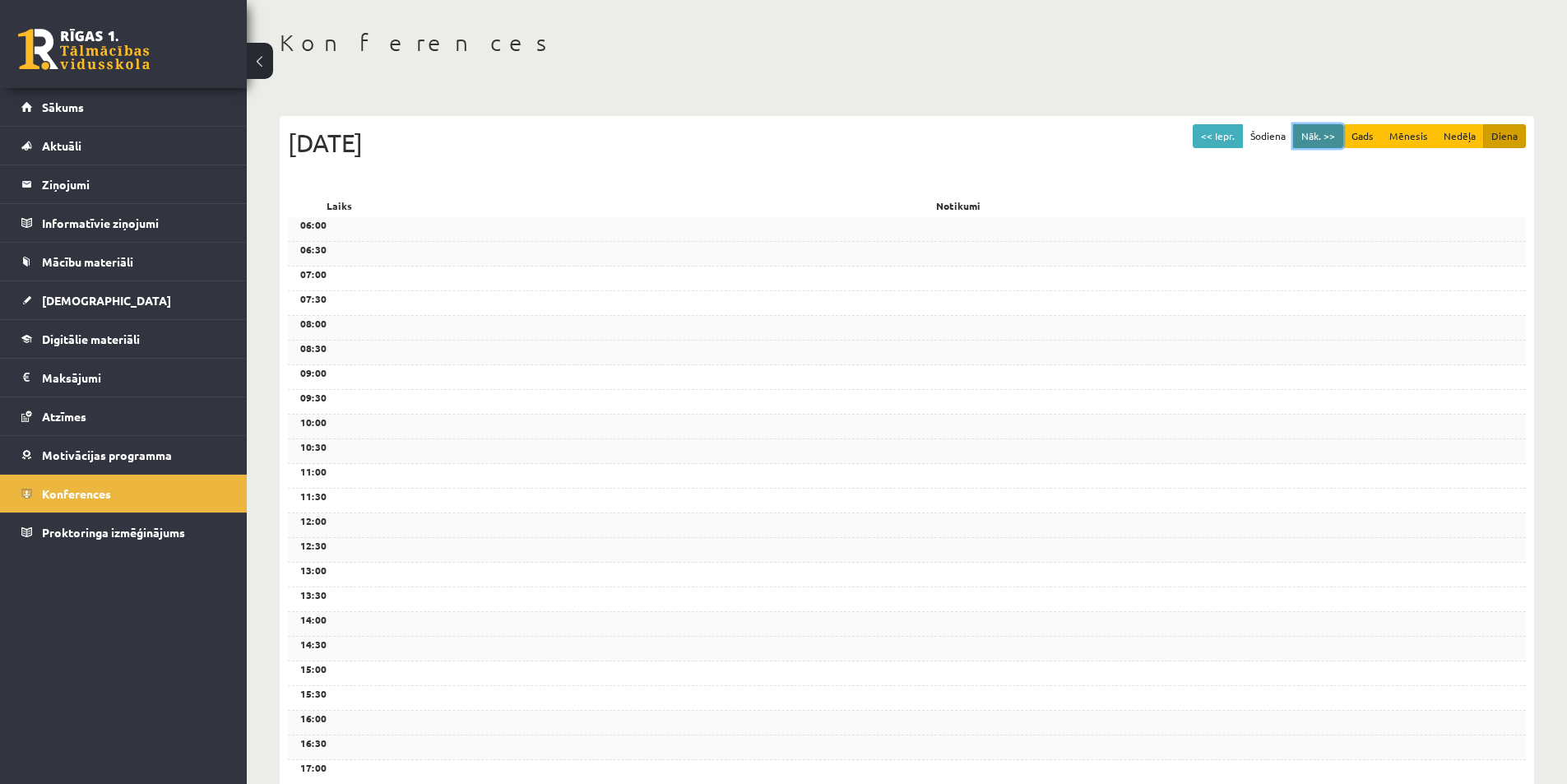
scroll to position [47, 0]
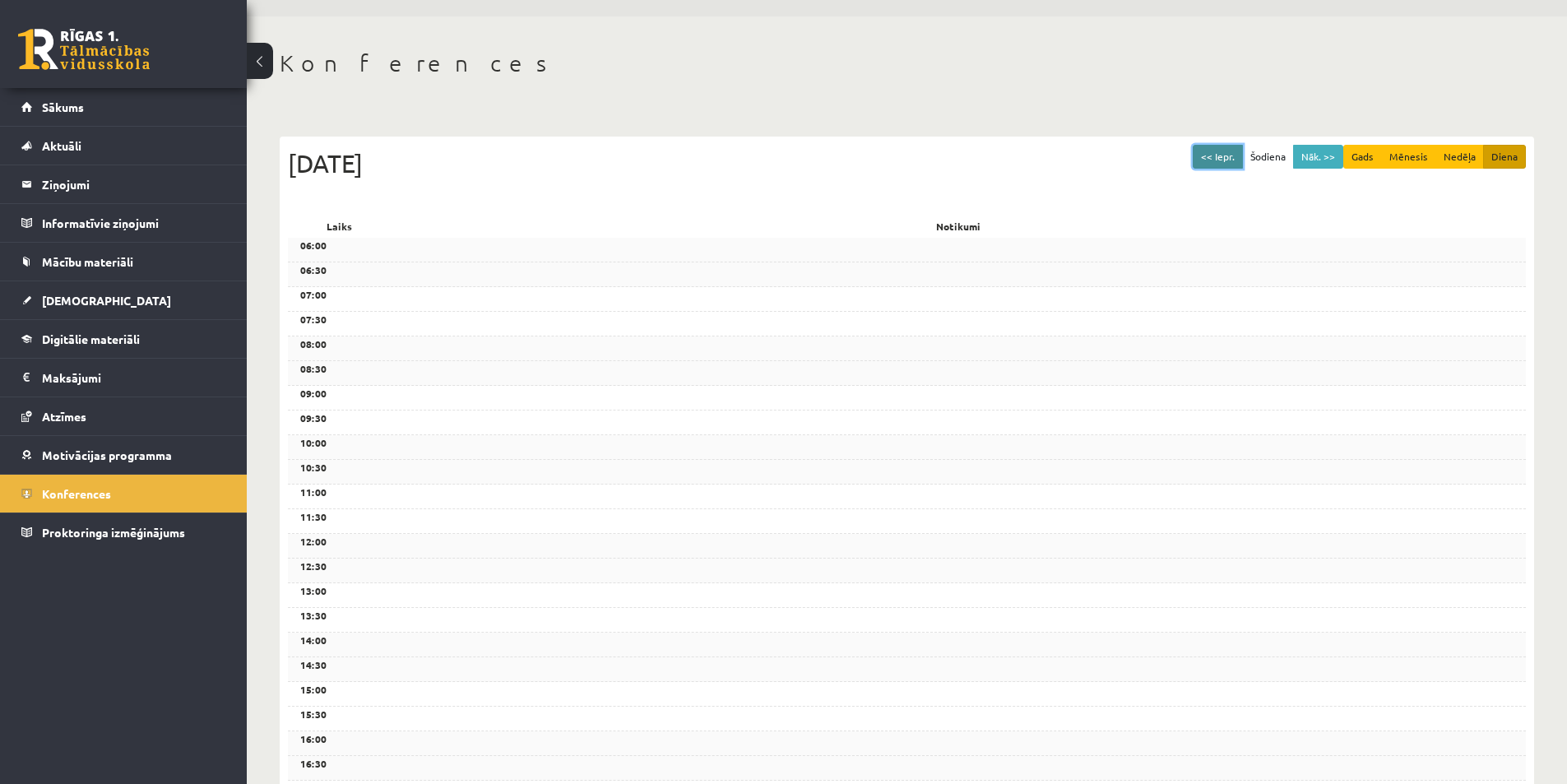
click at [1220, 155] on button "<< Iepr." at bounding box center [1218, 156] width 50 height 24
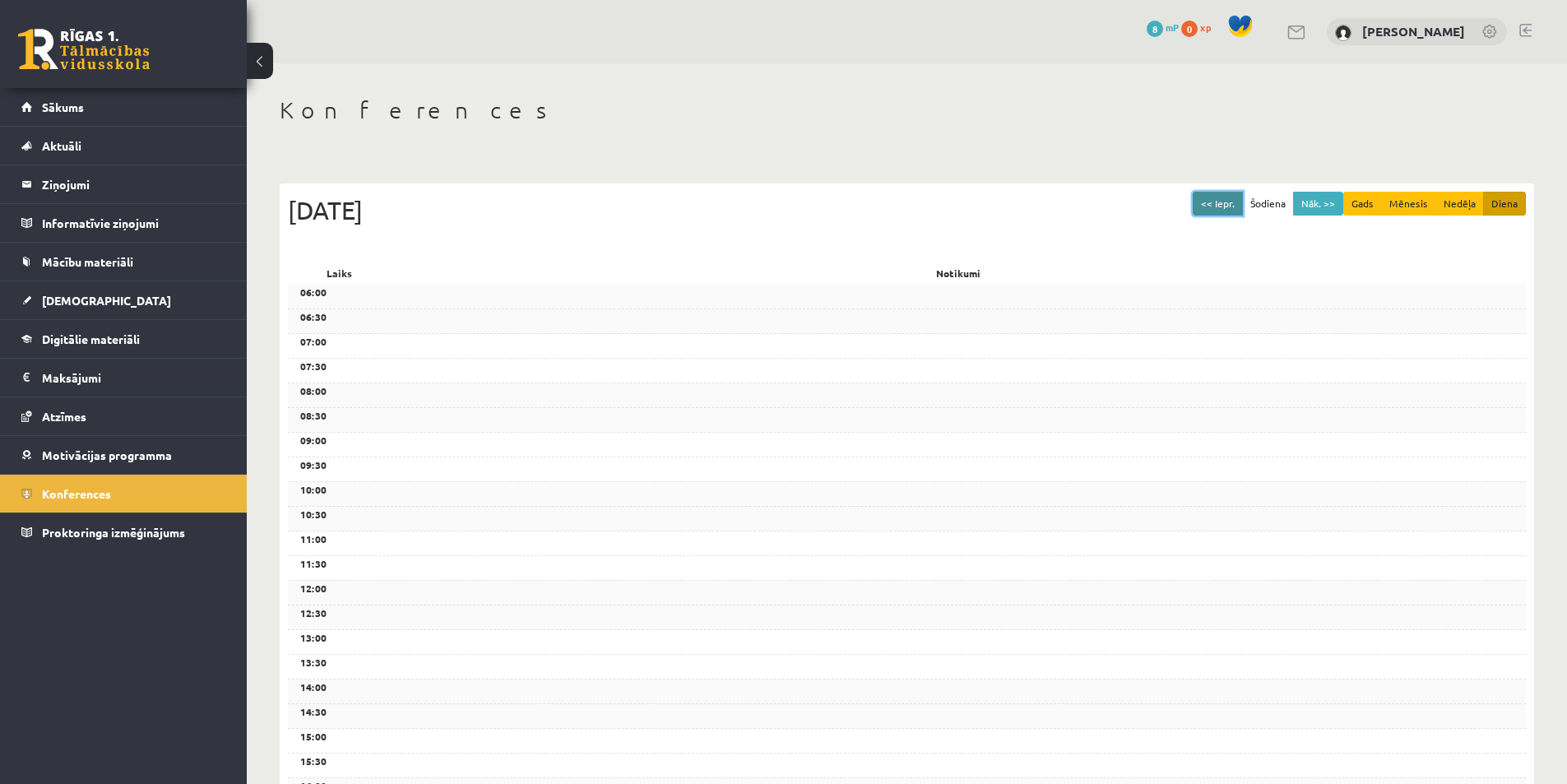
click at [1215, 205] on button "<< Iepr." at bounding box center [1218, 203] width 50 height 24
click at [1312, 205] on button "Nāk. >>" at bounding box center [1318, 203] width 50 height 24
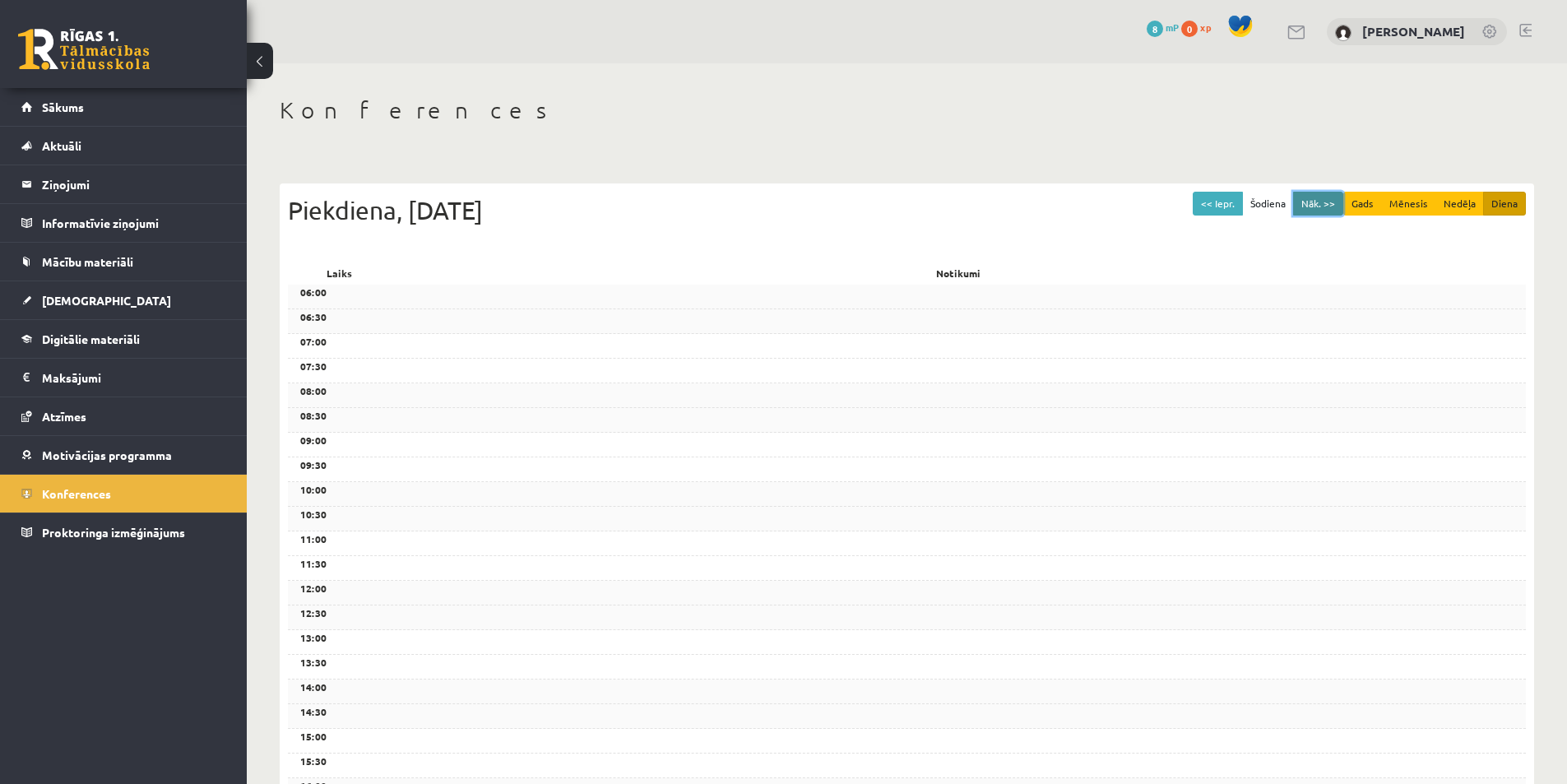
click at [1312, 205] on button "Nāk. >>" at bounding box center [1318, 203] width 50 height 24
drag, startPoint x: 1233, startPoint y: 191, endPoint x: 1226, endPoint y: 195, distance: 8.1
click at [1226, 195] on div "<< Iepr. Šodiena Nāk. >> Gads Mēnesis Nedēļa Diena Sestdiena, 13 Septembris 202…" at bounding box center [907, 655] width 1255 height 943
click at [1226, 196] on button "<< Iepr." at bounding box center [1218, 203] width 50 height 24
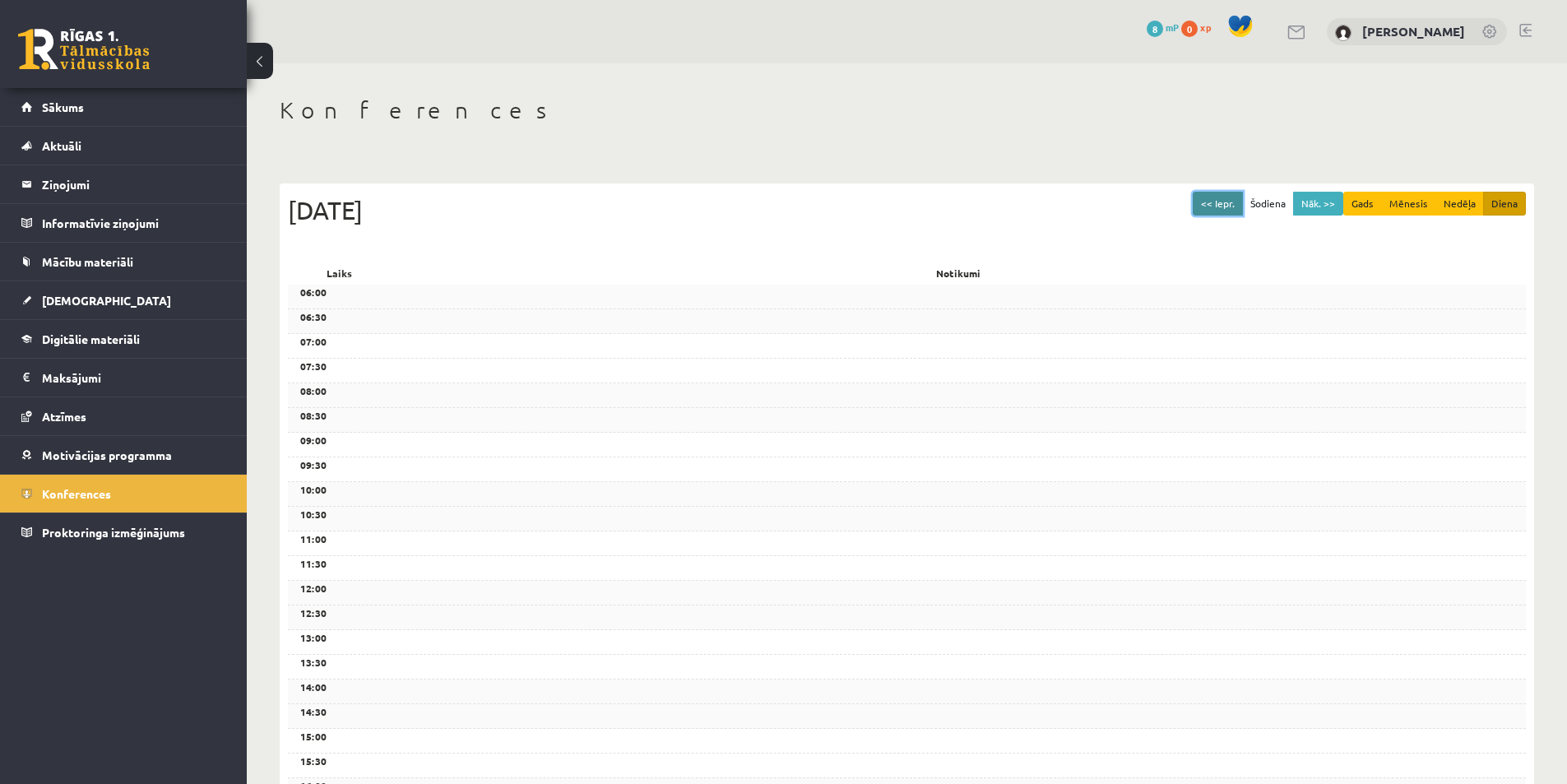
click at [1226, 196] on button "<< Iepr." at bounding box center [1218, 203] width 50 height 24
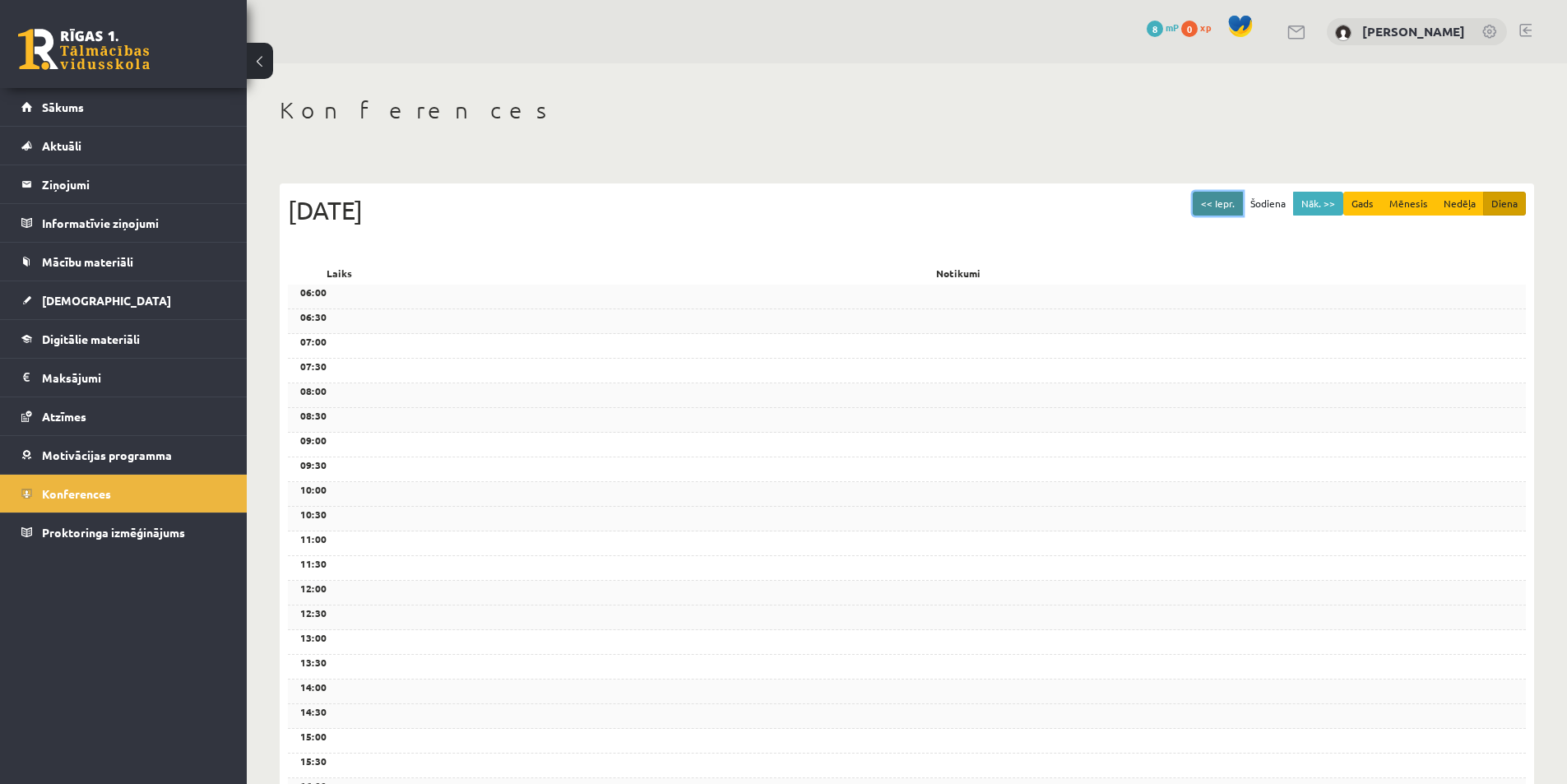
click at [1226, 196] on button "<< Iepr." at bounding box center [1218, 203] width 50 height 24
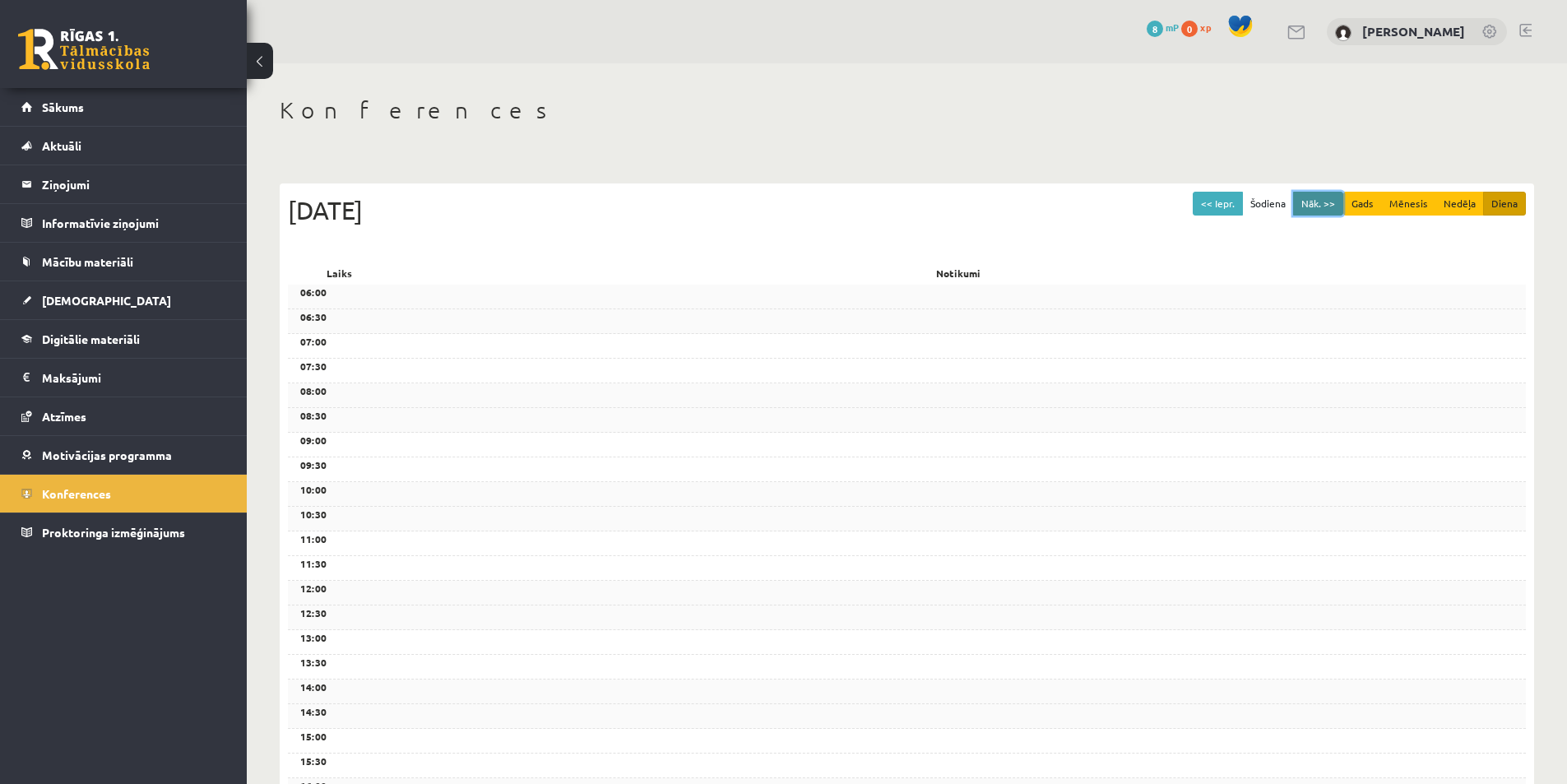
click at [1324, 199] on button "Nāk. >>" at bounding box center [1318, 203] width 50 height 24
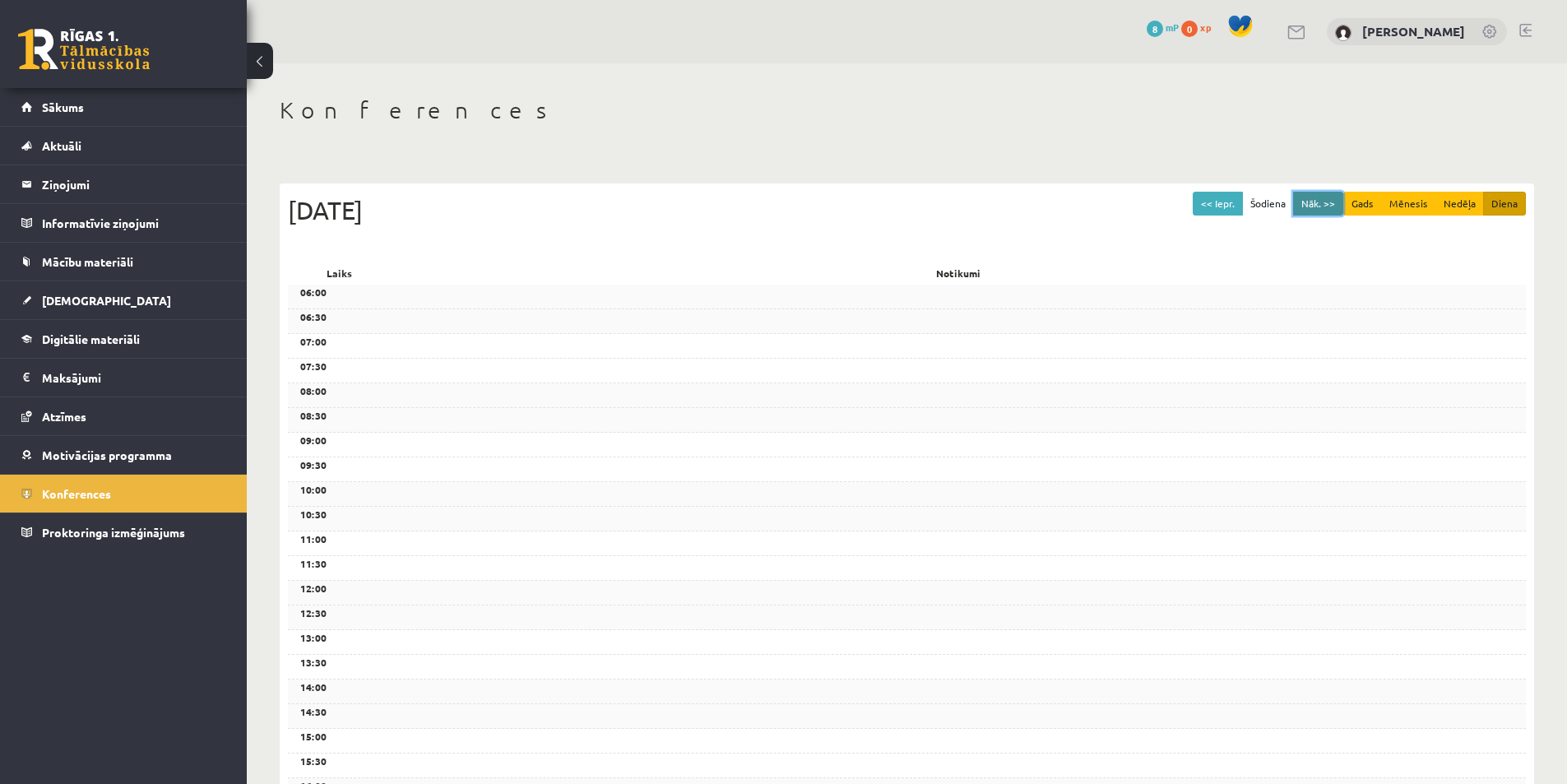
click at [1324, 199] on button "Nāk. >>" at bounding box center [1318, 203] width 50 height 24
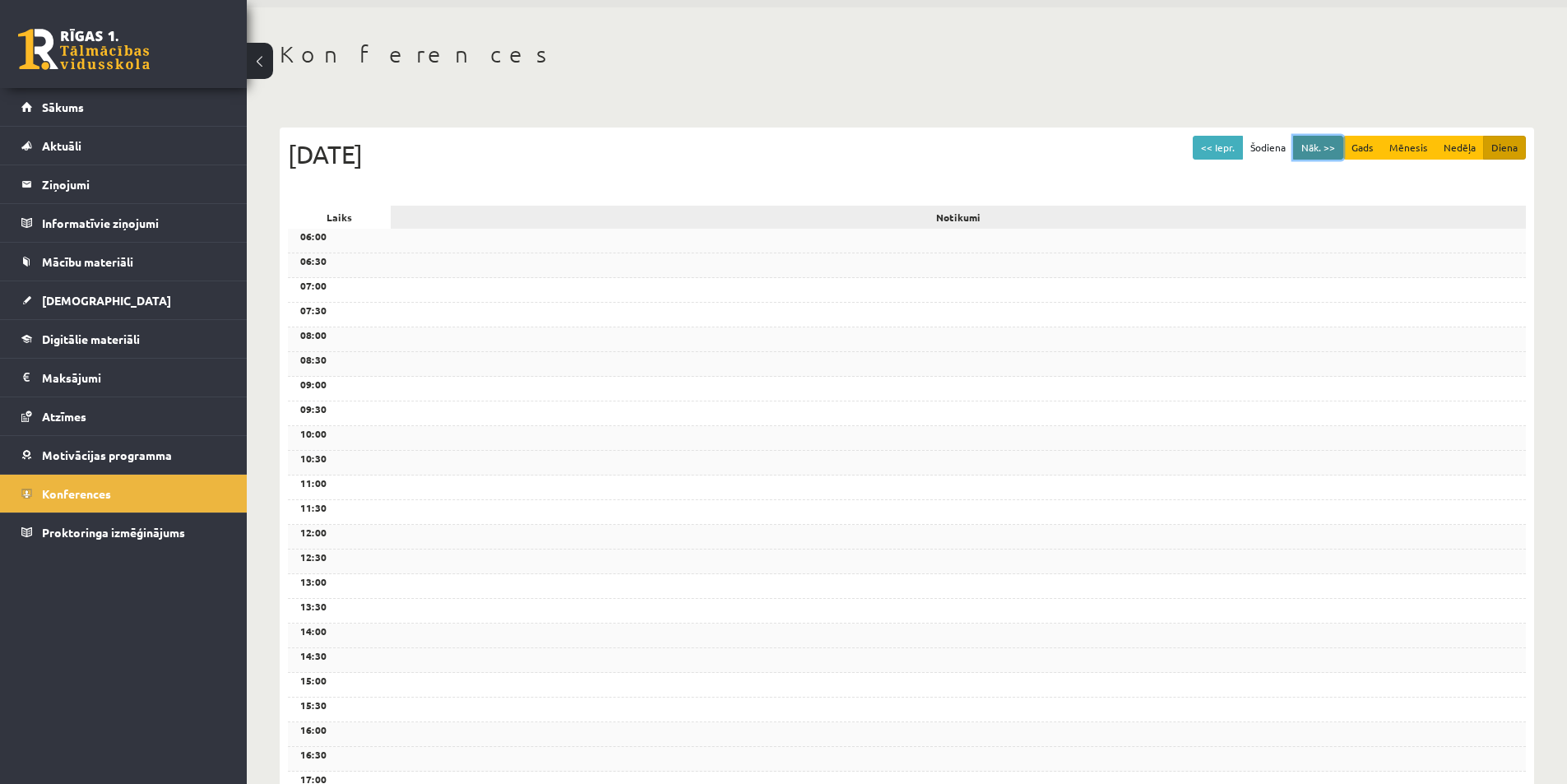
scroll to position [47, 0]
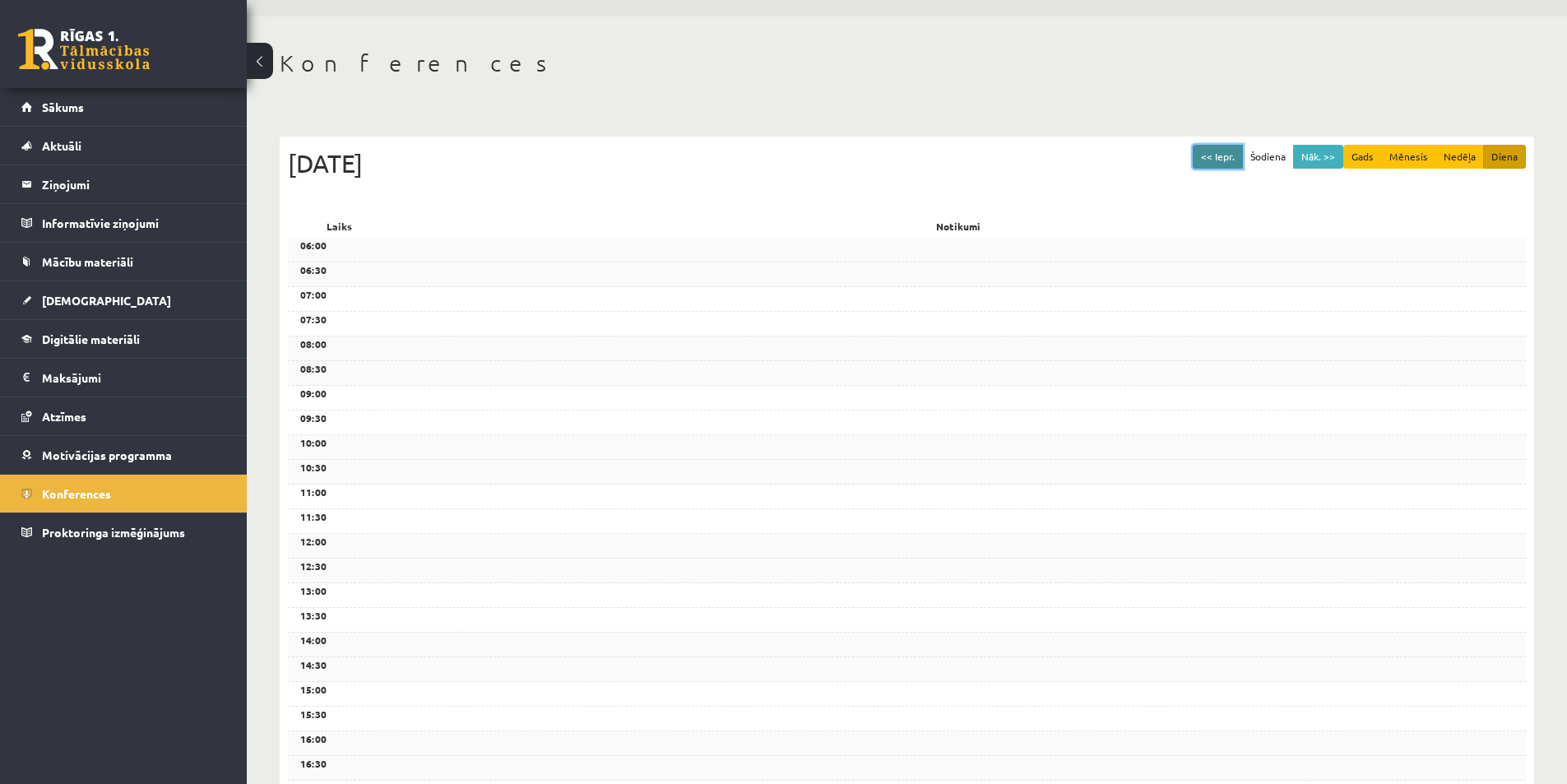
click at [1205, 155] on button "<< Iepr." at bounding box center [1218, 156] width 50 height 24
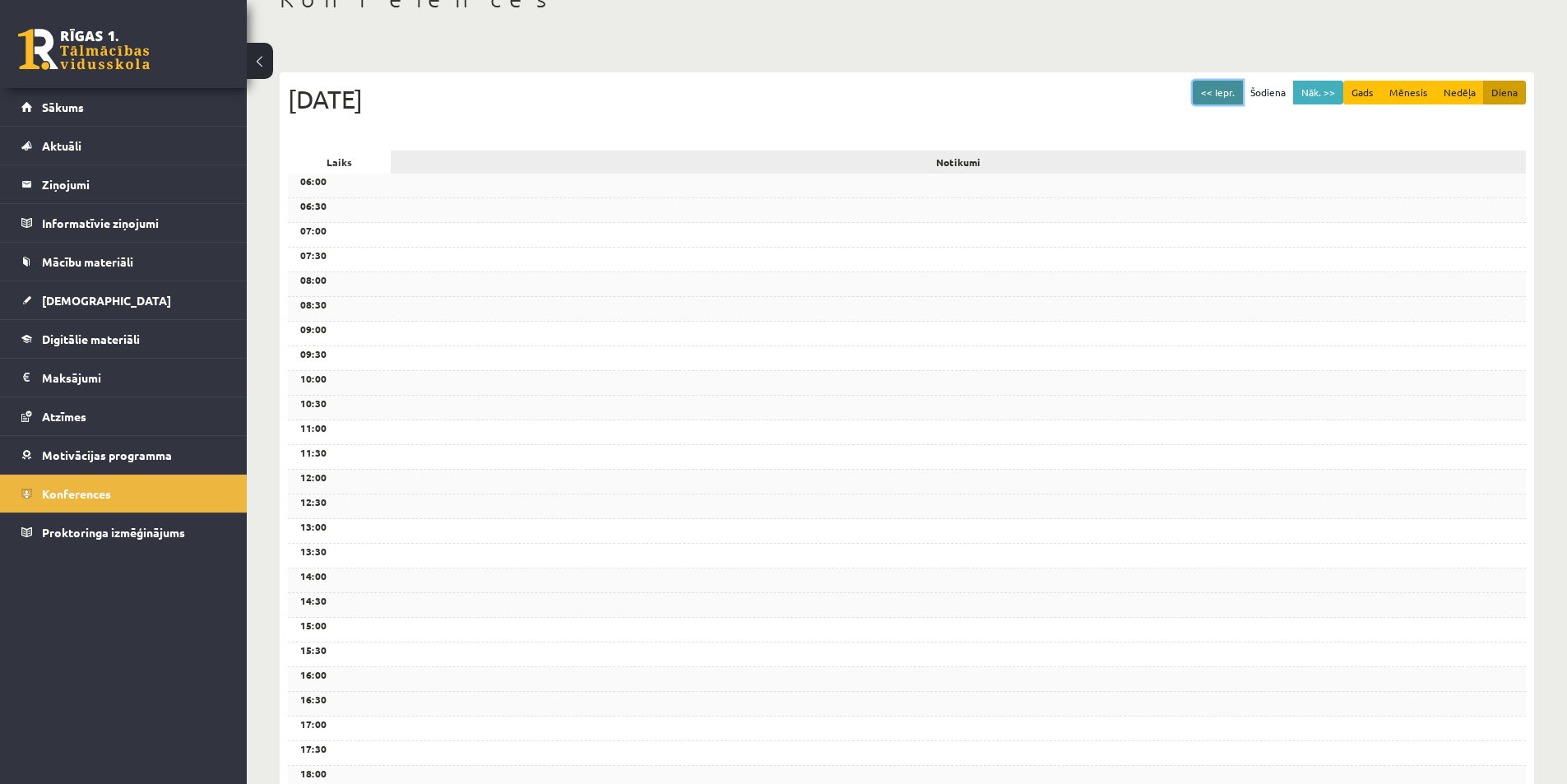
scroll to position [82, 0]
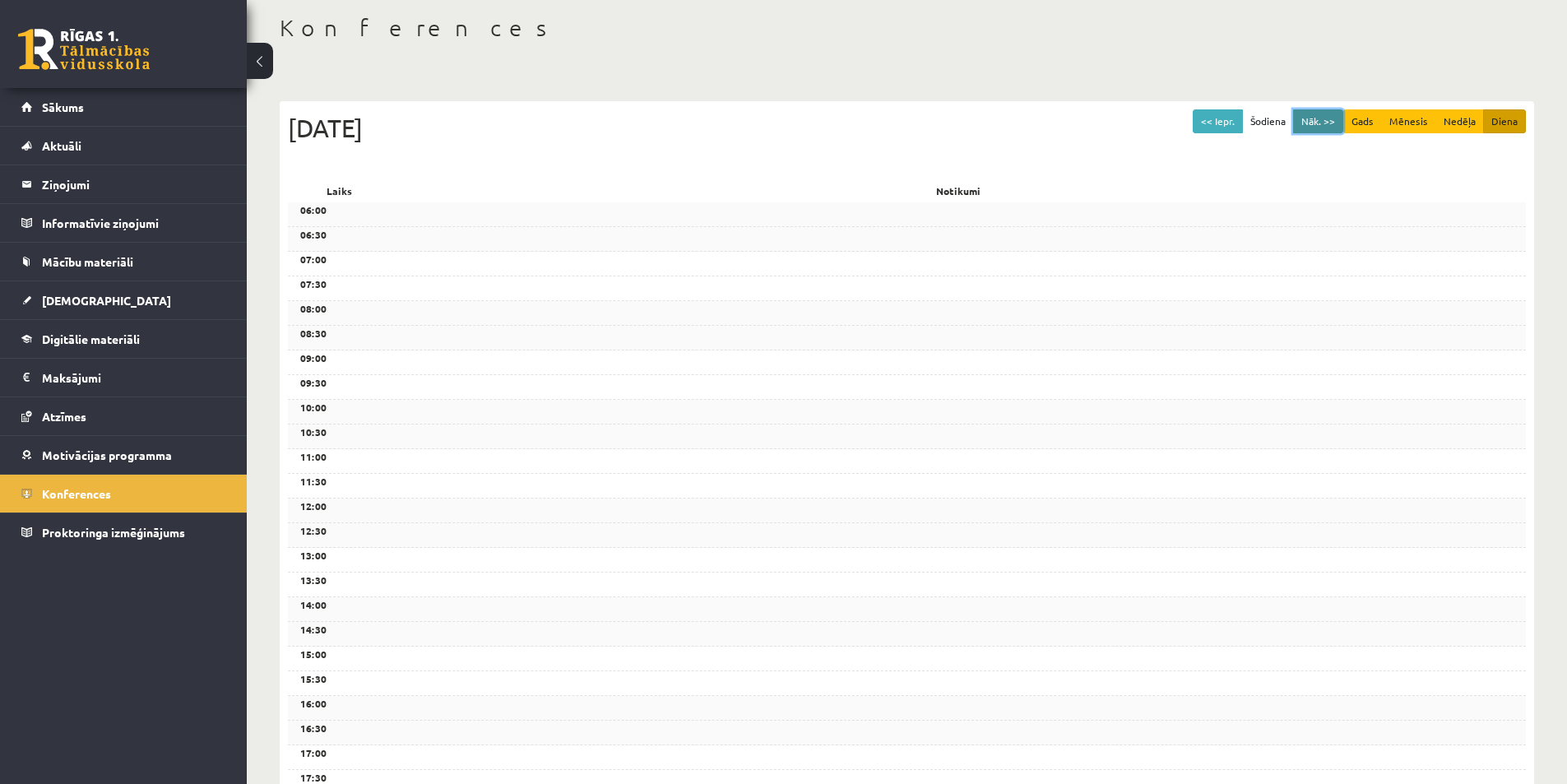
click at [1302, 121] on button "Nāk. >>" at bounding box center [1318, 121] width 50 height 24
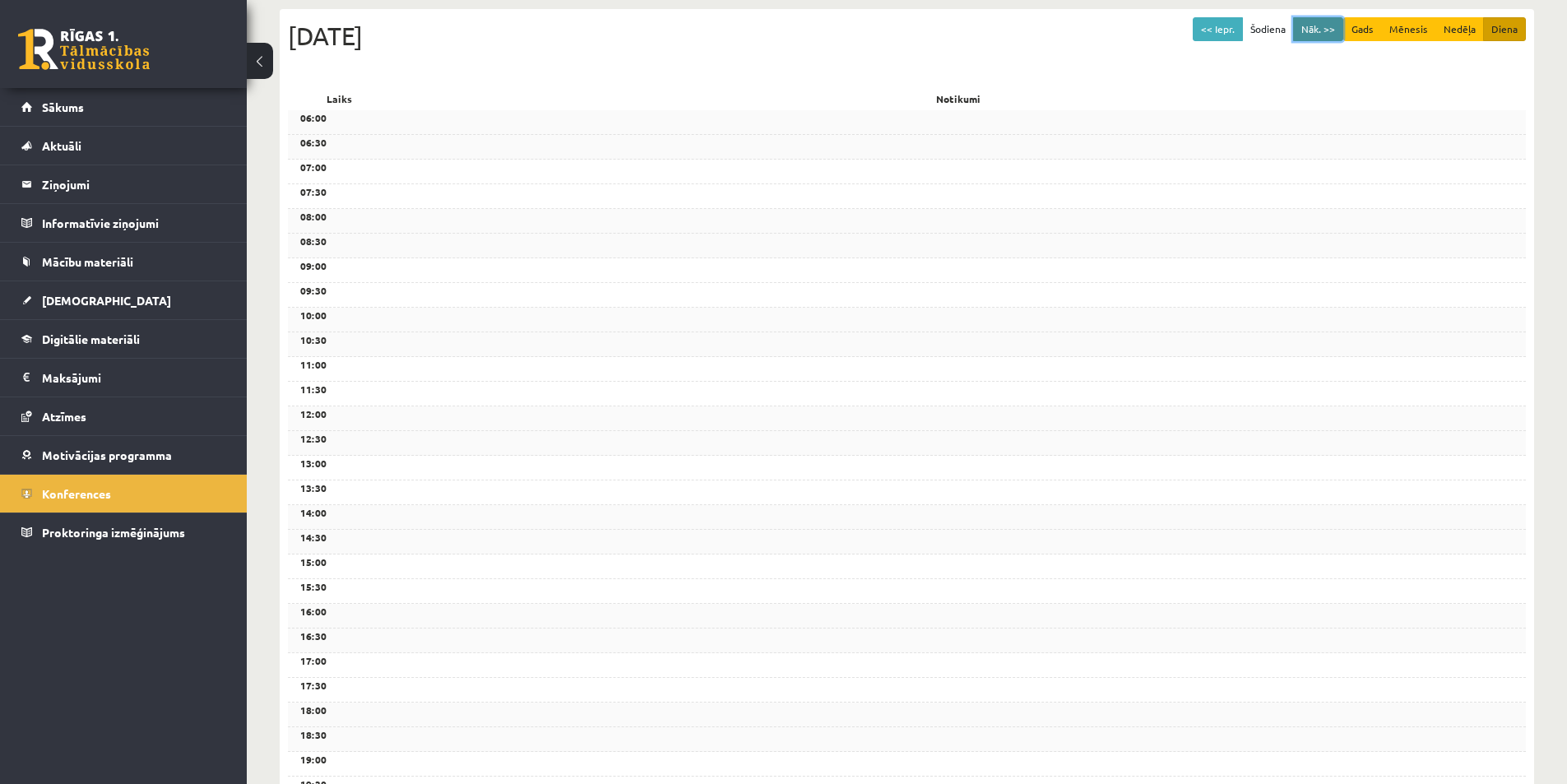
scroll to position [129, 0]
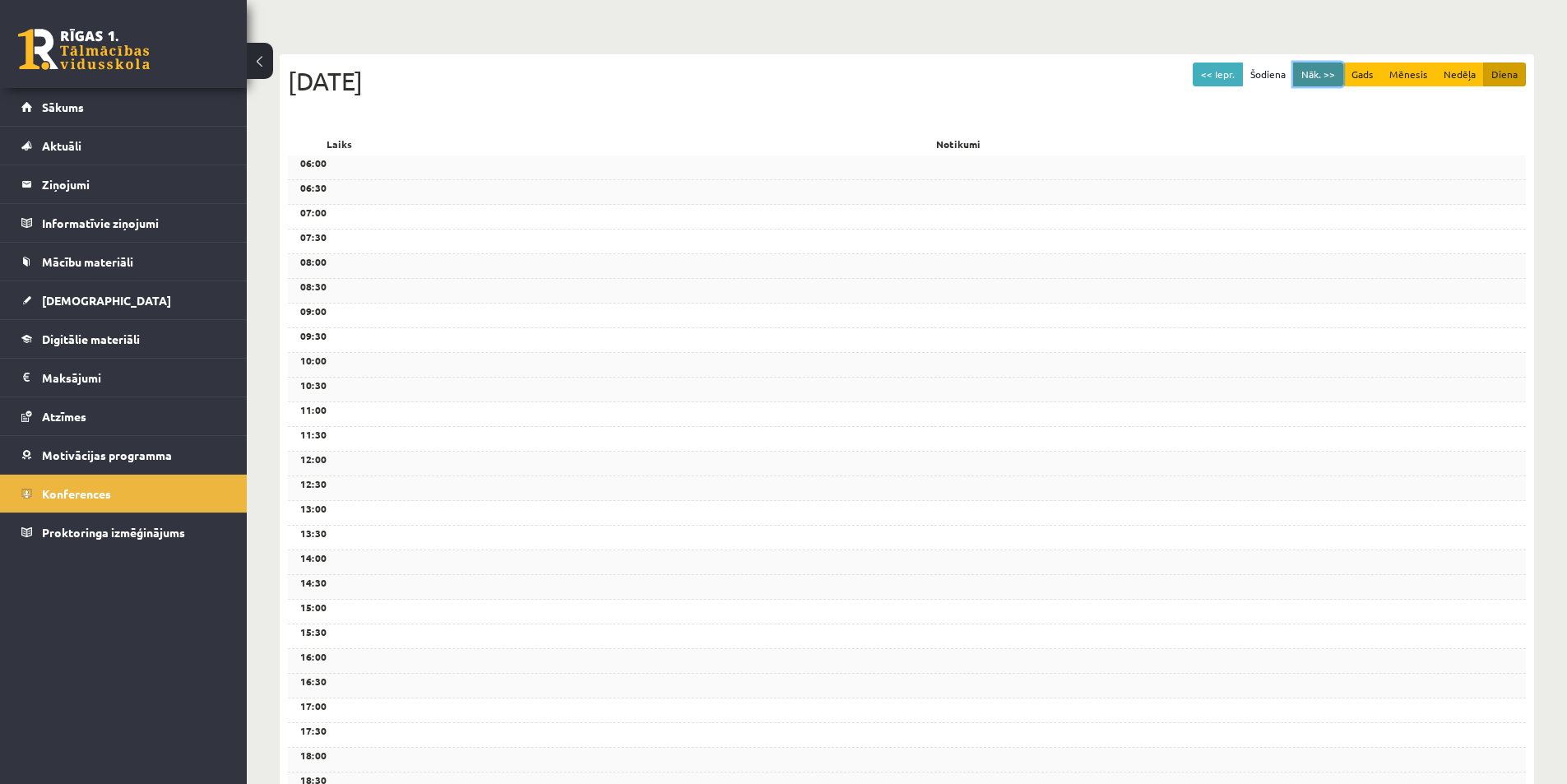
click at [1330, 86] on button "Nāk. >>" at bounding box center [1318, 74] width 50 height 24
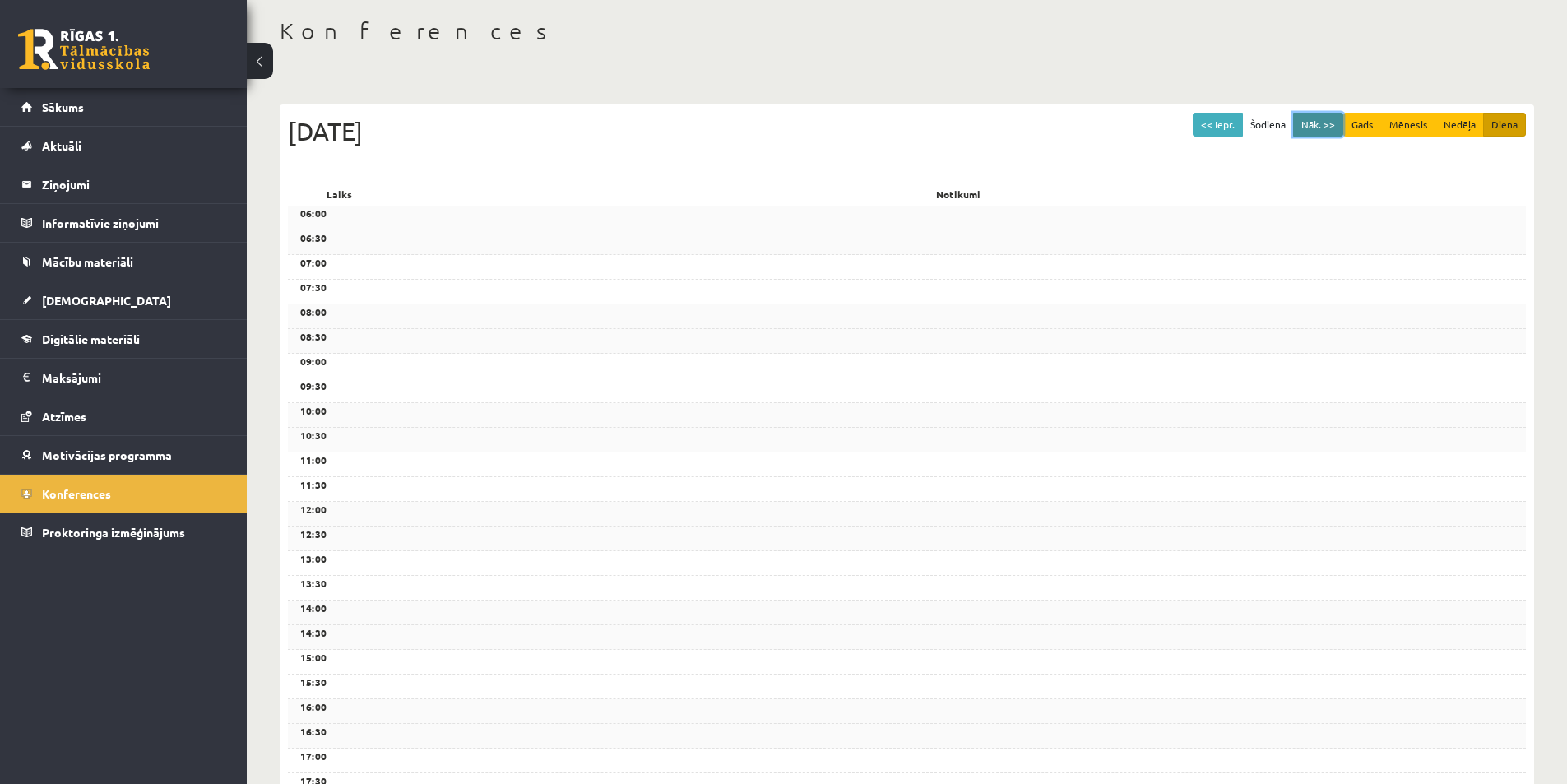
scroll to position [47, 0]
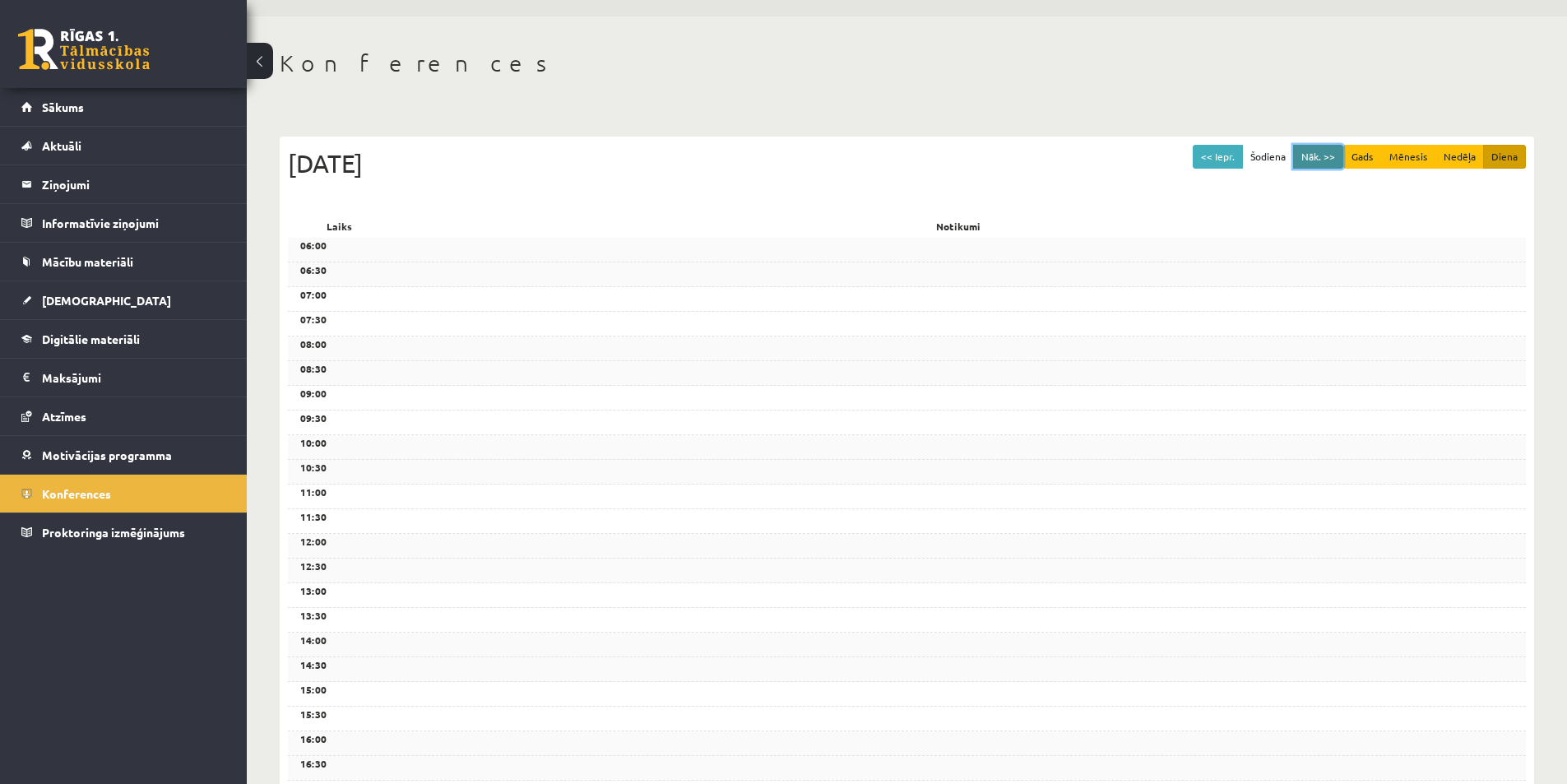
click at [1314, 147] on button "Nāk. >>" at bounding box center [1318, 156] width 50 height 24
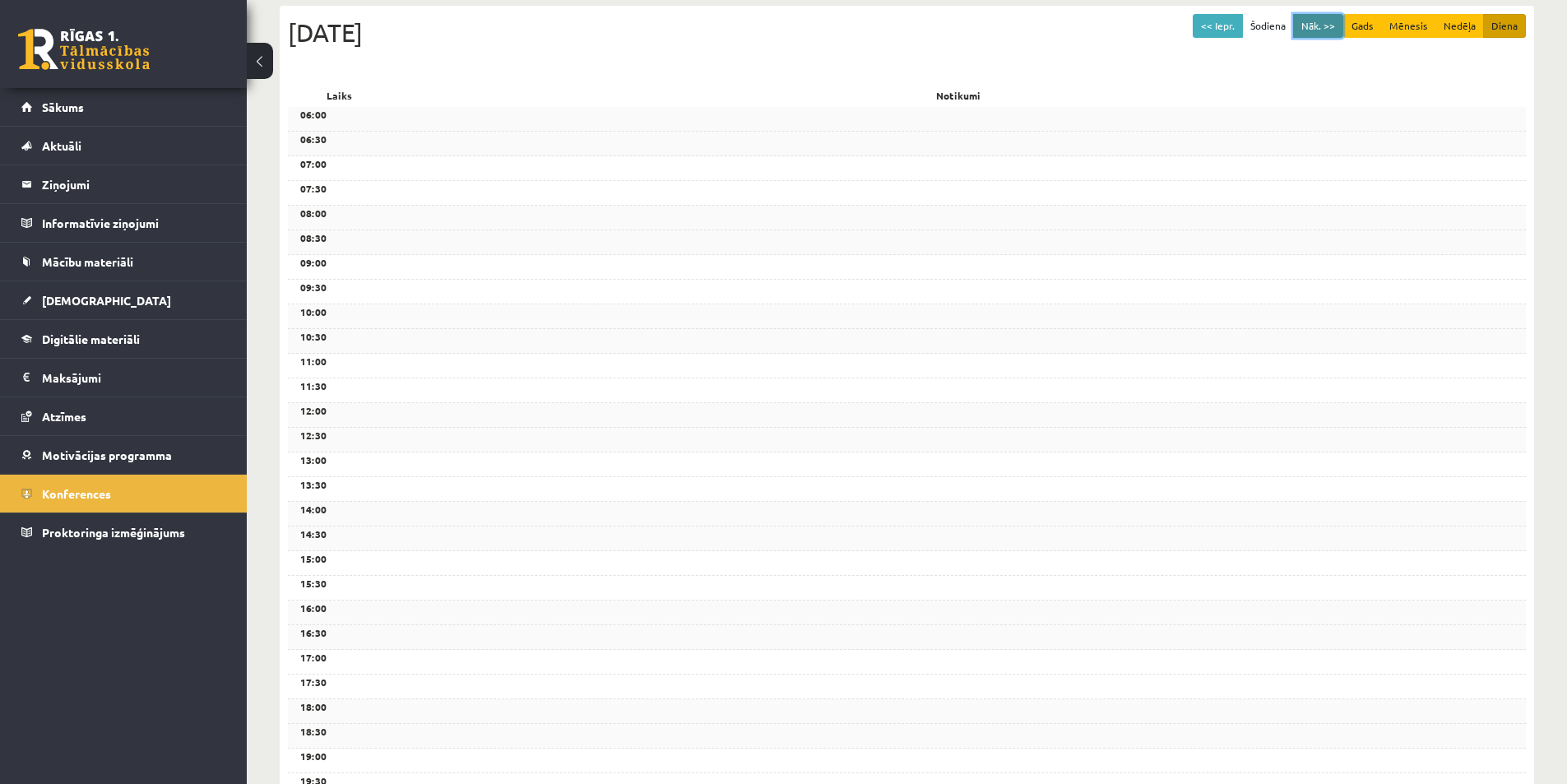
scroll to position [129, 0]
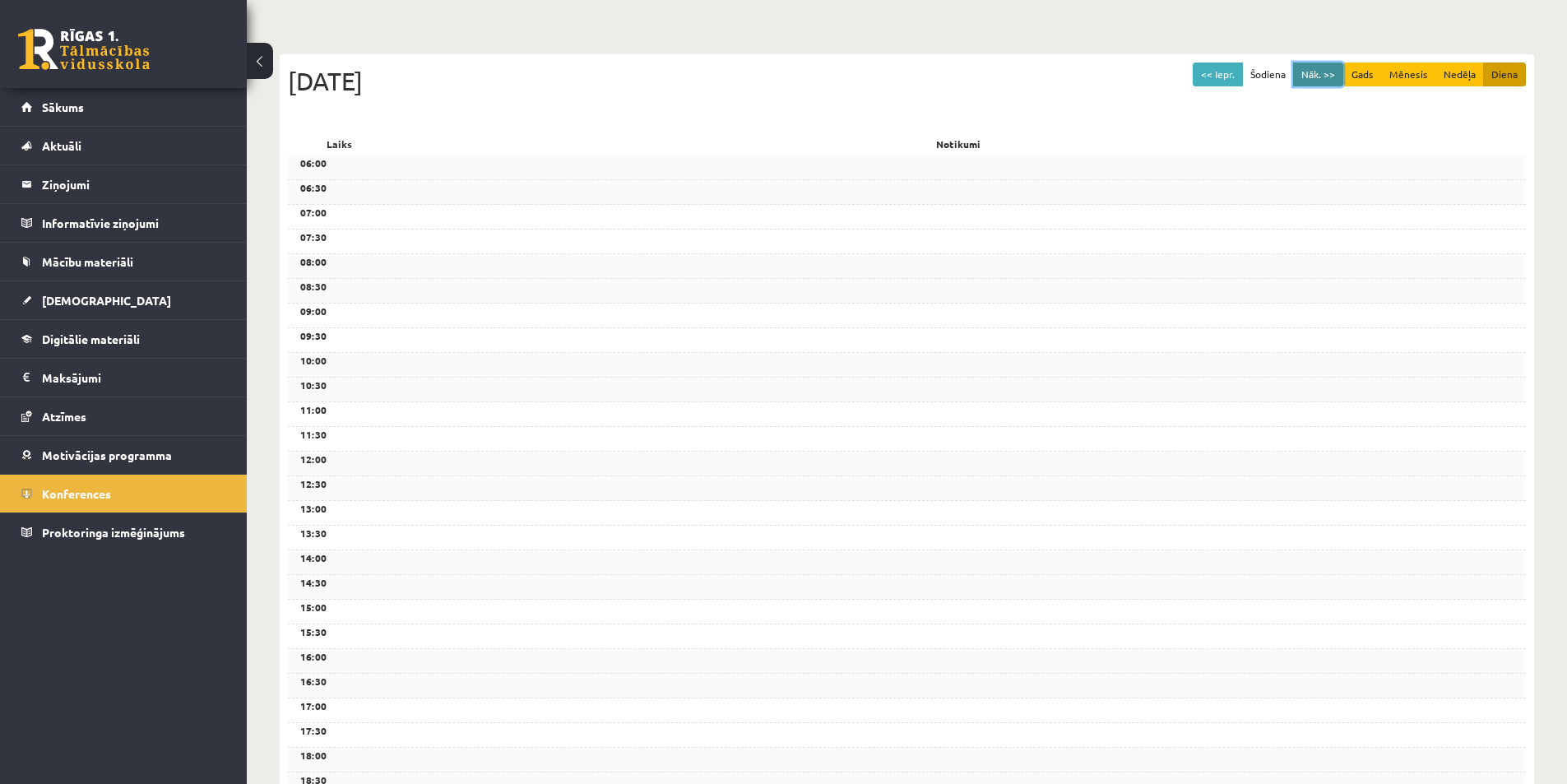
click at [1320, 73] on button "Nāk. >>" at bounding box center [1318, 74] width 50 height 24
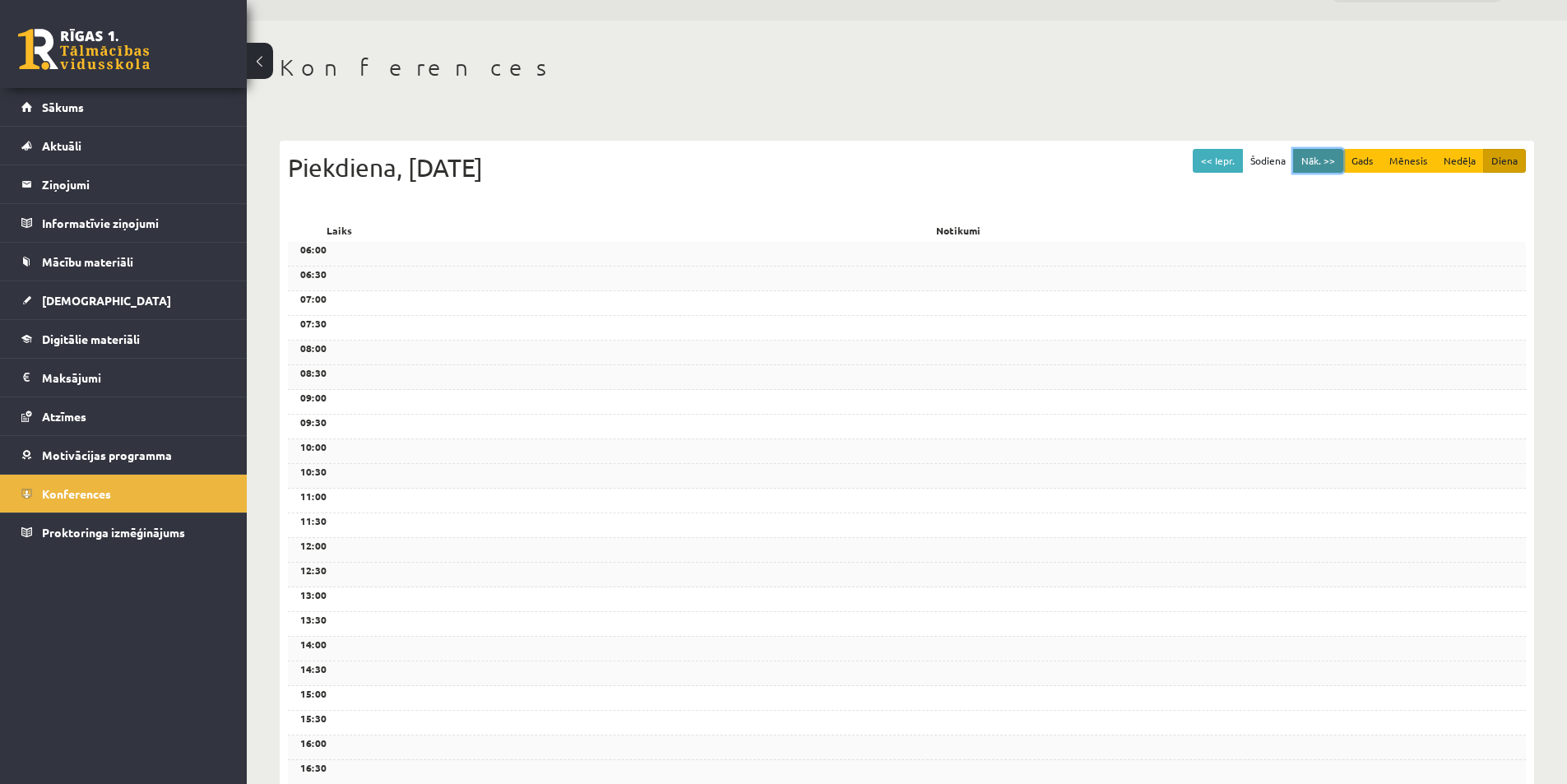
scroll to position [0, 0]
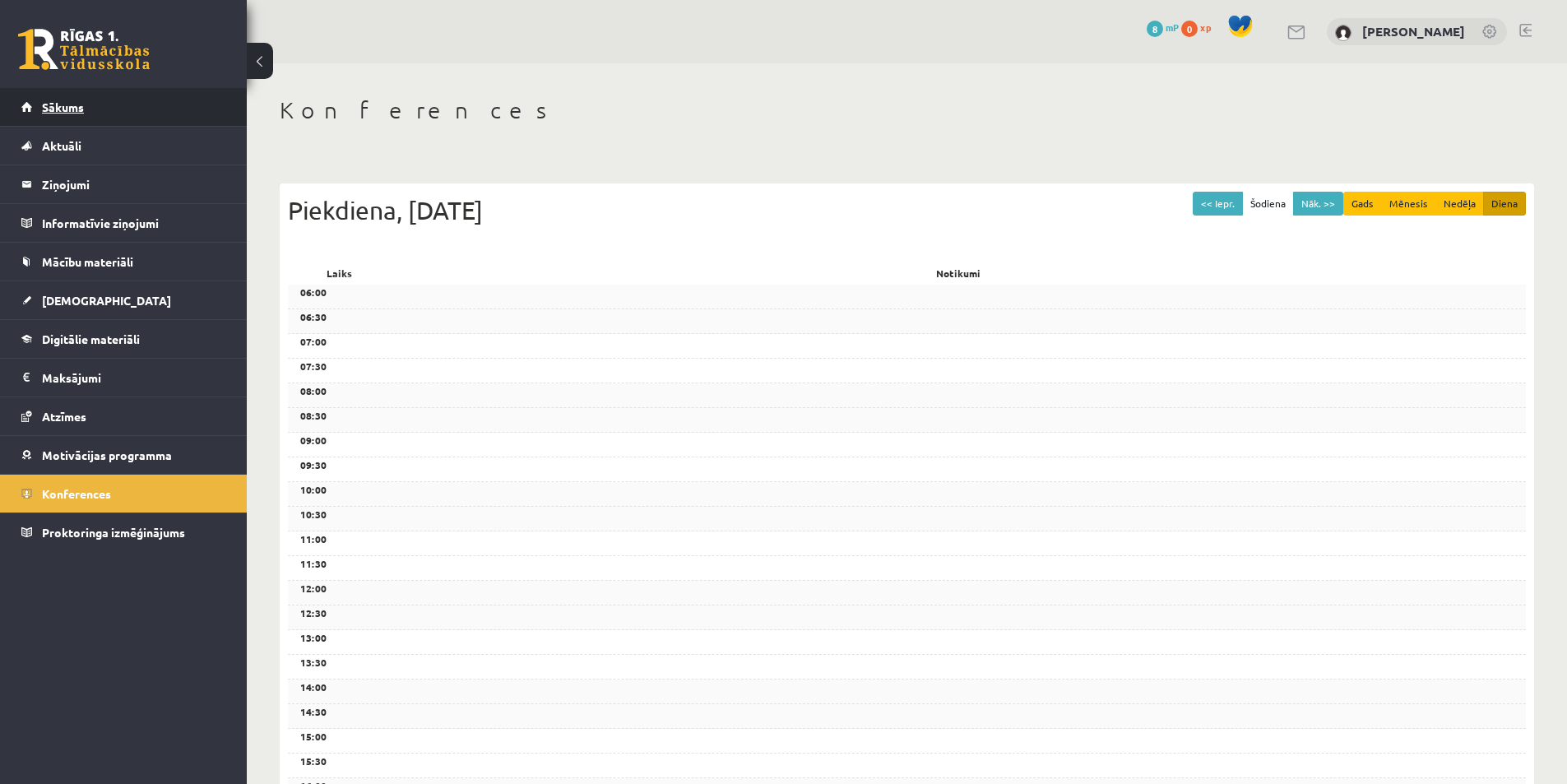
click at [116, 121] on link "Sākums" at bounding box center [124, 107] width 205 height 38
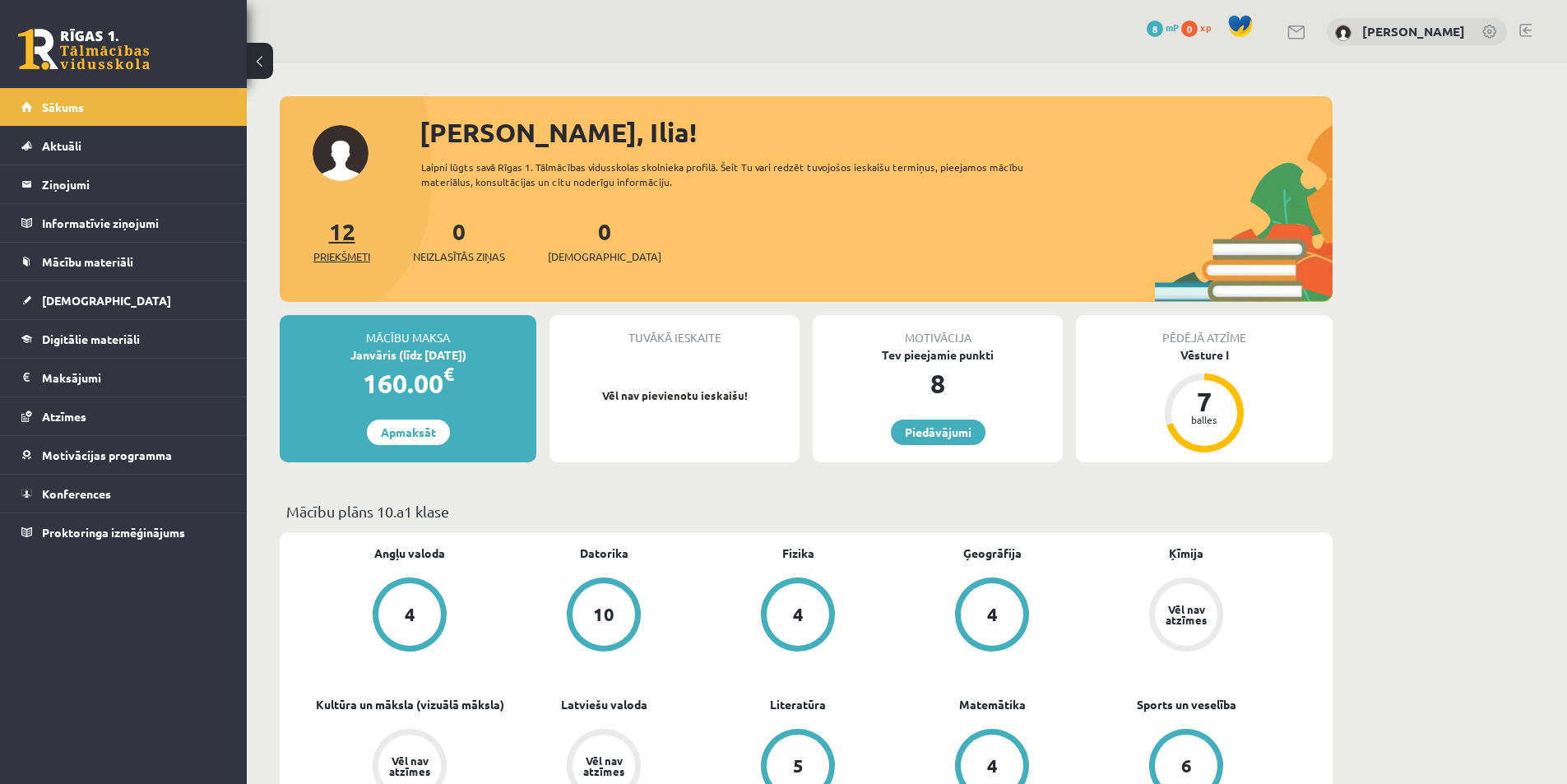
click at [344, 249] on span "Priekšmeti" at bounding box center [342, 257] width 57 height 17
click at [498, 120] on div "[PERSON_NAME], Ilia!" at bounding box center [877, 132] width 913 height 39
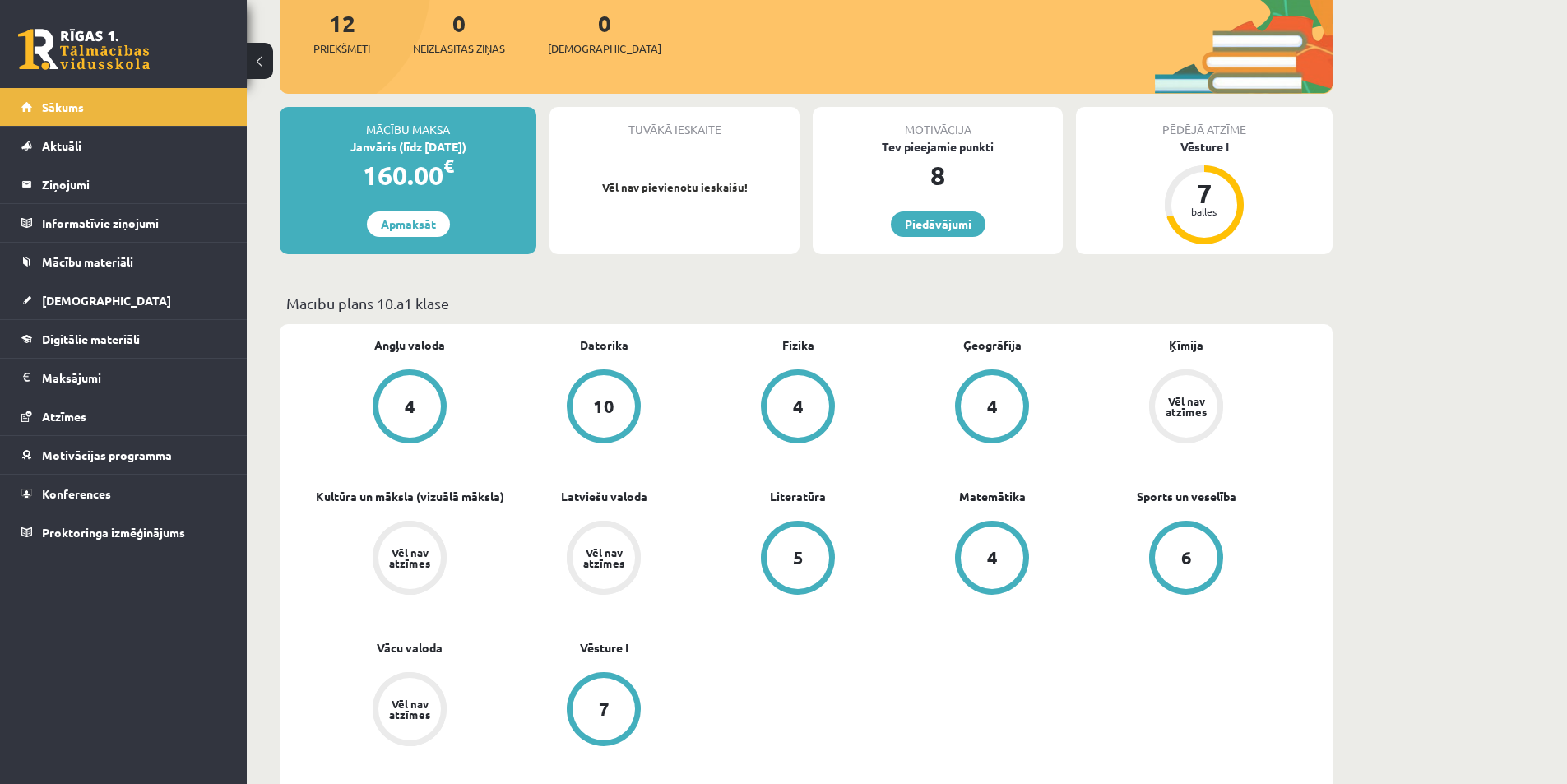
scroll to position [247, 0]
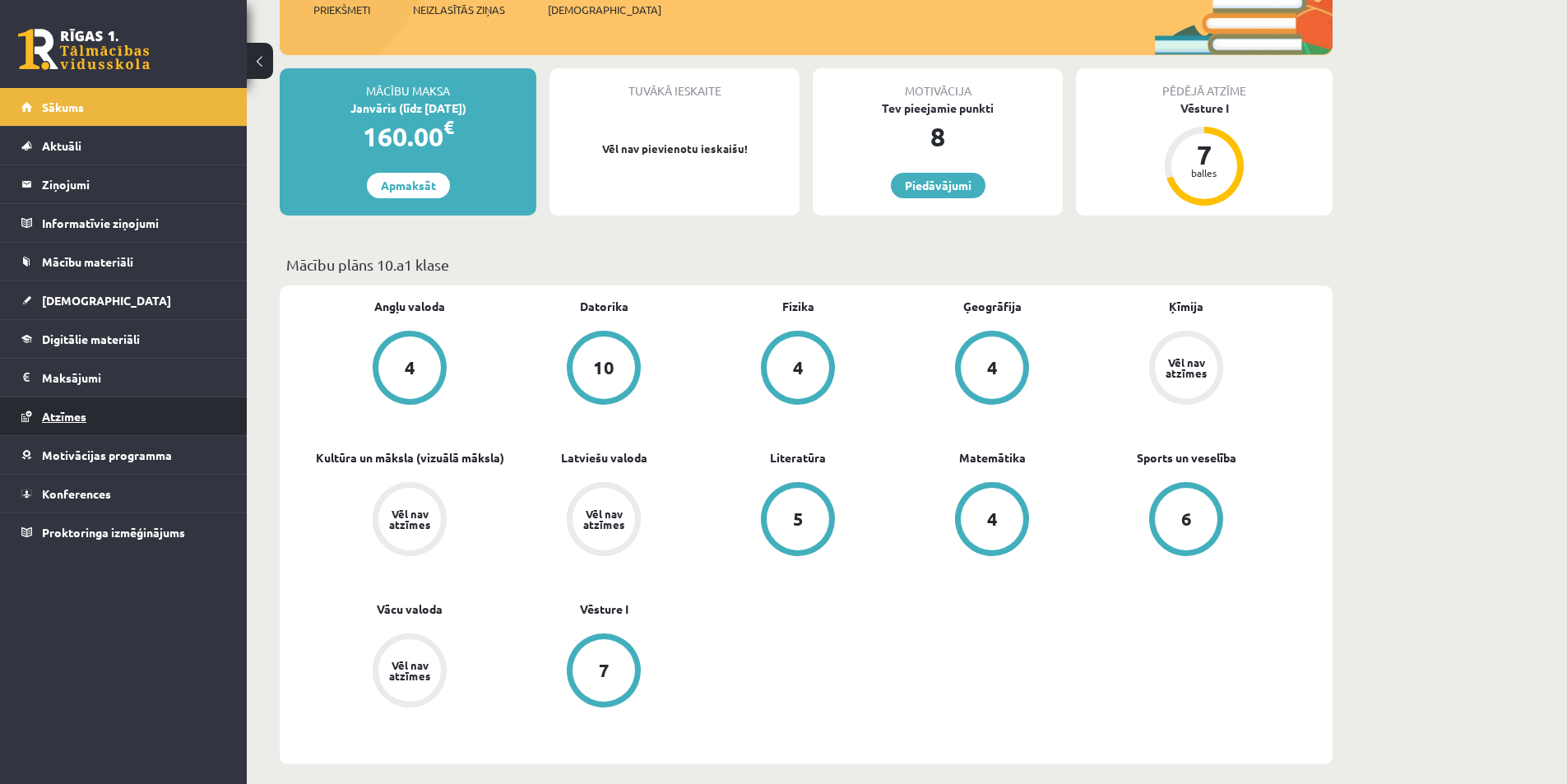
click at [62, 417] on span "Atzīmes" at bounding box center [63, 417] width 44 height 15
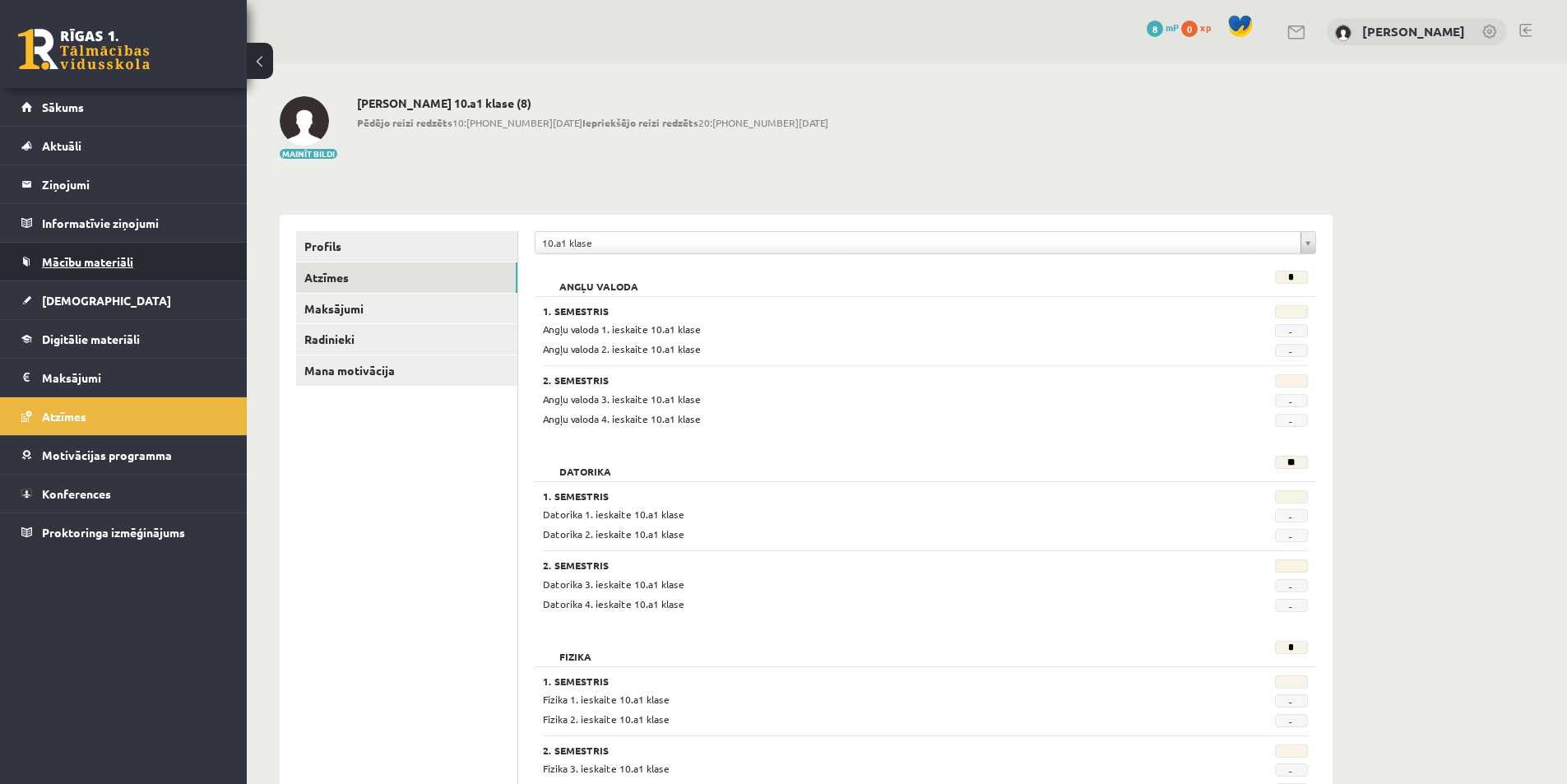
click at [79, 265] on span "Mācību materiāli" at bounding box center [87, 262] width 91 height 15
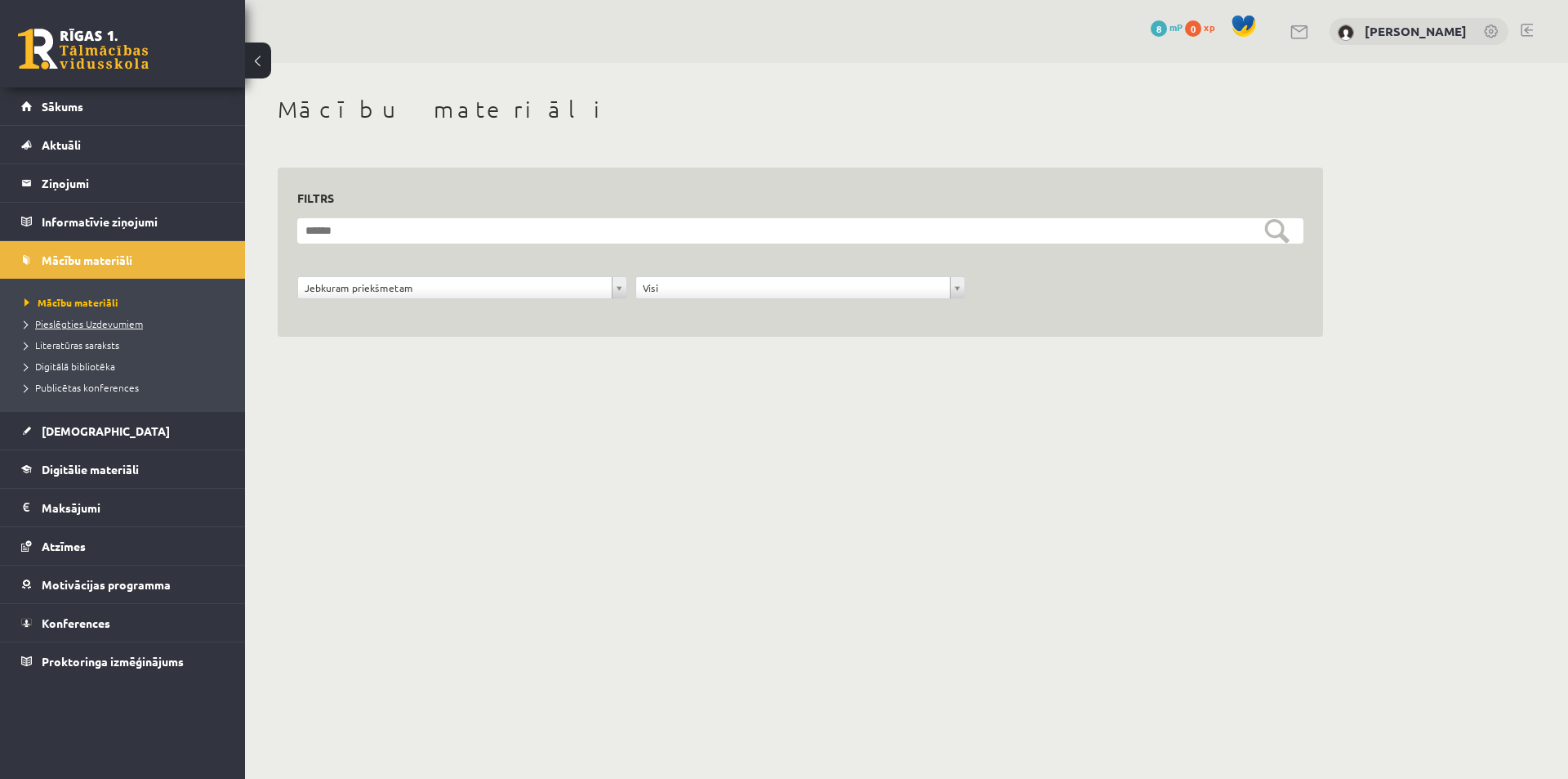
click at [86, 326] on span "Pieslēgties Uzdevumiem" at bounding box center [83, 324] width 118 height 13
click at [116, 321] on span "Pieslēgties Uzdevumiem" at bounding box center [89, 324] width 130 height 13
click at [87, 320] on span "Pieslēgties Uzdevumiem" at bounding box center [89, 324] width 130 height 13
